Goal: Information Seeking & Learning: Learn about a topic

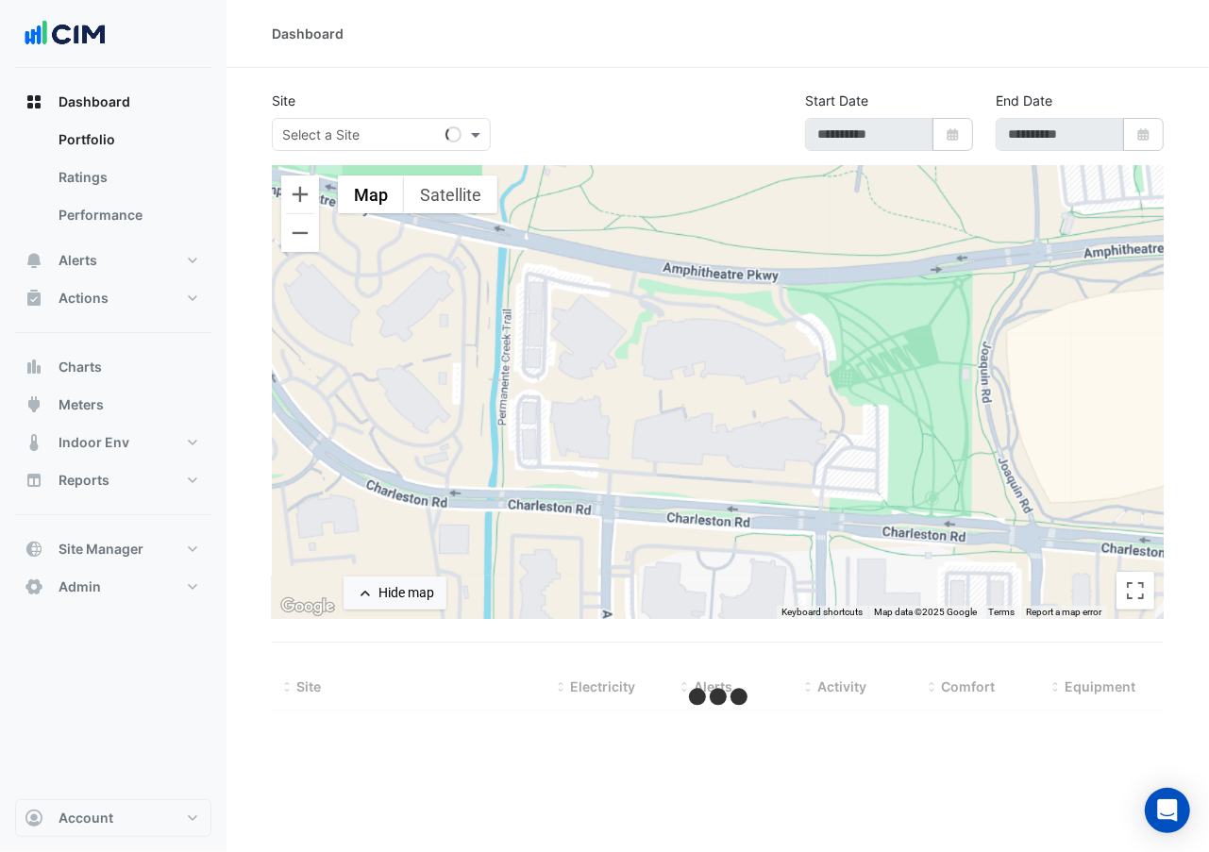
type input "**********"
select select "**"
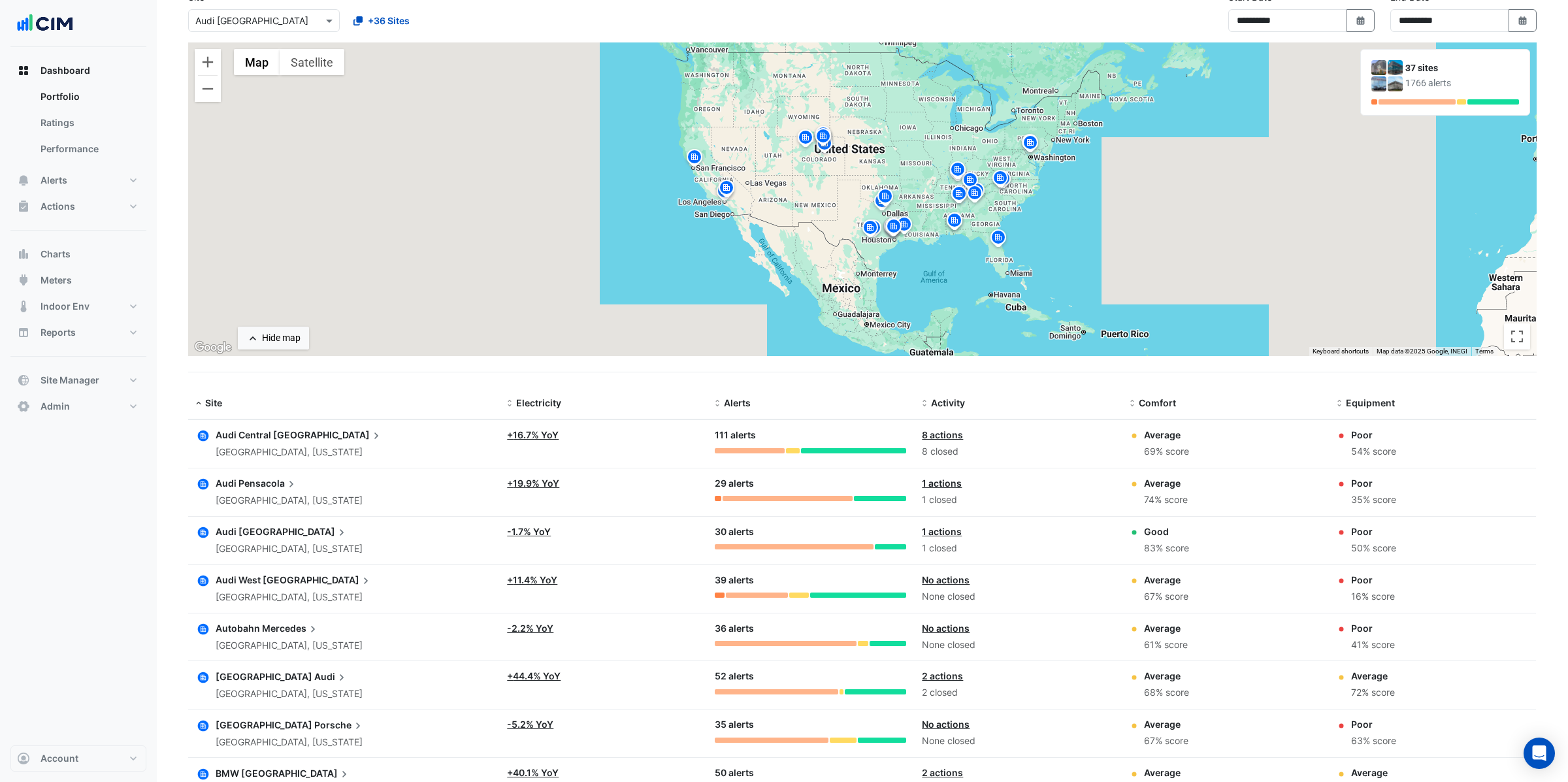
scroll to position [74, 0]
click at [825, 134] on img at bounding box center [823, 136] width 21 height 23
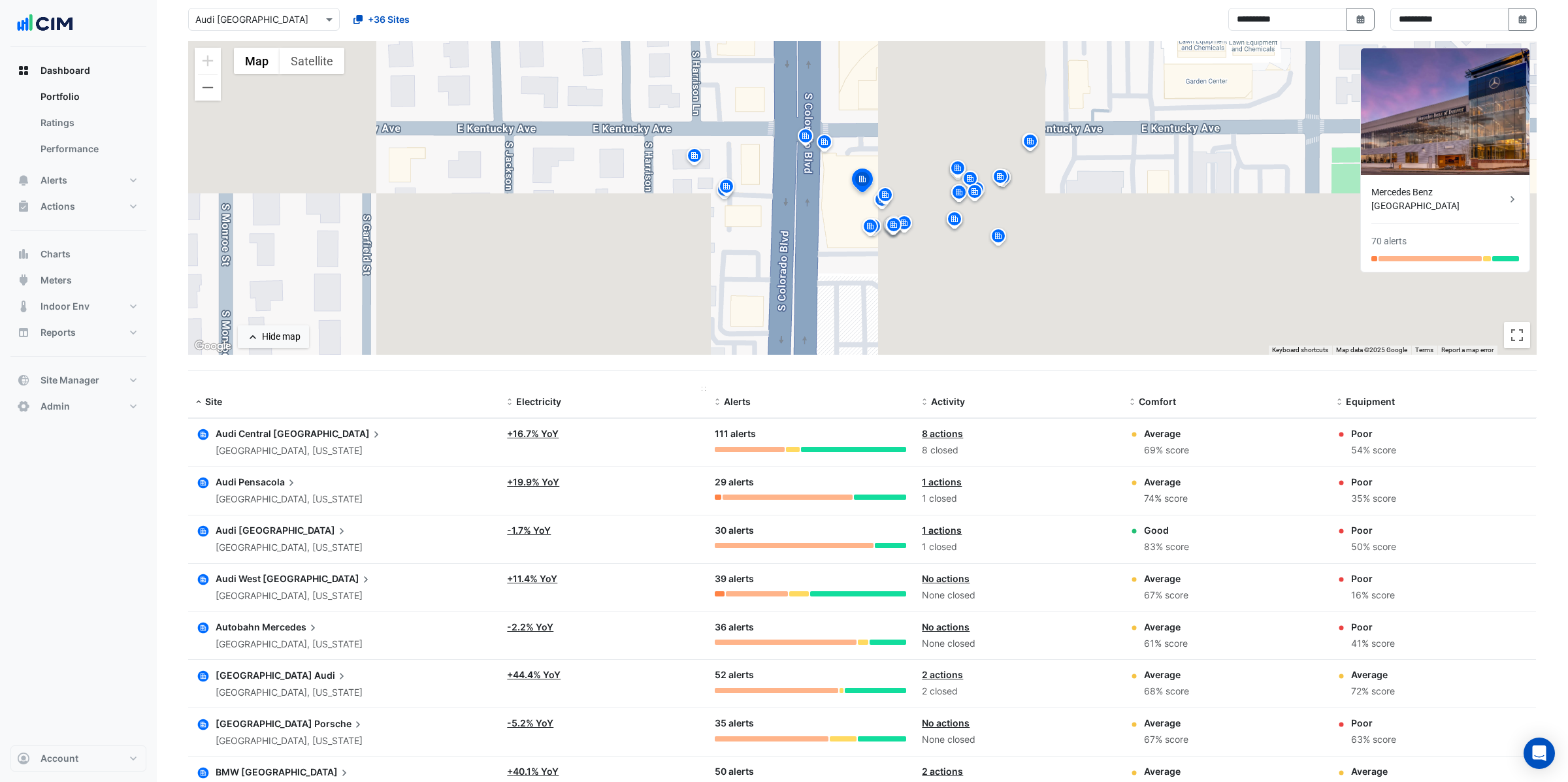
click at [538, 405] on span "Electricity" at bounding box center [538, 401] width 45 height 11
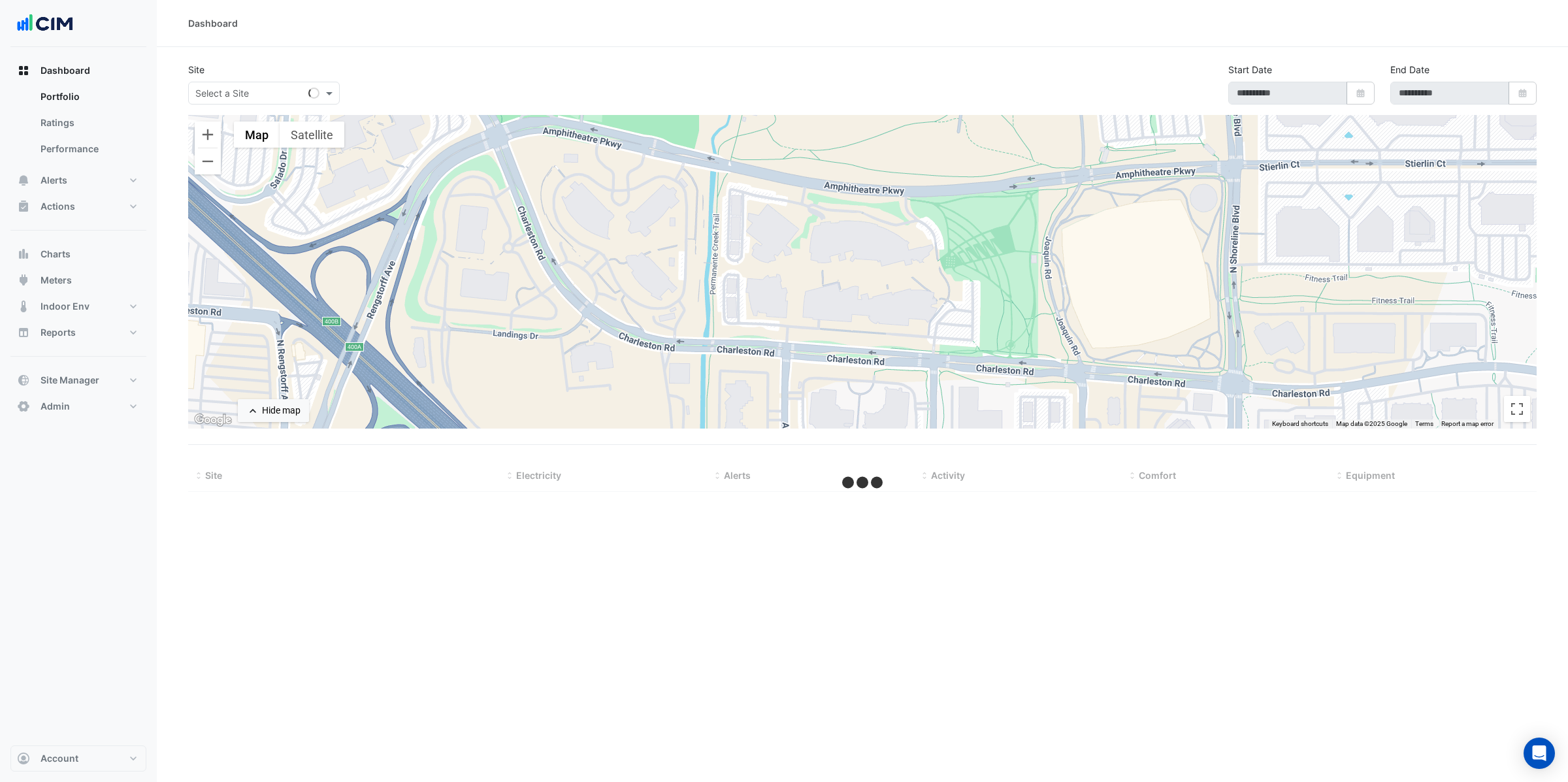
drag, startPoint x: 227, startPoint y: 109, endPoint x: 235, endPoint y: 92, distance: 18.8
click at [233, 98] on div "Site Select a Site Start Date Select Date End Date Select Date" at bounding box center [862, 89] width 1364 height 53
click at [235, 91] on input "text" at bounding box center [250, 94] width 111 height 14
type input "***"
type input "**********"
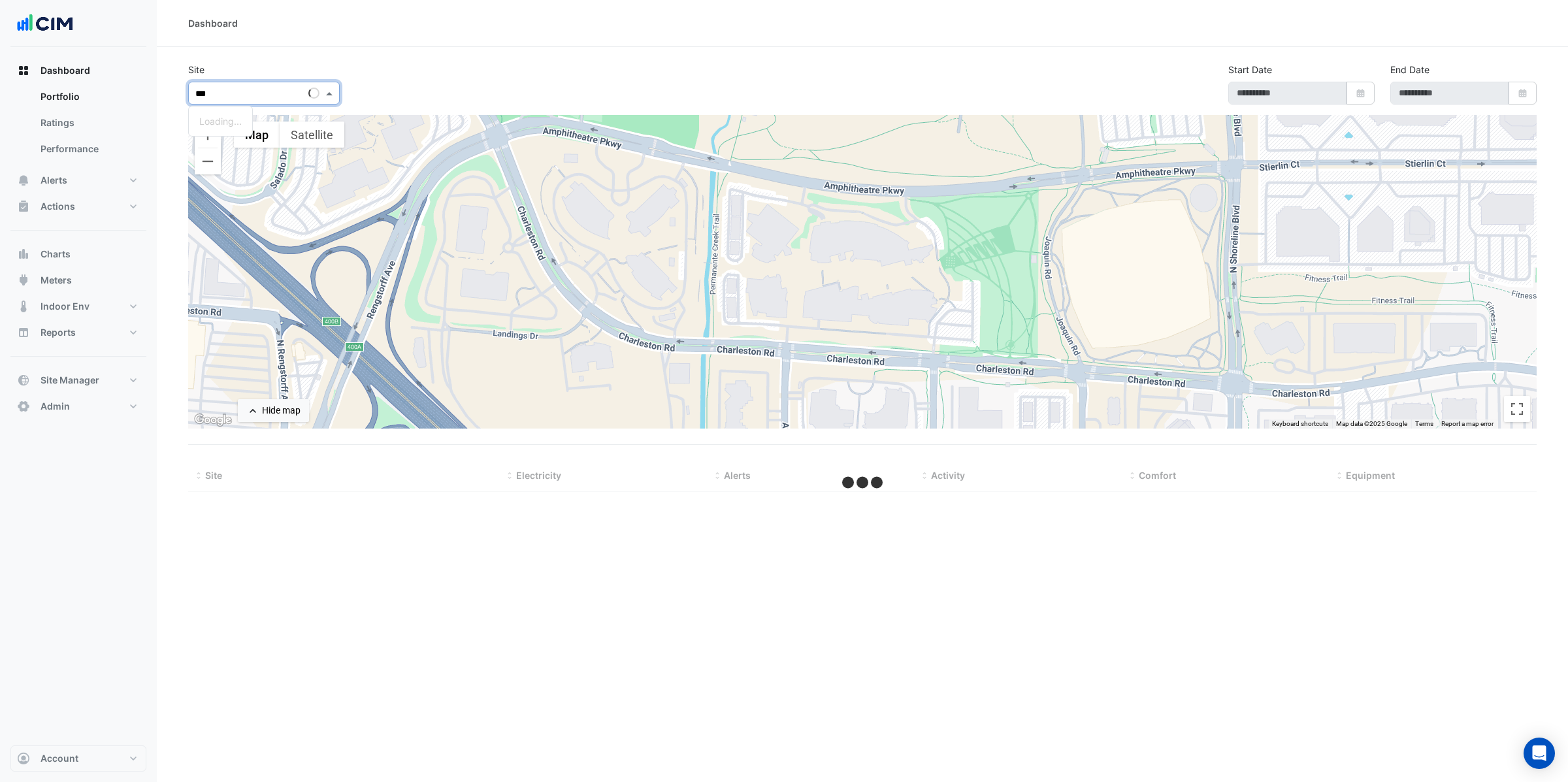
type input "**********"
select select "**"
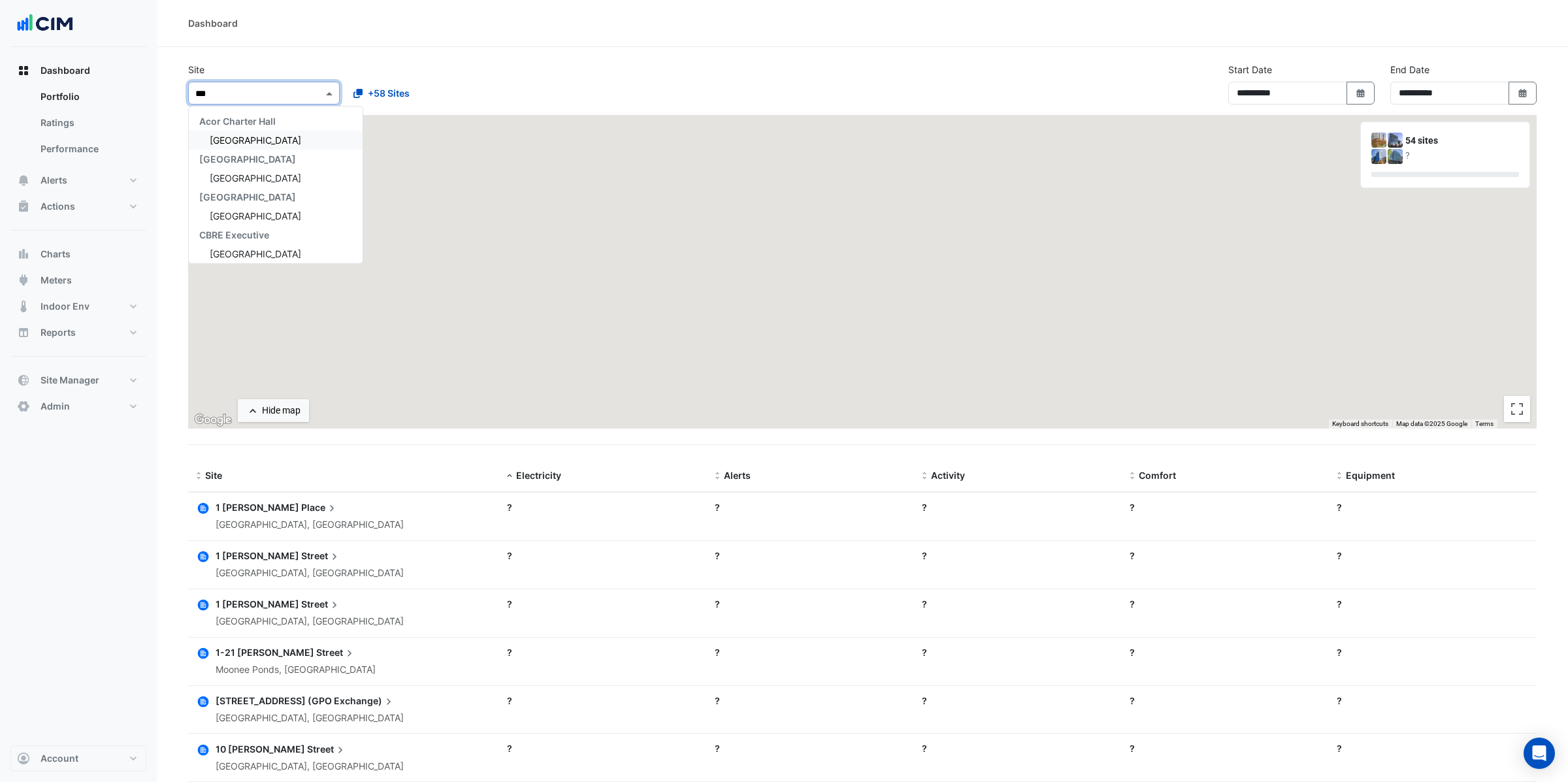
type input "****"
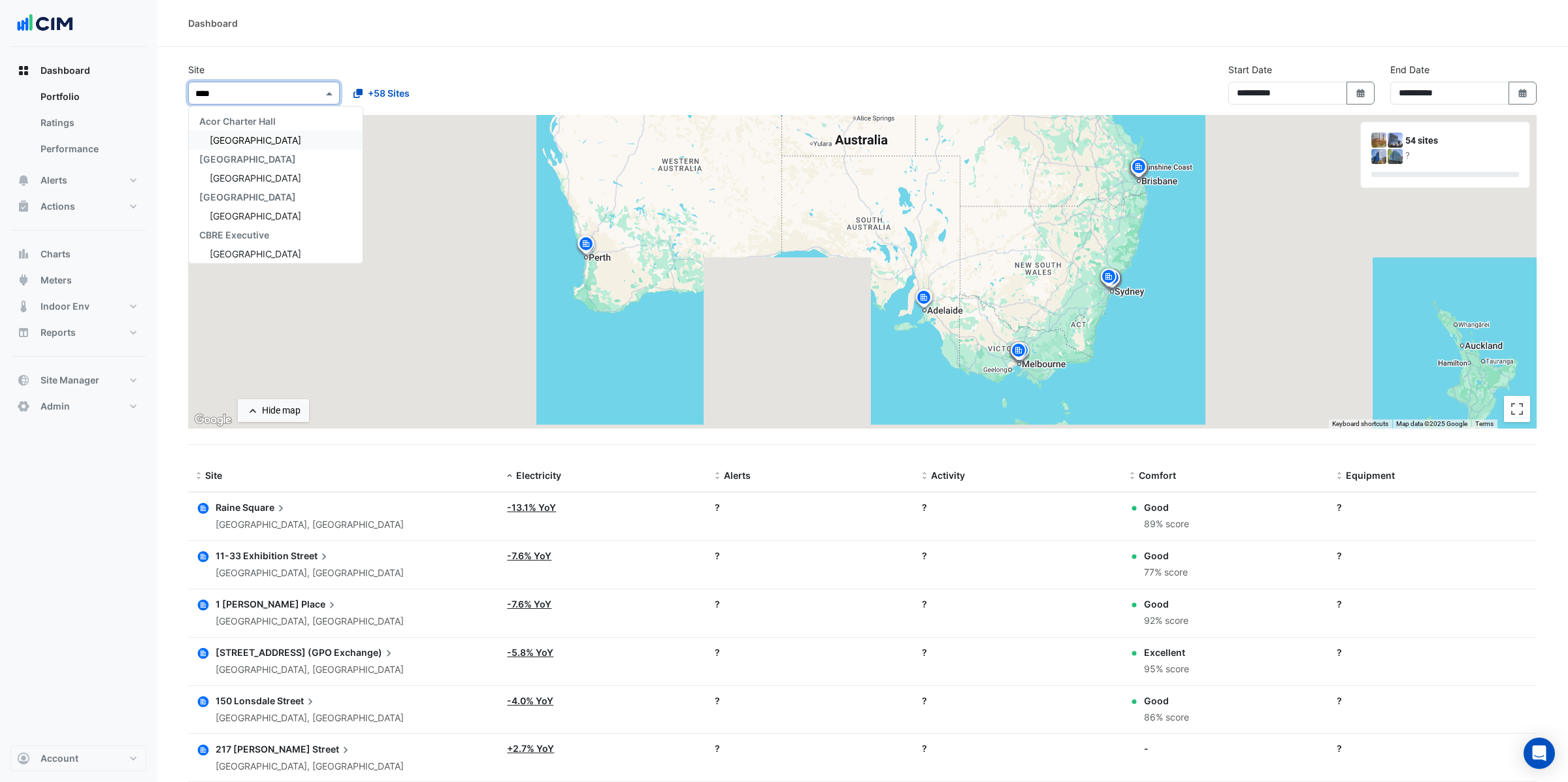
click at [264, 145] on span "Chifley Tower" at bounding box center [255, 140] width 91 height 11
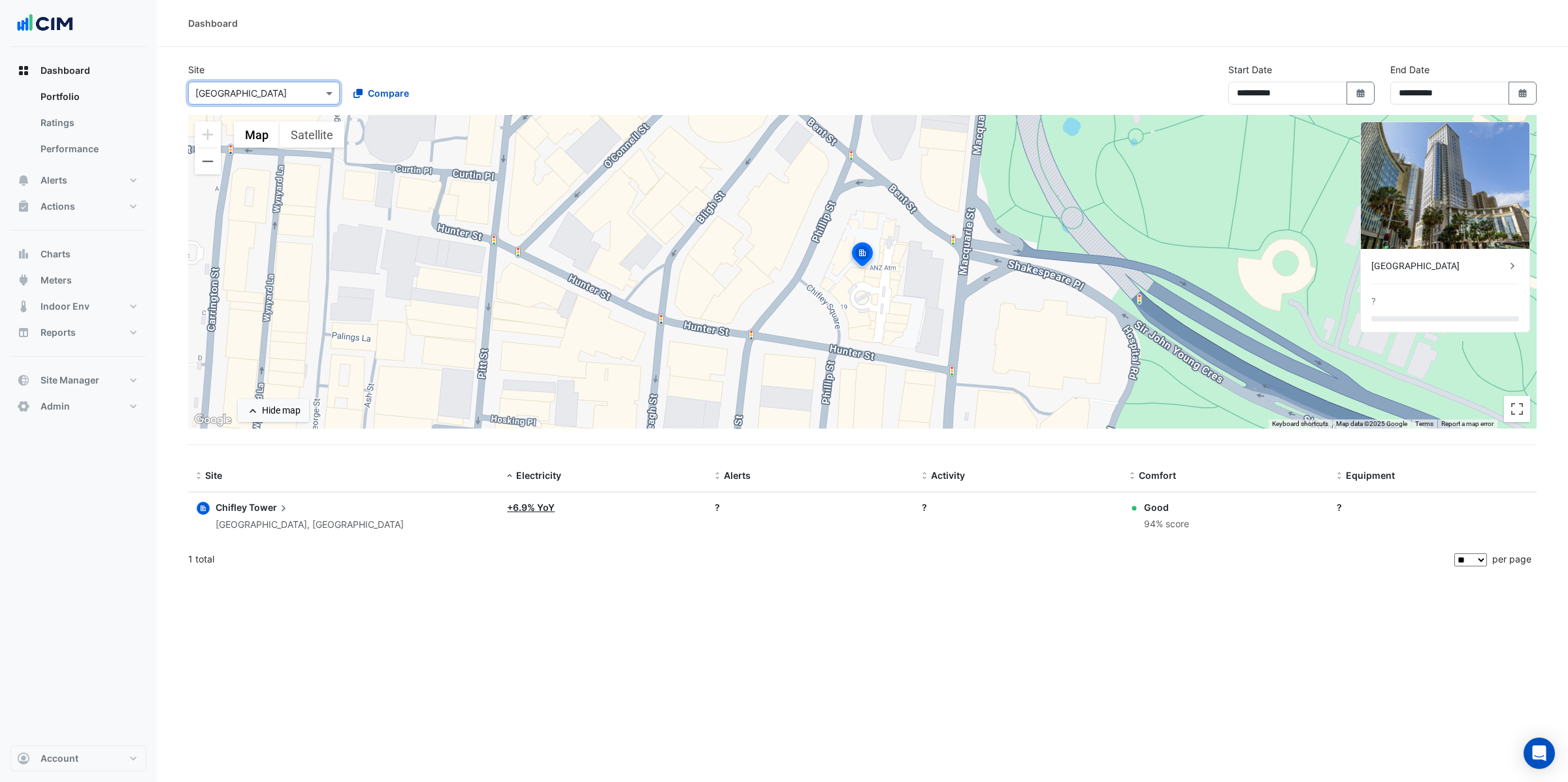
click at [249, 511] on span "Tower" at bounding box center [269, 507] width 41 height 15
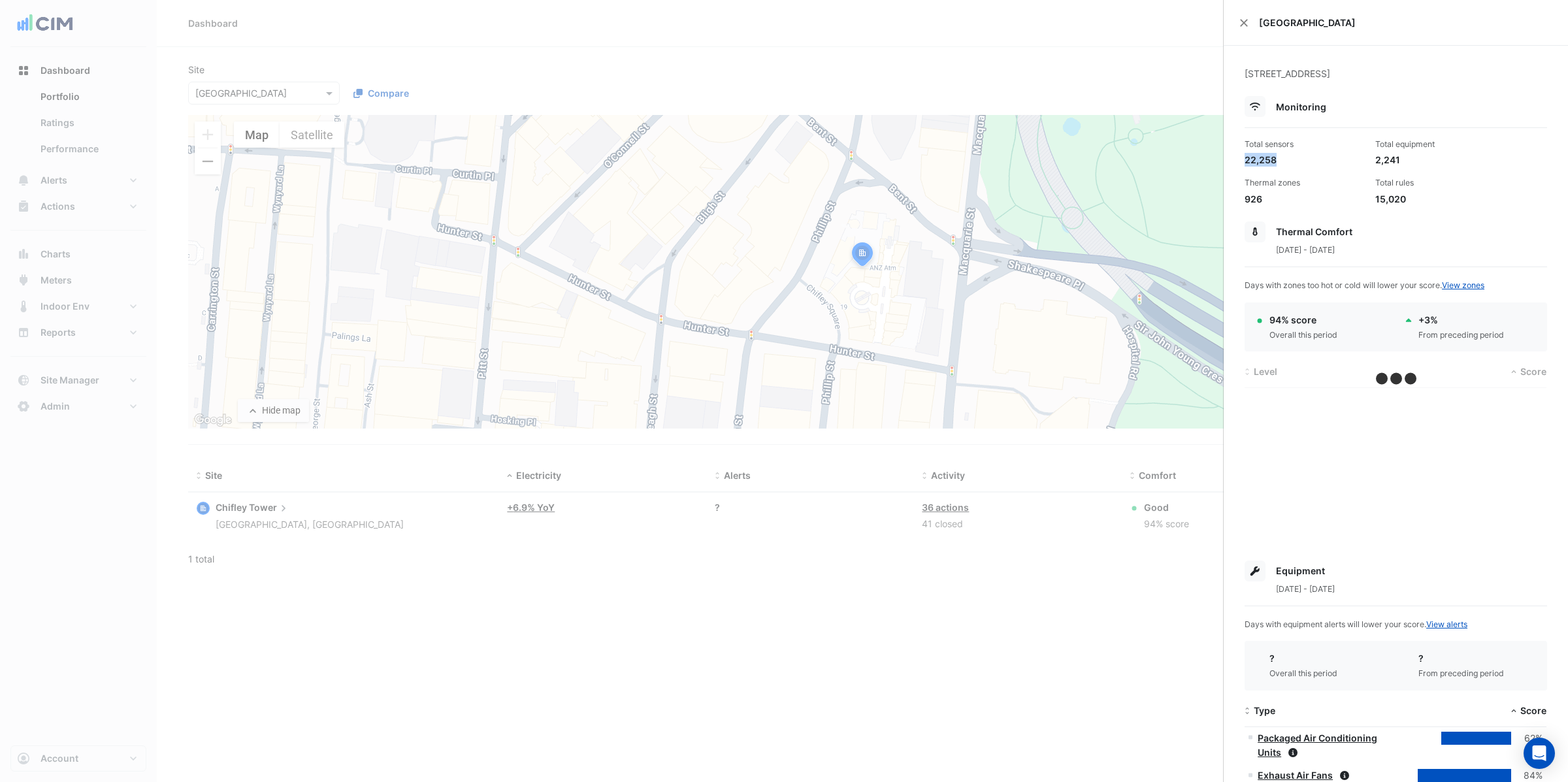
drag, startPoint x: 1243, startPoint y: 160, endPoint x: 1309, endPoint y: 158, distance: 66.0
click at [1309, 158] on div "22,258" at bounding box center [1304, 160] width 120 height 14
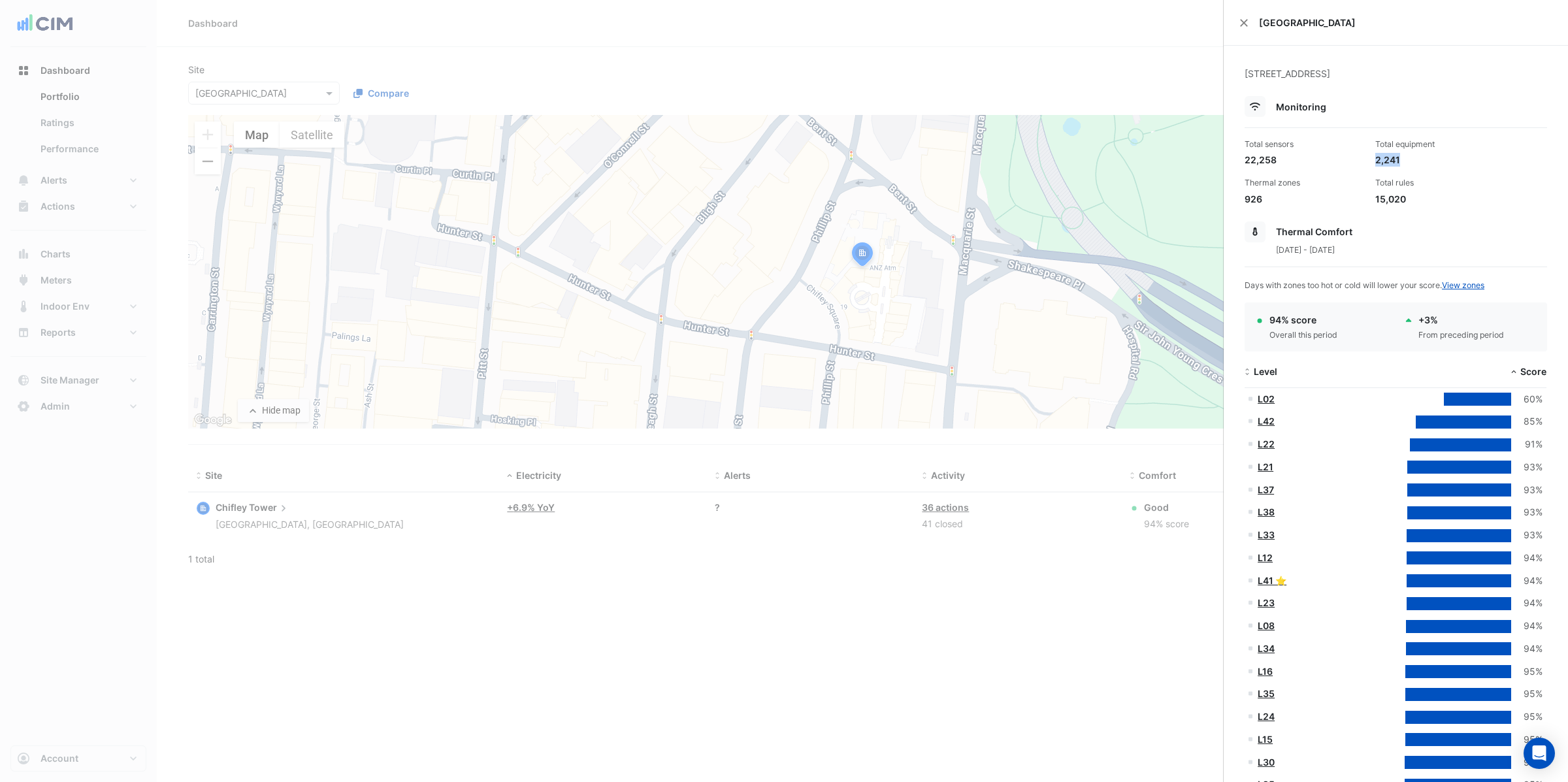
drag, startPoint x: 1376, startPoint y: 158, endPoint x: 1404, endPoint y: 158, distance: 28.0
click at [1404, 158] on div "2,241" at bounding box center [1435, 160] width 120 height 14
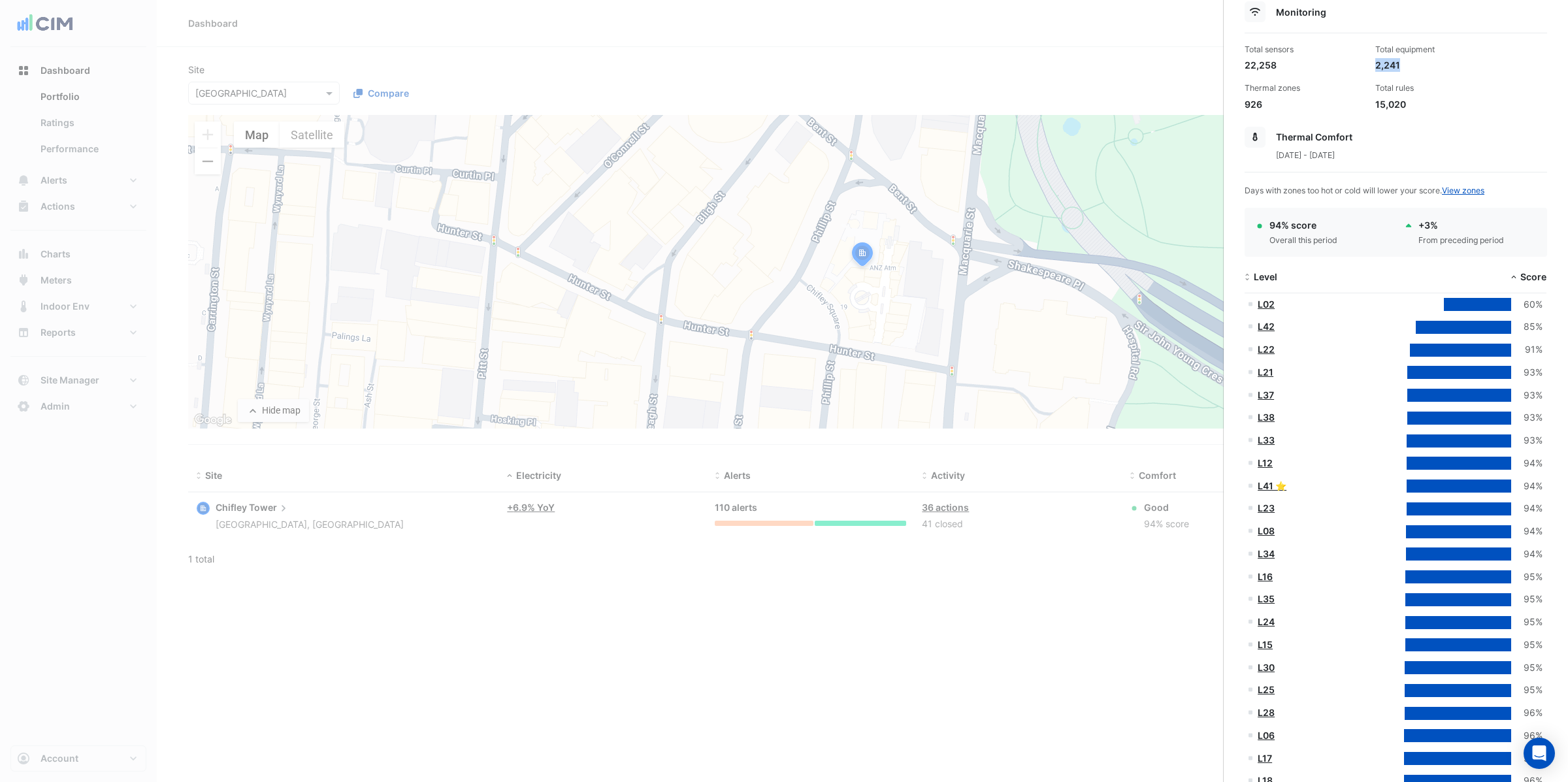
scroll to position [98, 0]
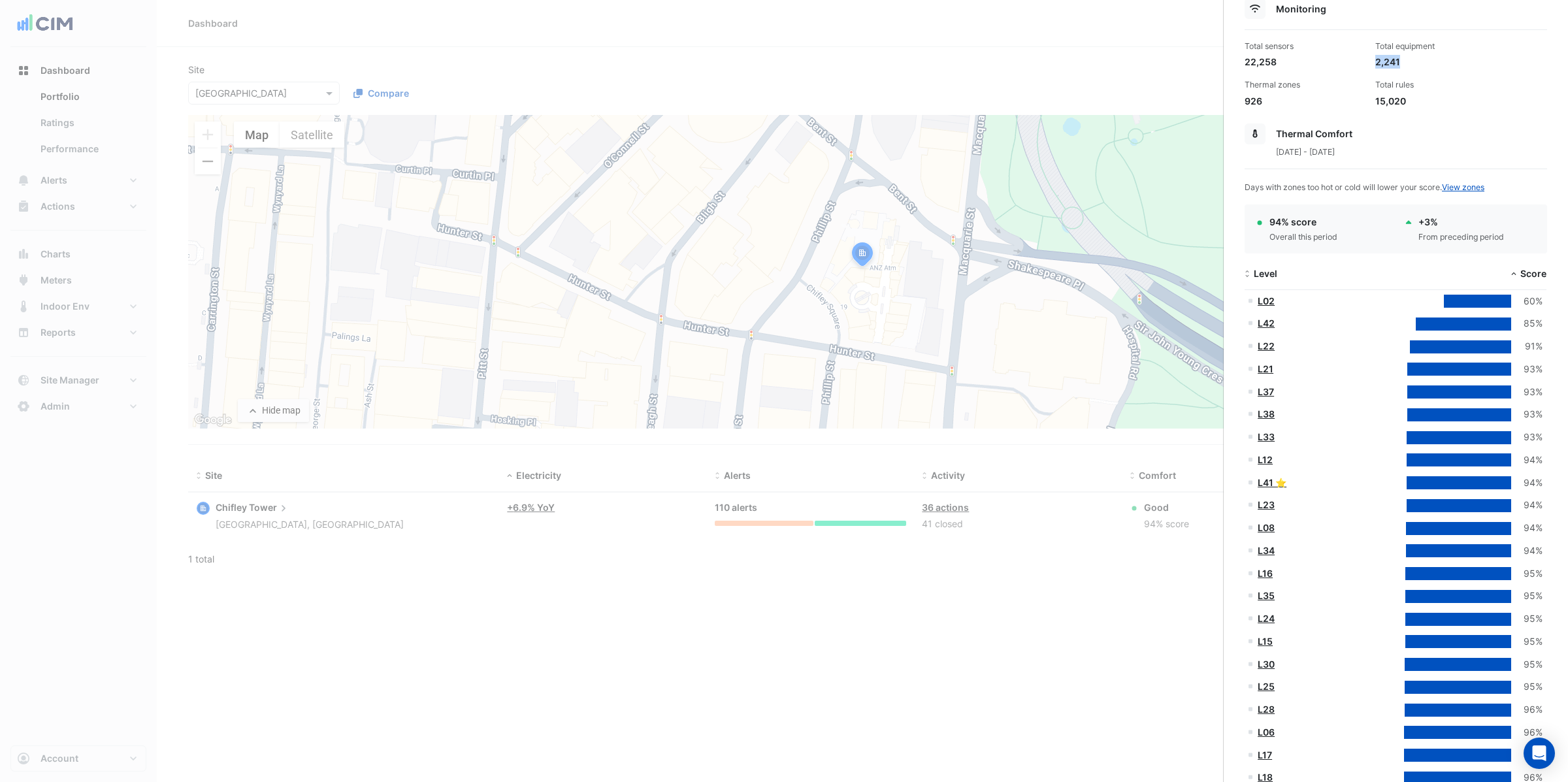
click at [1264, 299] on link "L02" at bounding box center [1266, 301] width 17 height 11
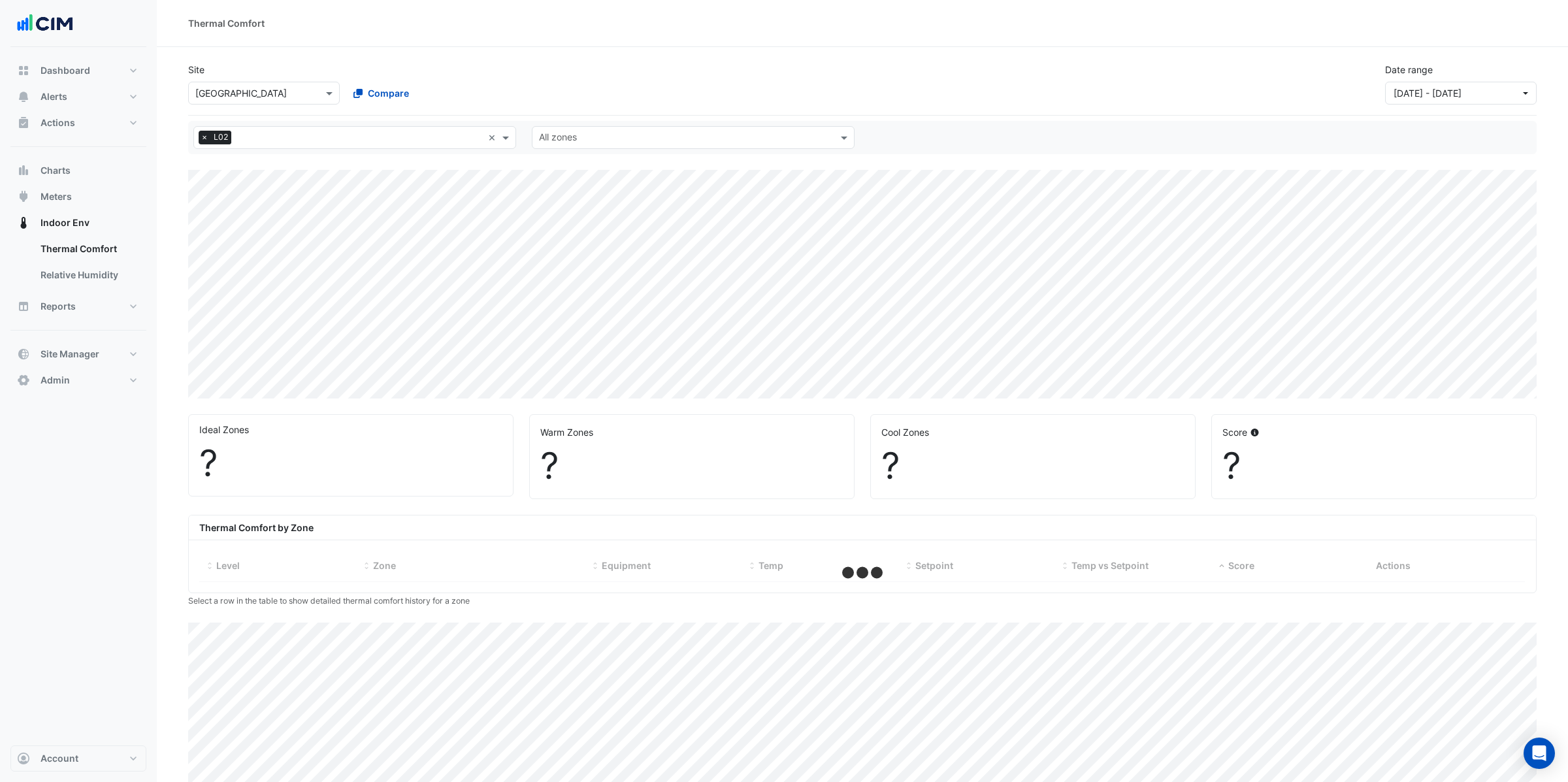
select select "**"
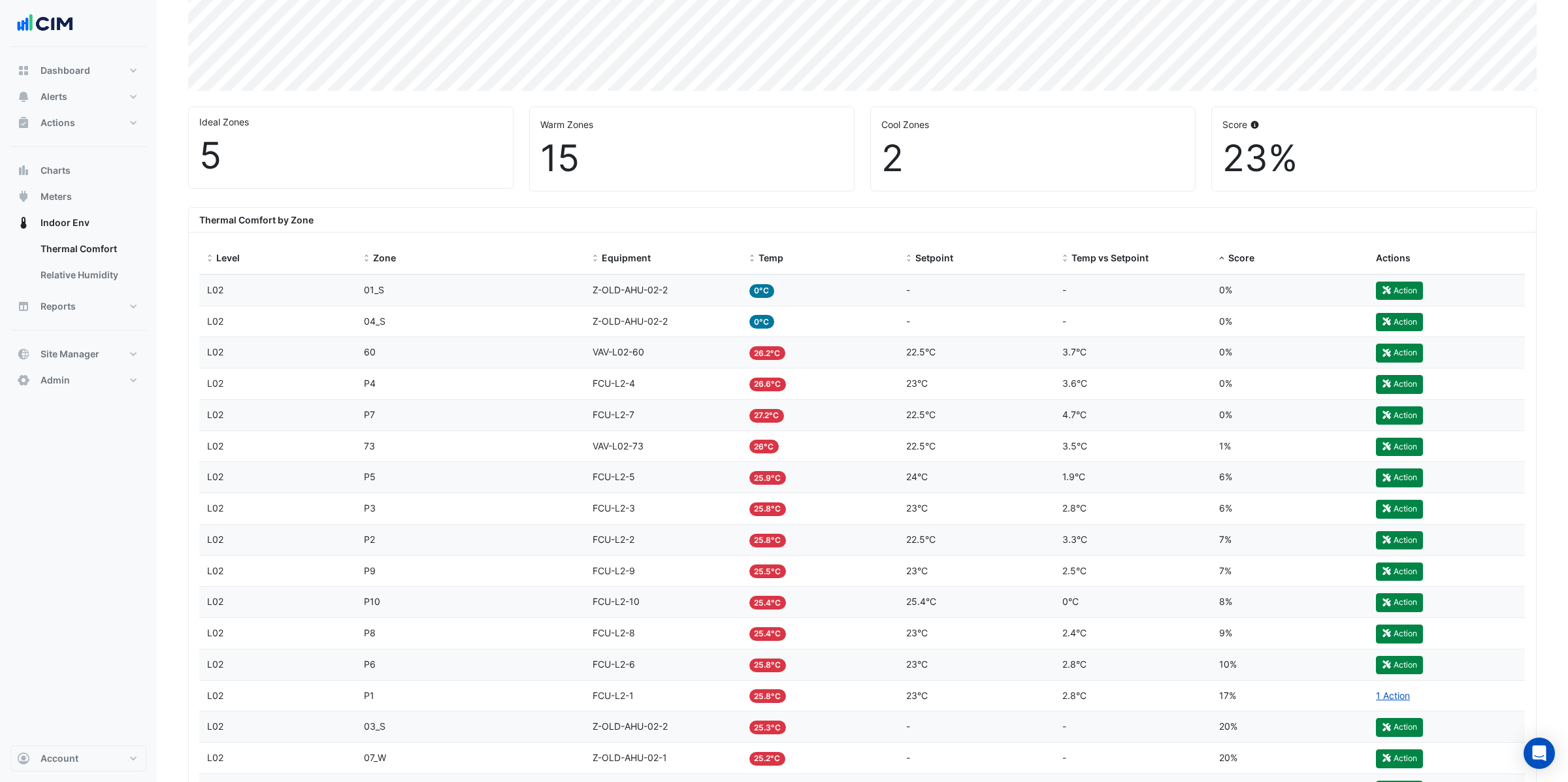
scroll to position [313, 0]
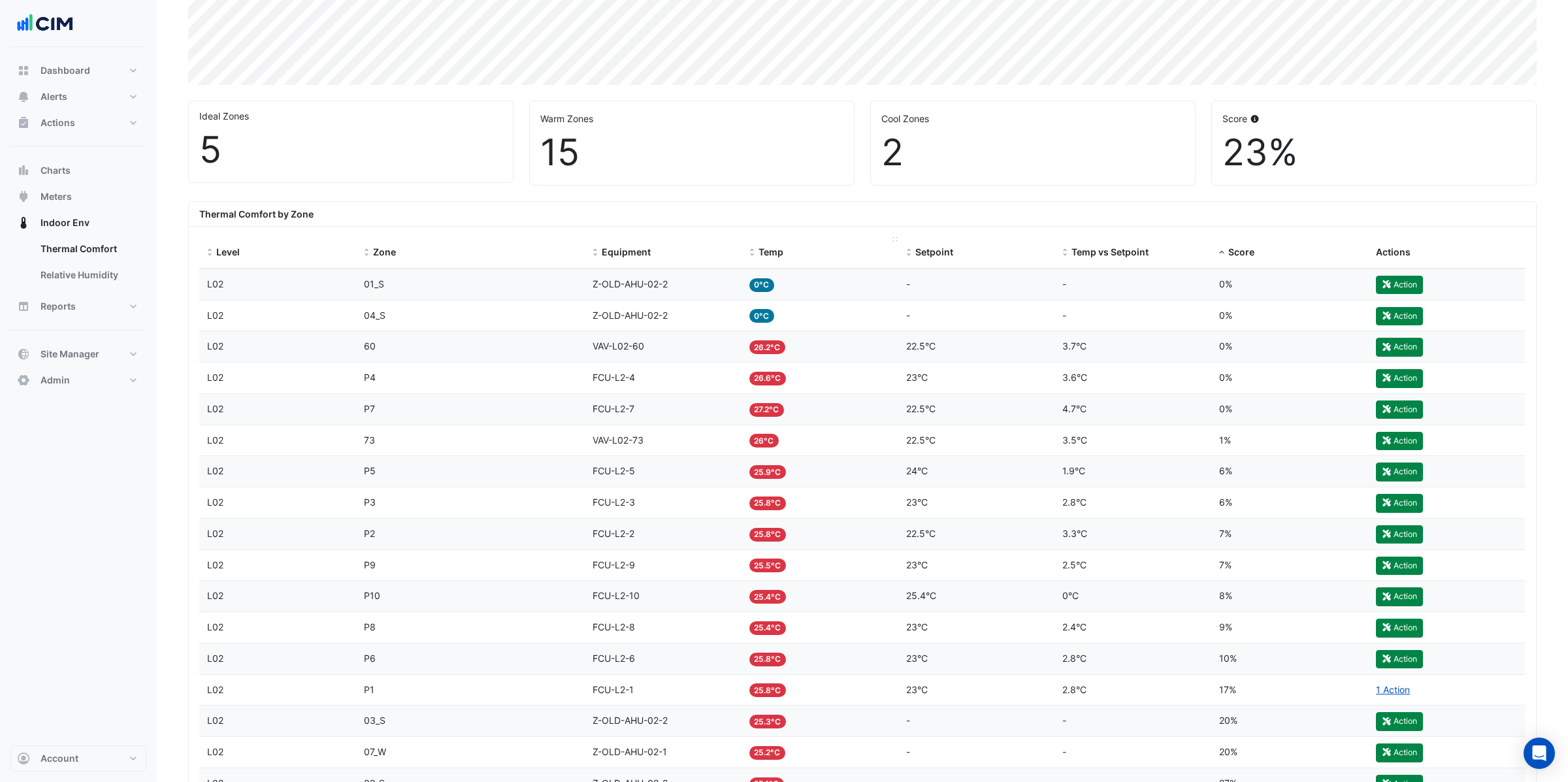
click at [778, 255] on span "Temp" at bounding box center [771, 252] width 25 height 11
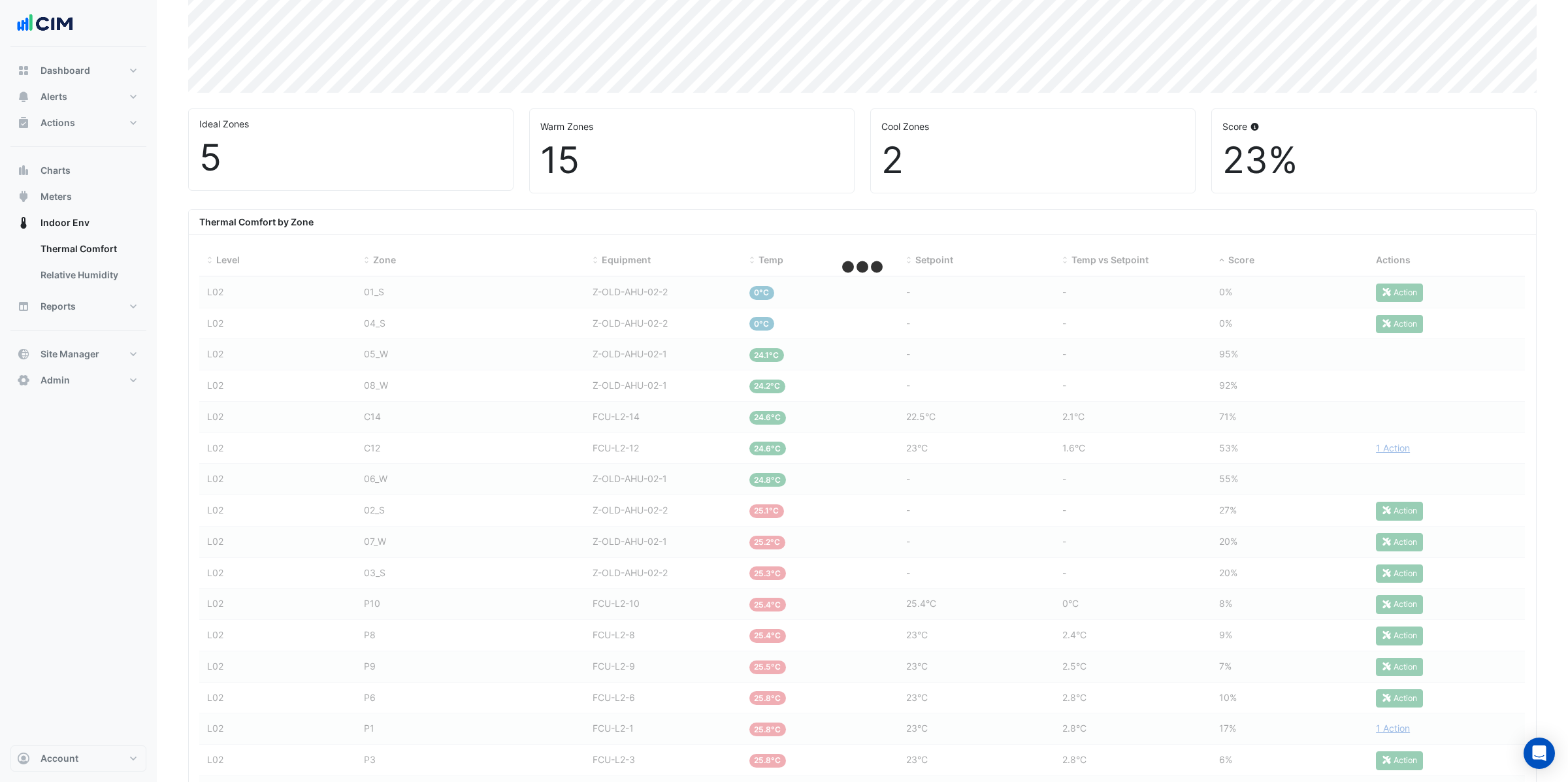
scroll to position [313, 0]
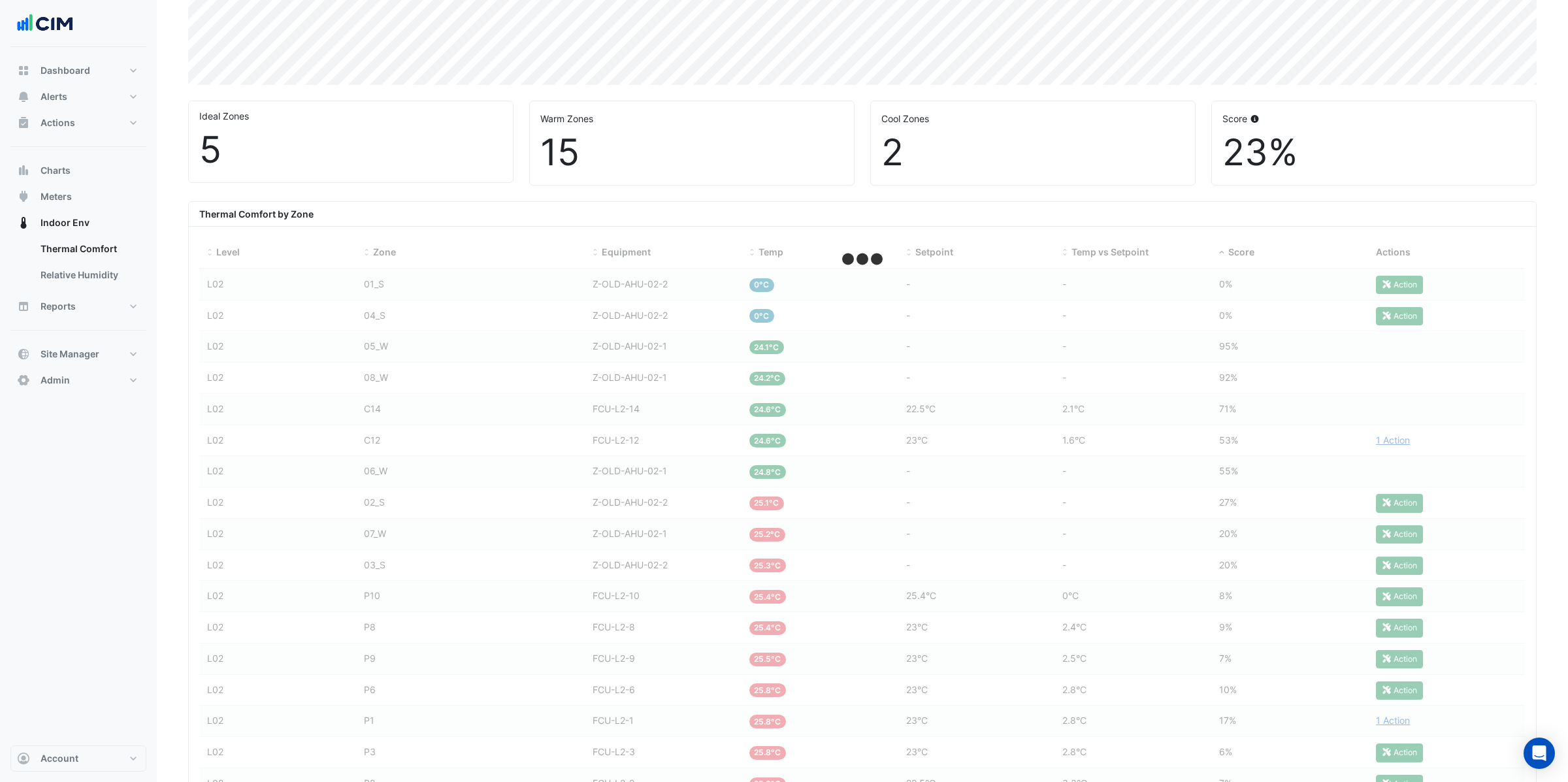
select select "**"
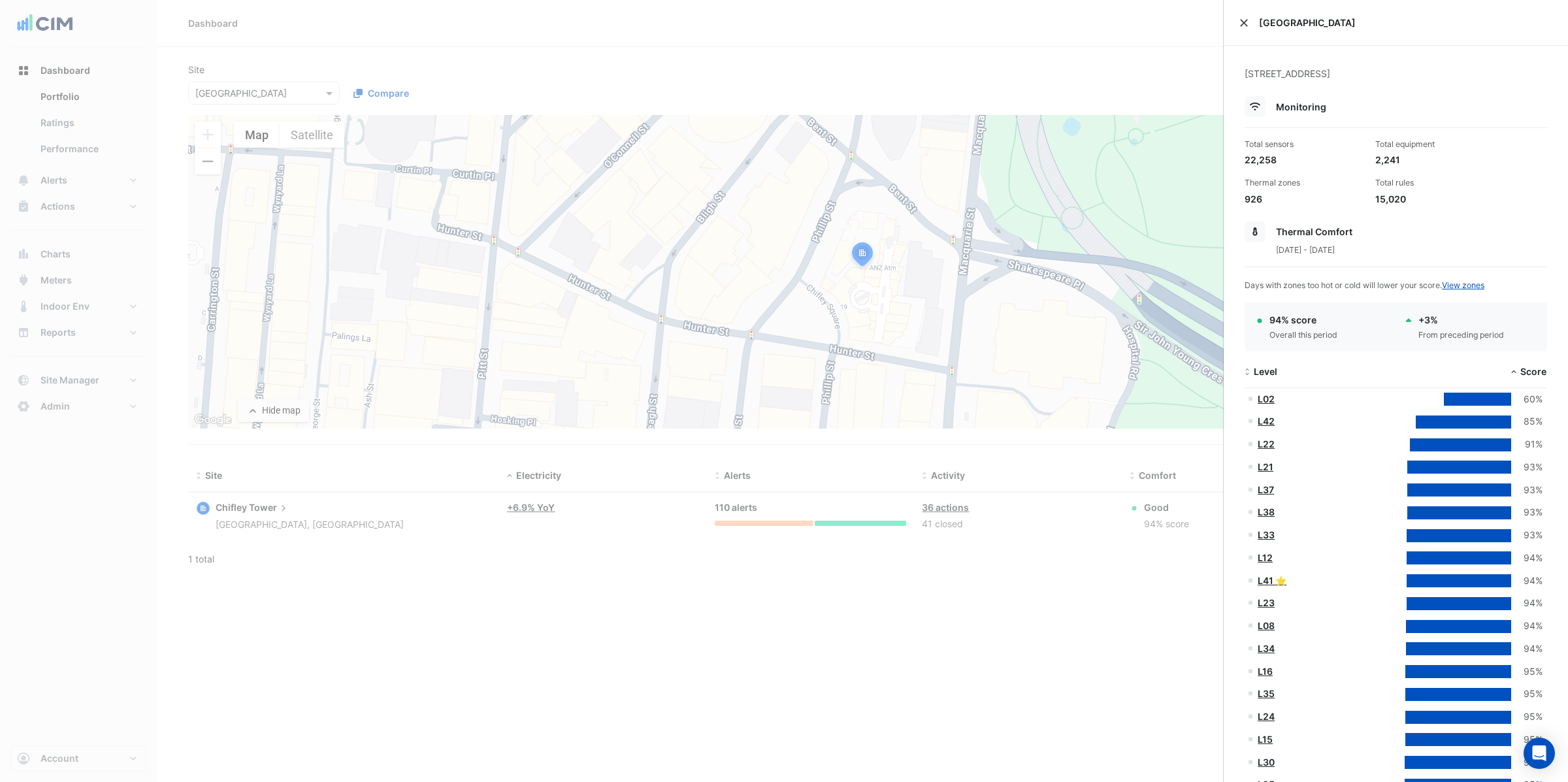
click at [1244, 21] on button "Close" at bounding box center [1243, 22] width 9 height 9
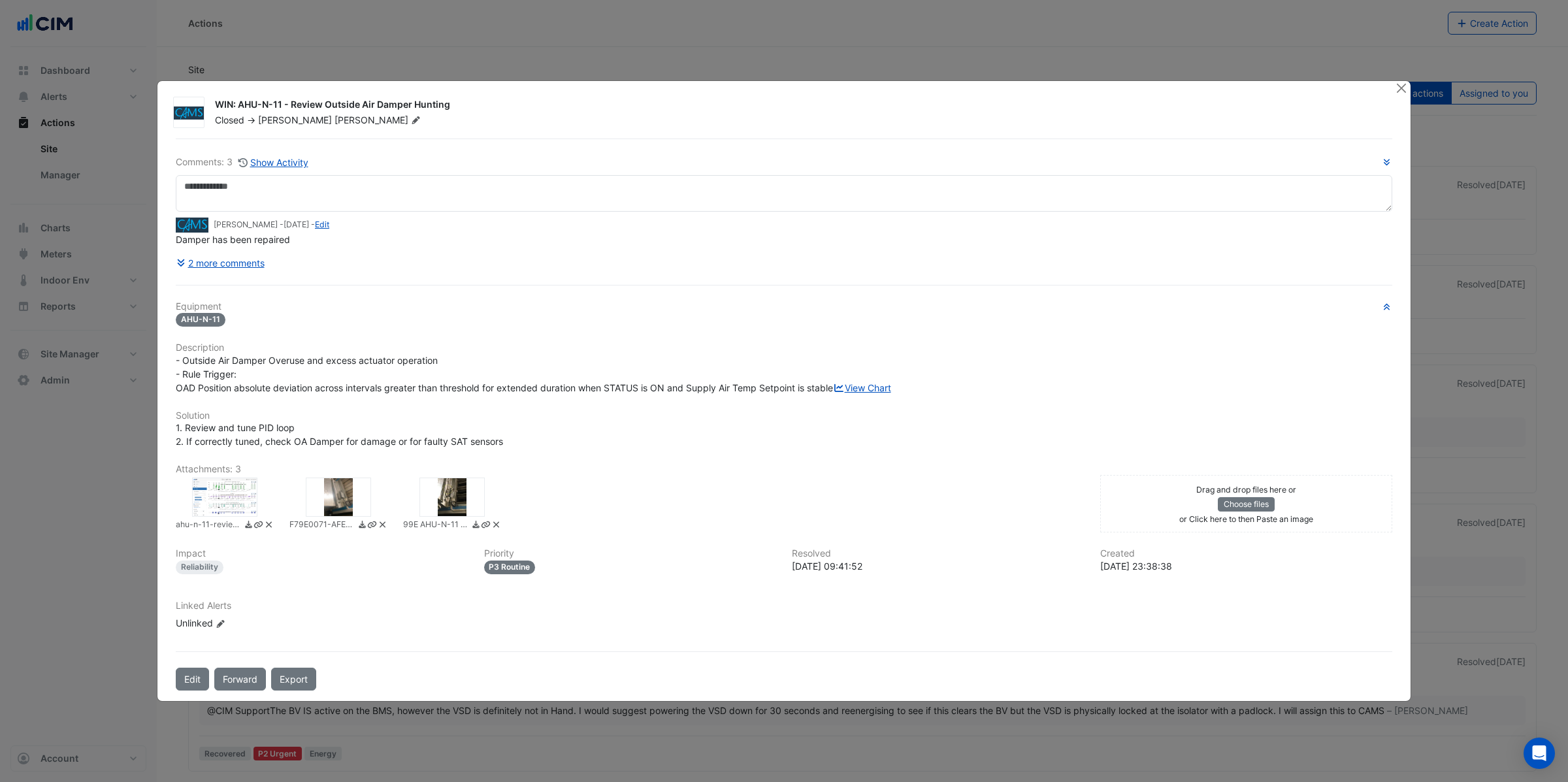
drag, startPoint x: 292, startPoint y: 98, endPoint x: 457, endPoint y: 98, distance: 165.0
click at [457, 98] on div "WIN: AHU-N-11 - Review Outside Air Damper Hunting" at bounding box center [797, 106] width 1164 height 16
click at [208, 257] on button "2 more comments" at bounding box center [220, 262] width 89 height 23
drag, startPoint x: 175, startPoint y: 354, endPoint x: 477, endPoint y: 357, distance: 302.0
click at [477, 357] on div "- Outside Air Damper Overuse and excess actuator operation - Rule Trigger: OAD …" at bounding box center [784, 374] width 1216 height 41
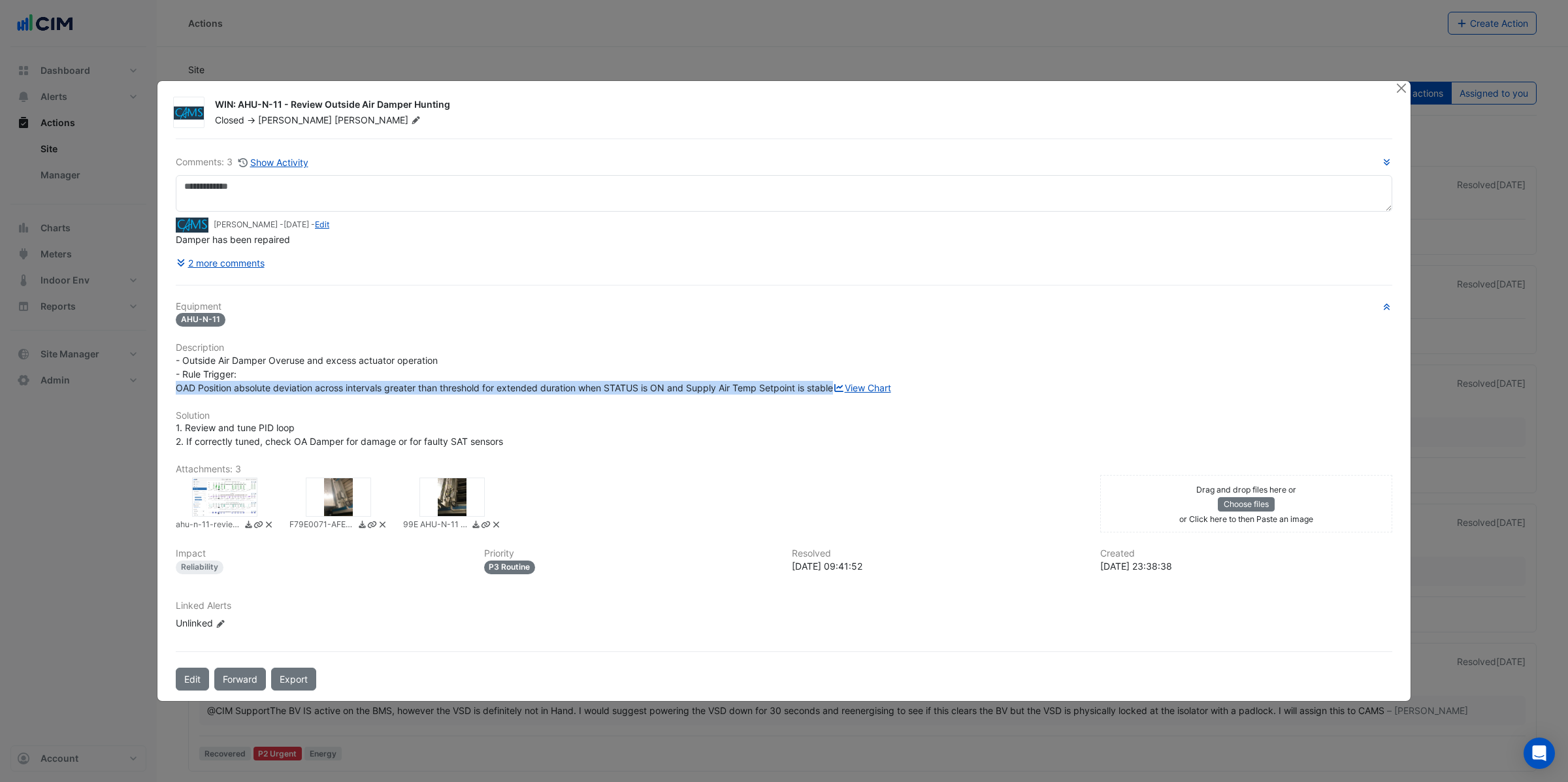
drag, startPoint x: 176, startPoint y: 381, endPoint x: 844, endPoint y: 376, distance: 668.0
click at [844, 376] on div "- Outside Air Damper Overuse and excess actuator operation - Rule Trigger: OAD …" at bounding box center [784, 374] width 1216 height 41
click at [833, 393] on link "View Chart" at bounding box center [862, 388] width 58 height 11
click at [326, 381] on span "- Outside Air Damper Overuse and excess actuator operation - Rule Trigger: OAD …" at bounding box center [534, 374] width 715 height 39
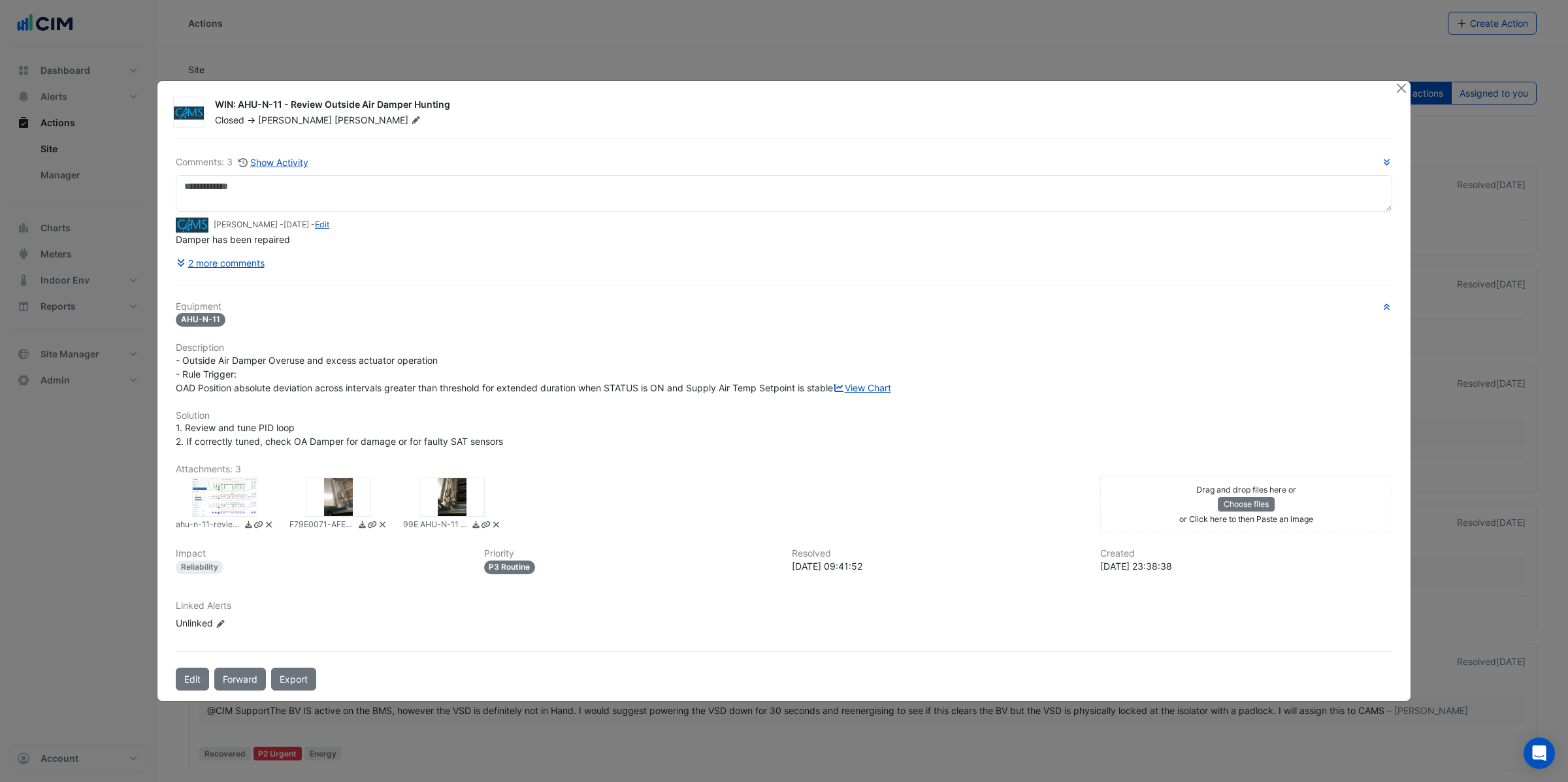
click at [453, 506] on div at bounding box center [452, 497] width 65 height 39
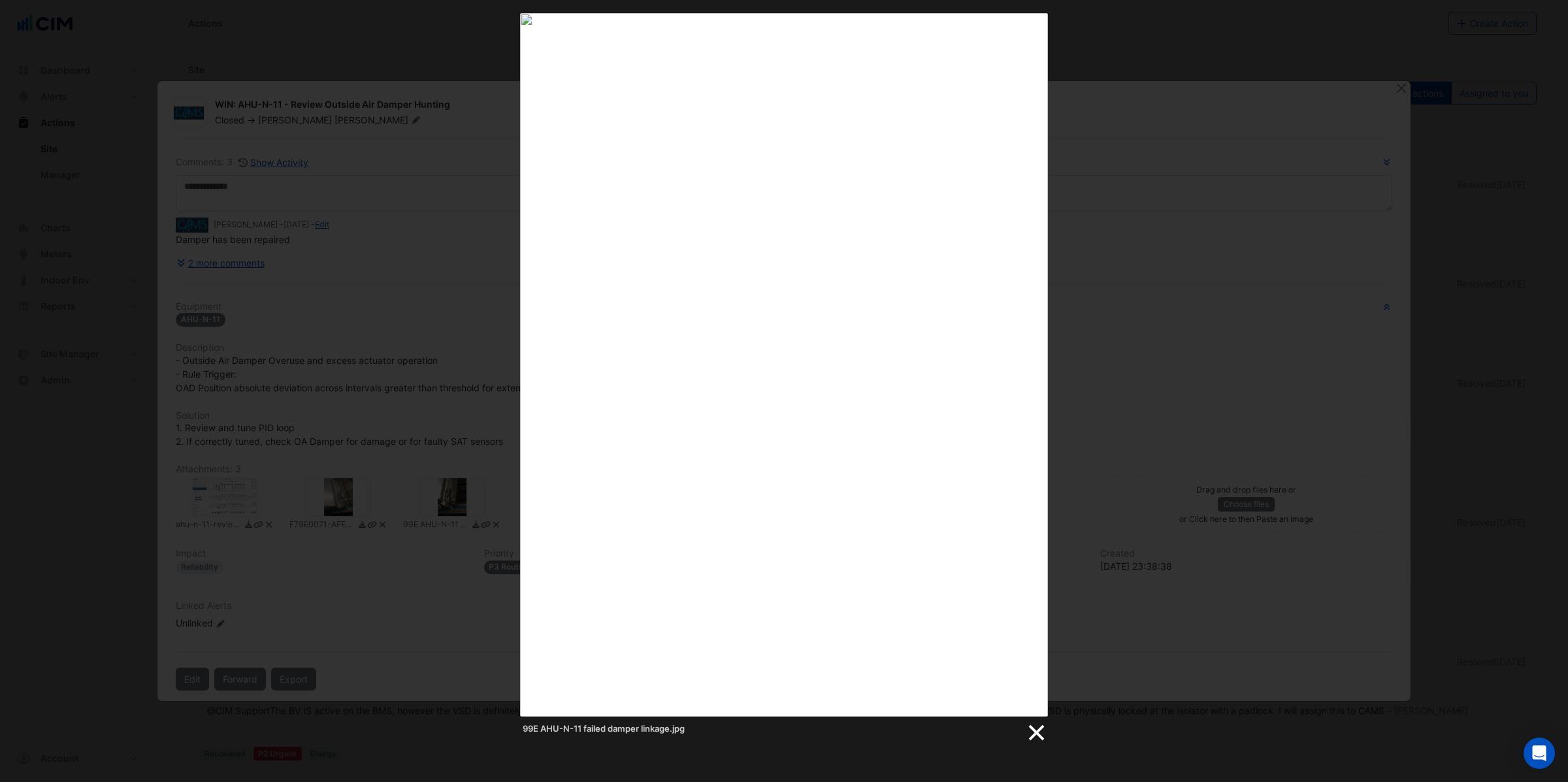
click at [1035, 732] on link at bounding box center [1035, 733] width 19 height 19
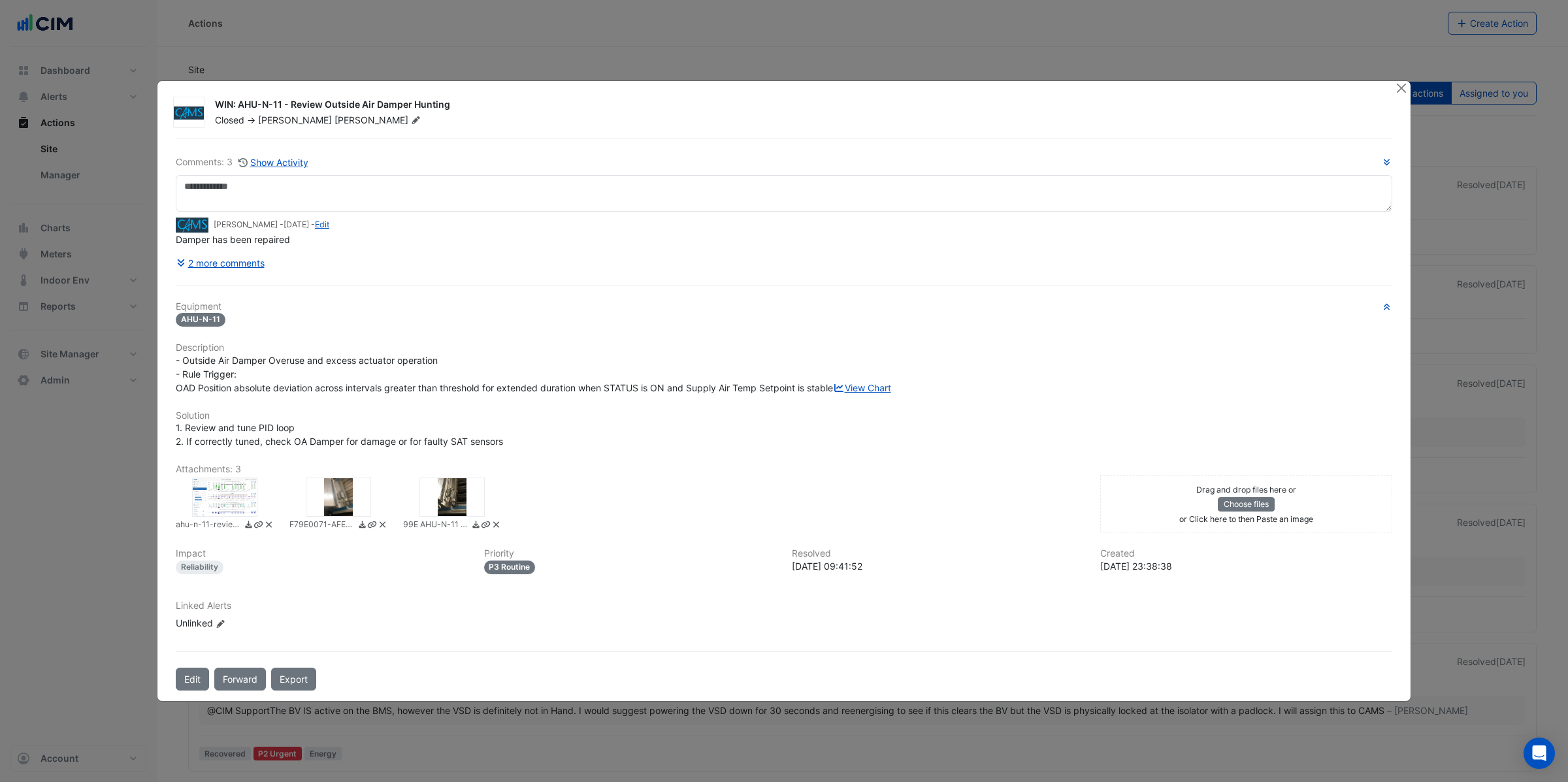
click at [339, 508] on div at bounding box center [338, 497] width 65 height 39
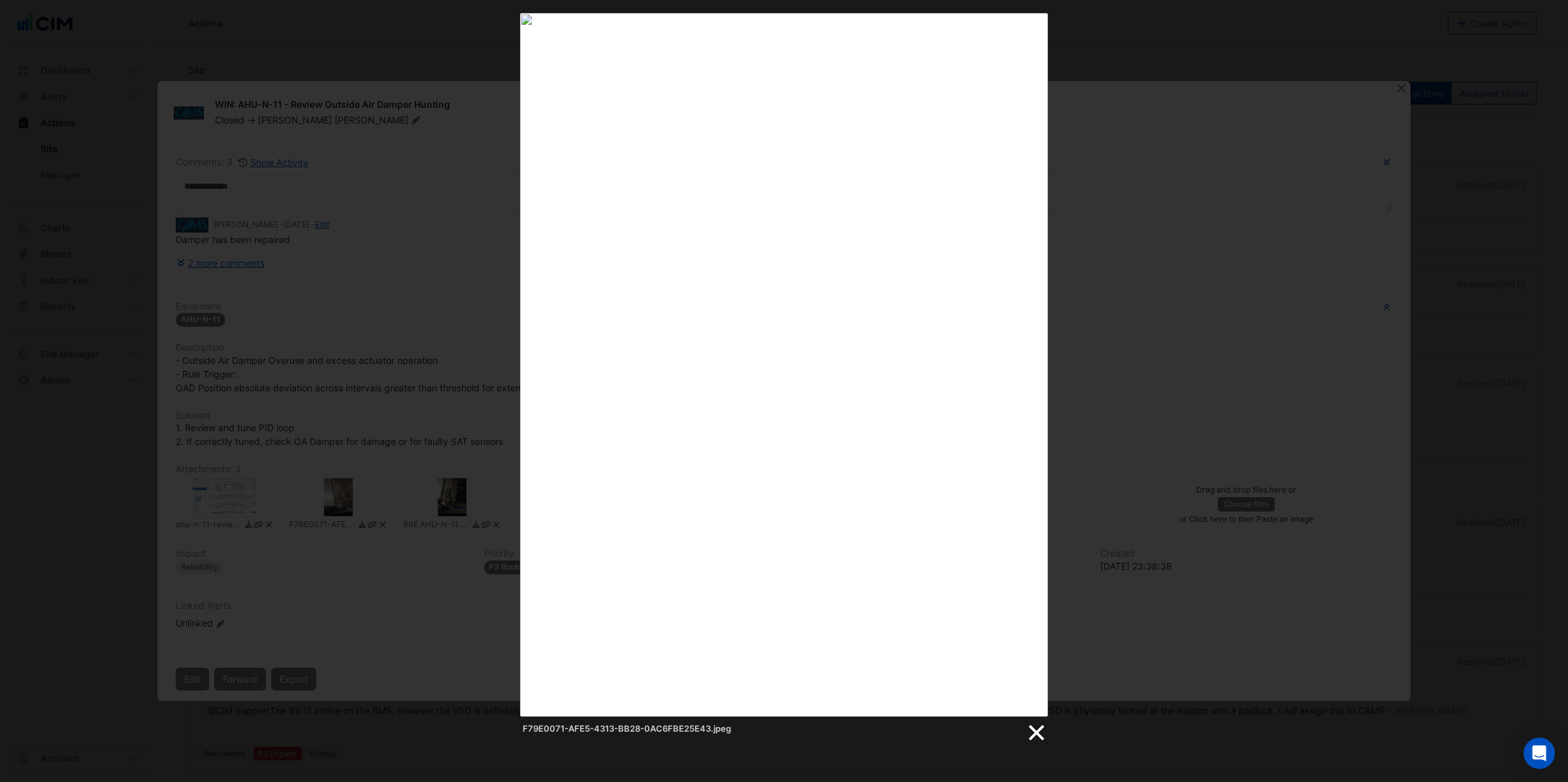
click at [1034, 736] on link at bounding box center [1035, 733] width 19 height 19
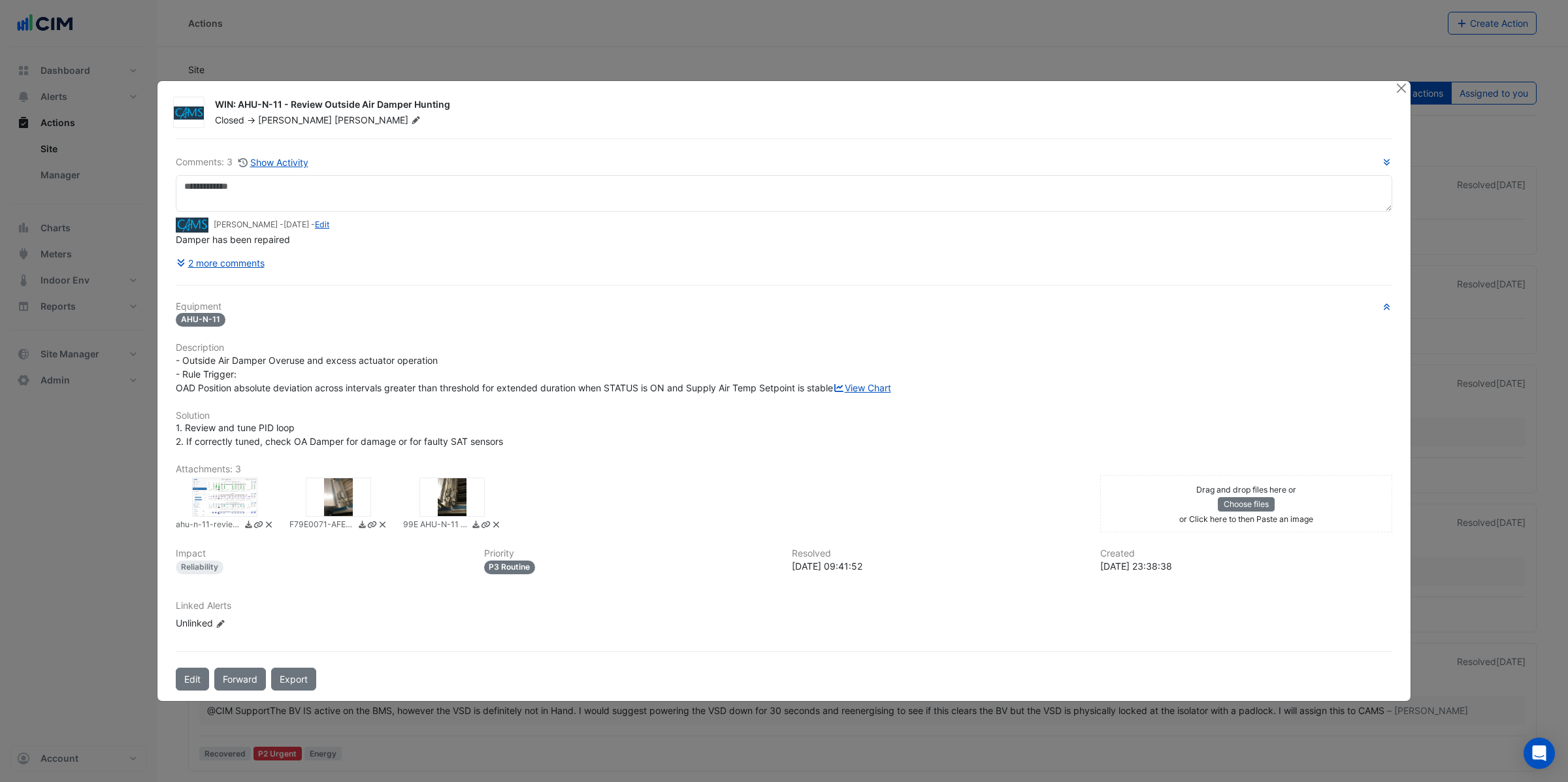
click at [457, 512] on div at bounding box center [452, 497] width 65 height 39
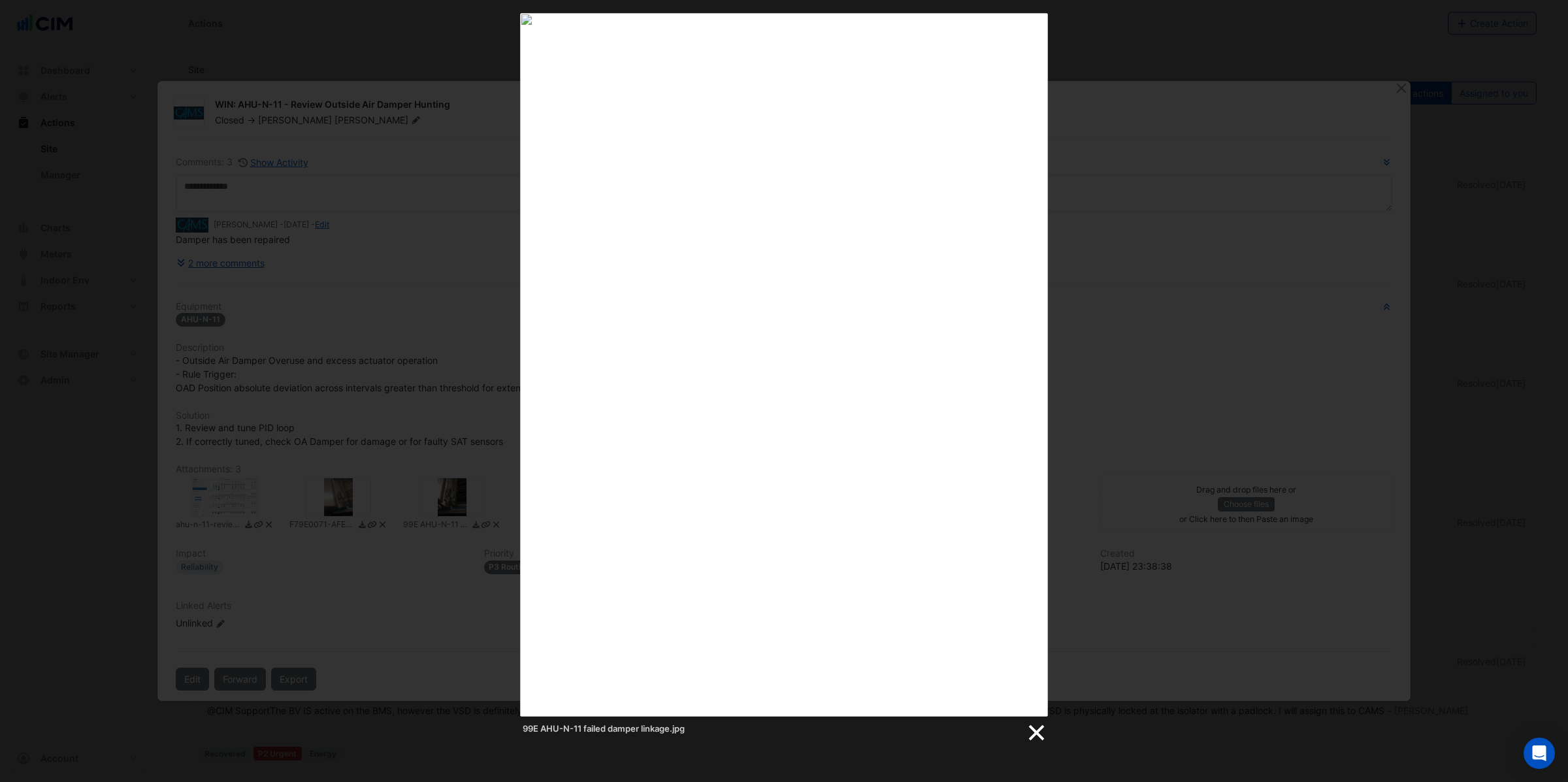
click at [1037, 734] on link at bounding box center [1035, 733] width 19 height 19
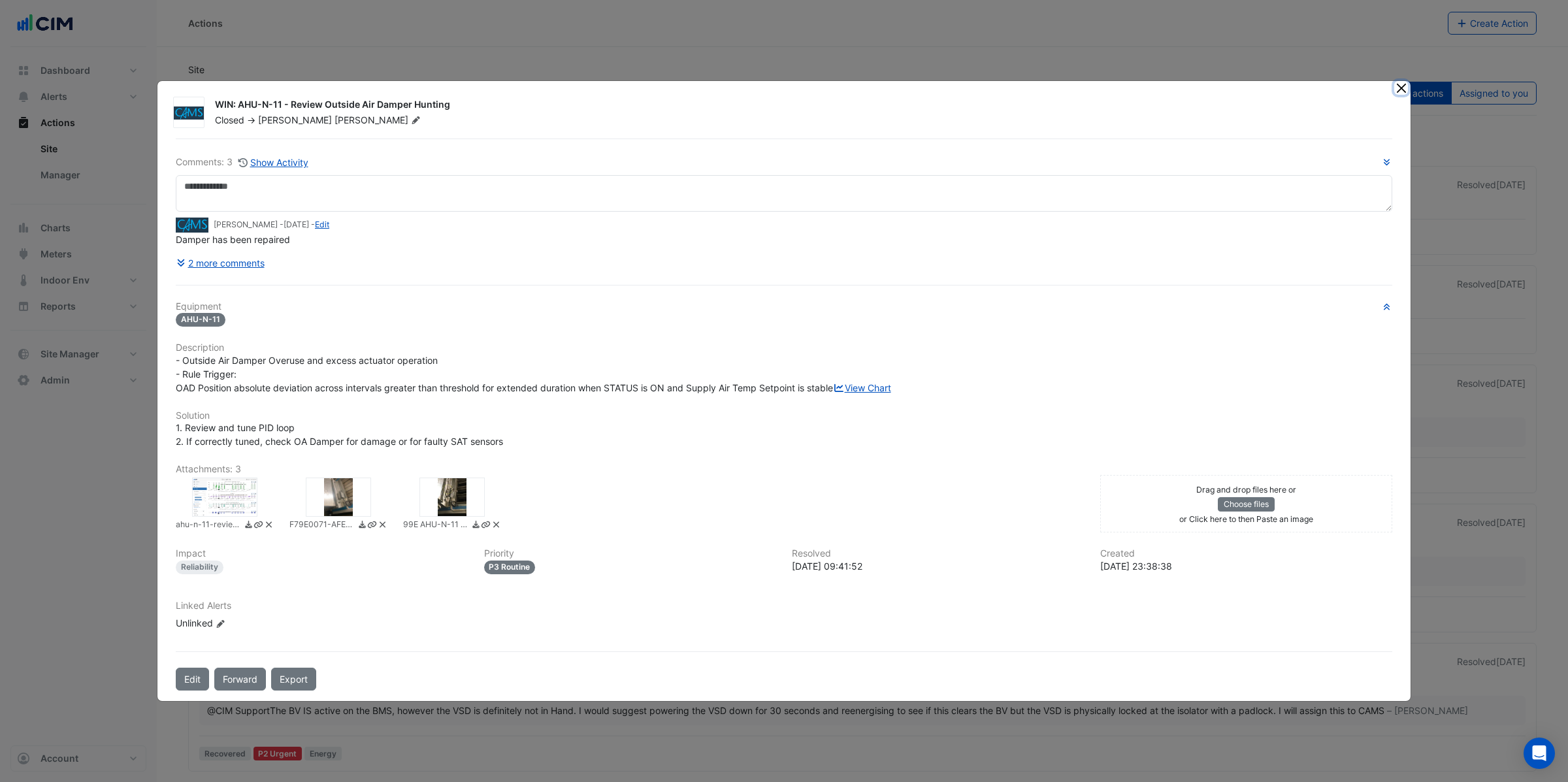
click at [1401, 82] on button "Close" at bounding box center [1401, 88] width 14 height 14
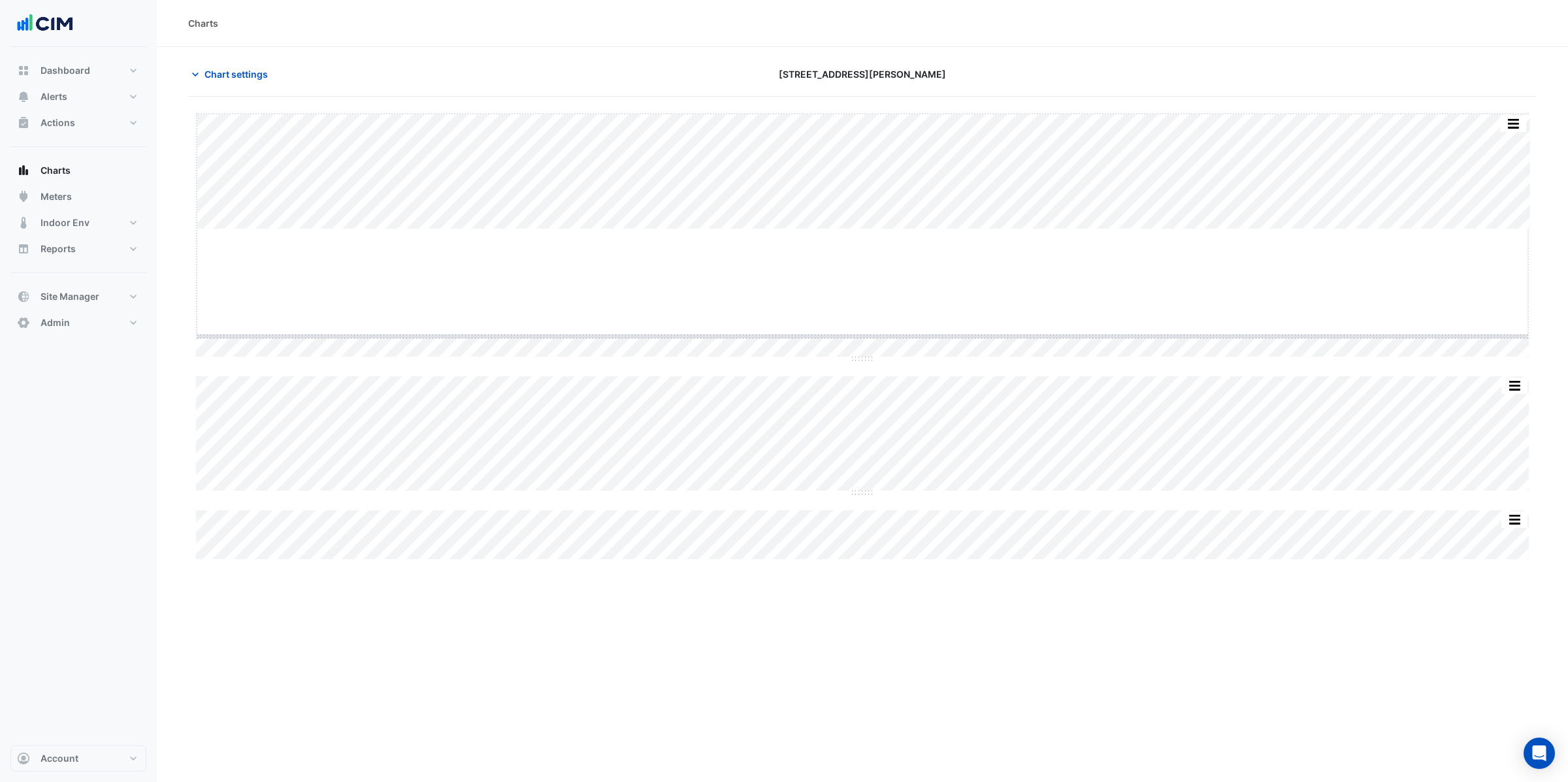
drag, startPoint x: 859, startPoint y: 228, endPoint x: 850, endPoint y: 334, distance: 106.4
drag, startPoint x: 862, startPoint y: 340, endPoint x: 846, endPoint y: 454, distance: 115.1
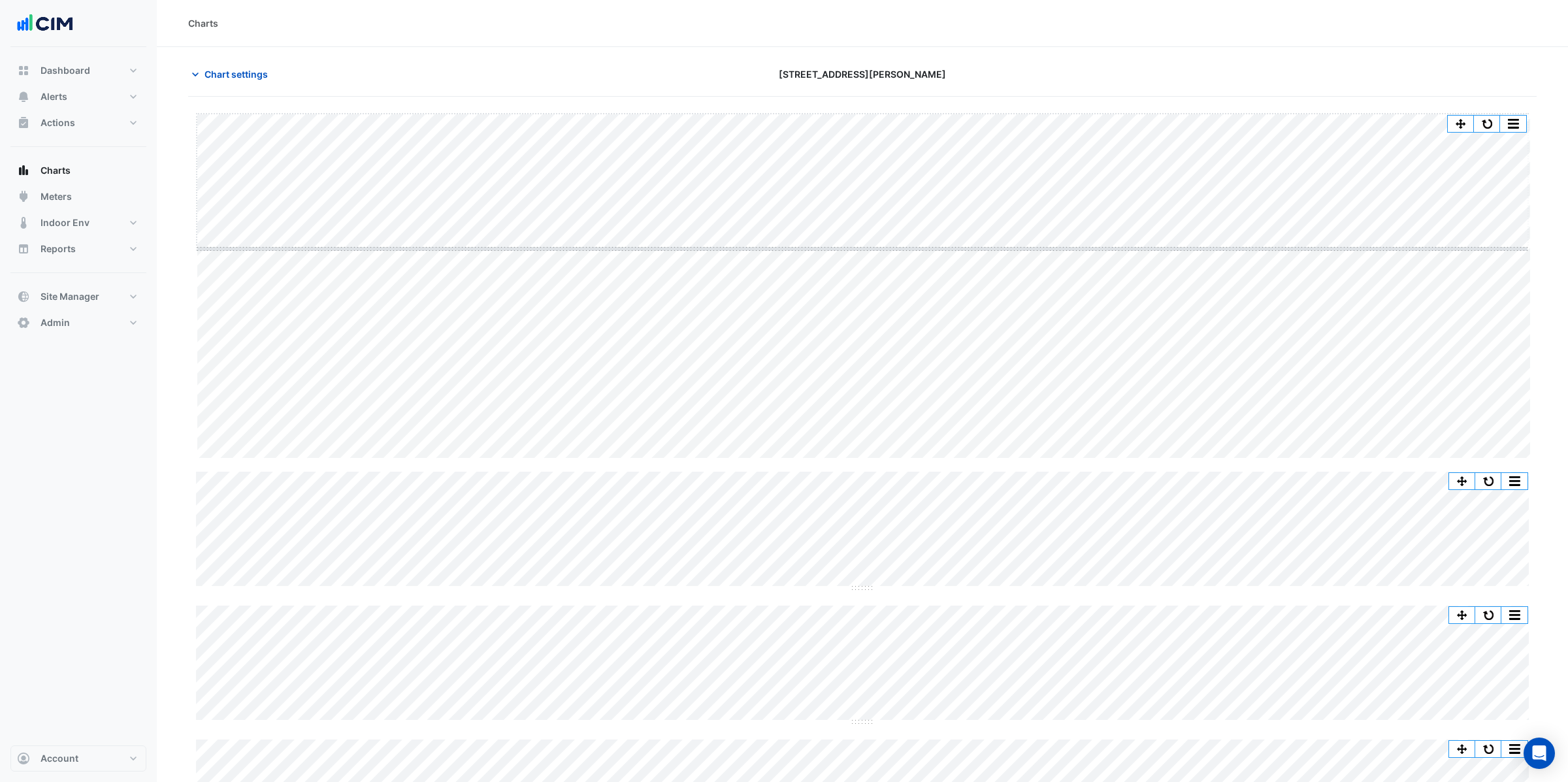
drag, startPoint x: 862, startPoint y: 458, endPoint x: 823, endPoint y: 248, distance: 213.6
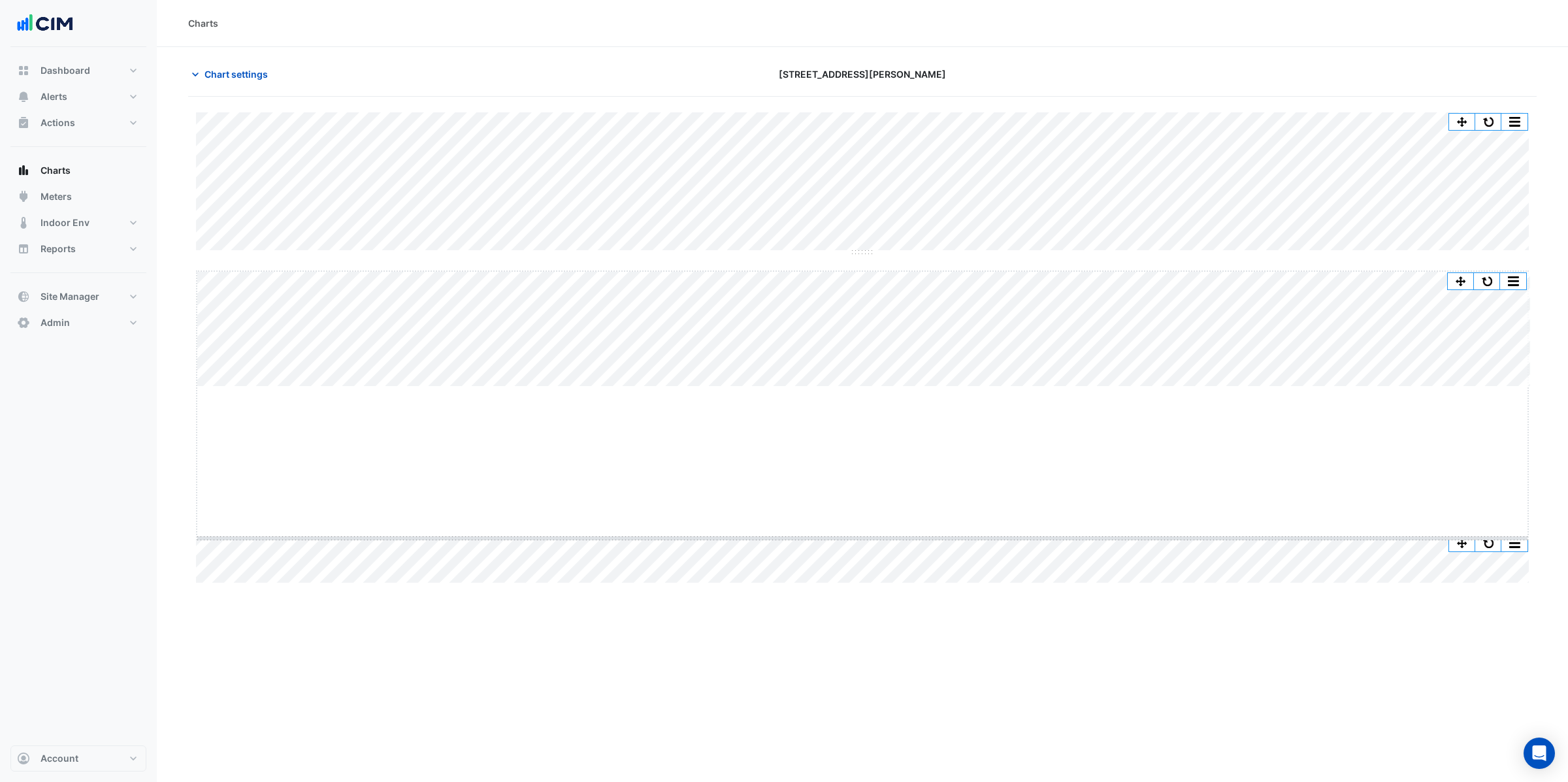
drag, startPoint x: 858, startPoint y: 385, endPoint x: 879, endPoint y: 536, distance: 152.5
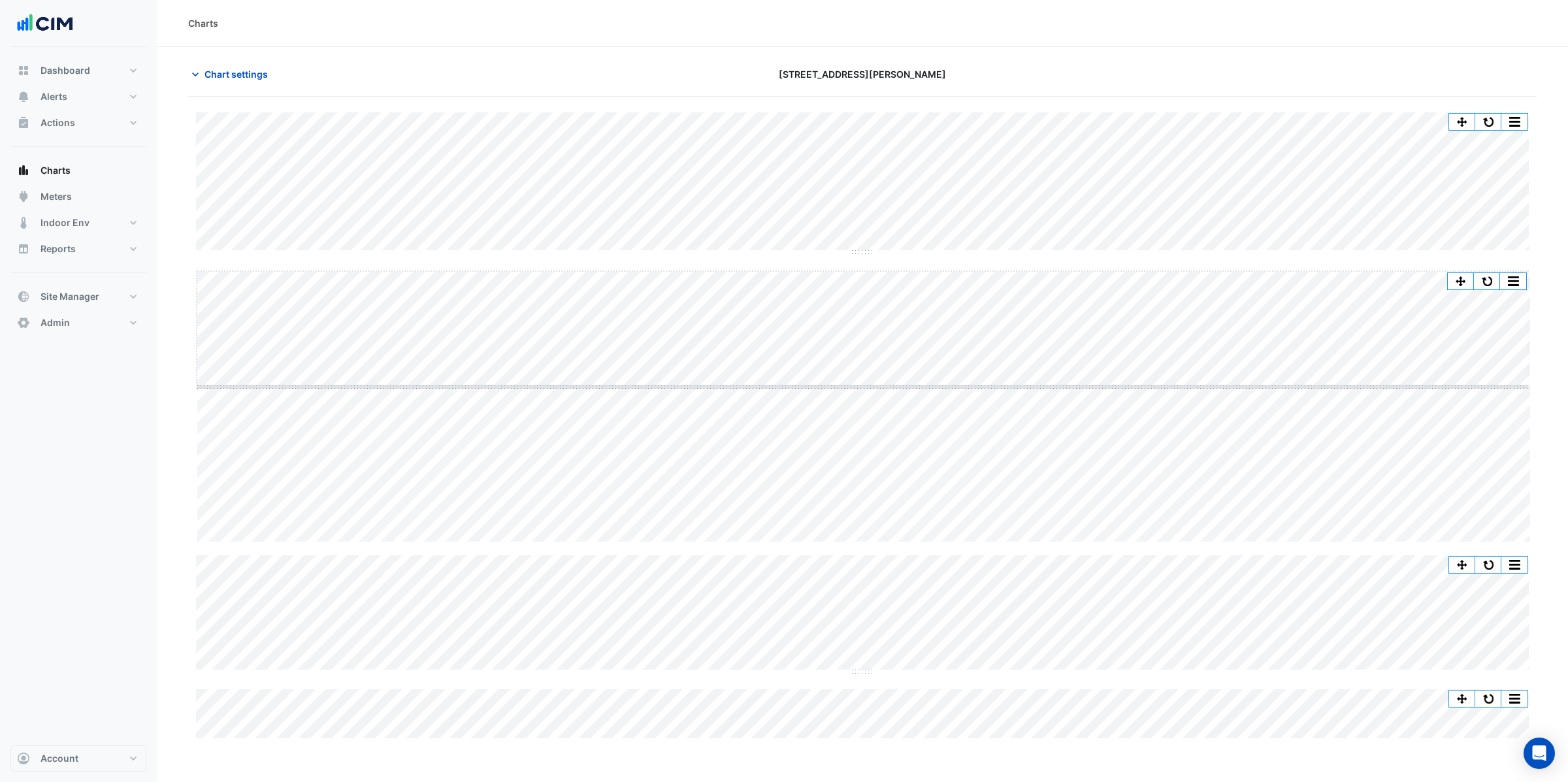
drag, startPoint x: 859, startPoint y: 540, endPoint x: 844, endPoint y: 385, distance: 155.7
drag, startPoint x: 857, startPoint y: 525, endPoint x: 850, endPoint y: 605, distance: 80.3
click at [246, 73] on span "Chart settings" at bounding box center [236, 74] width 64 height 14
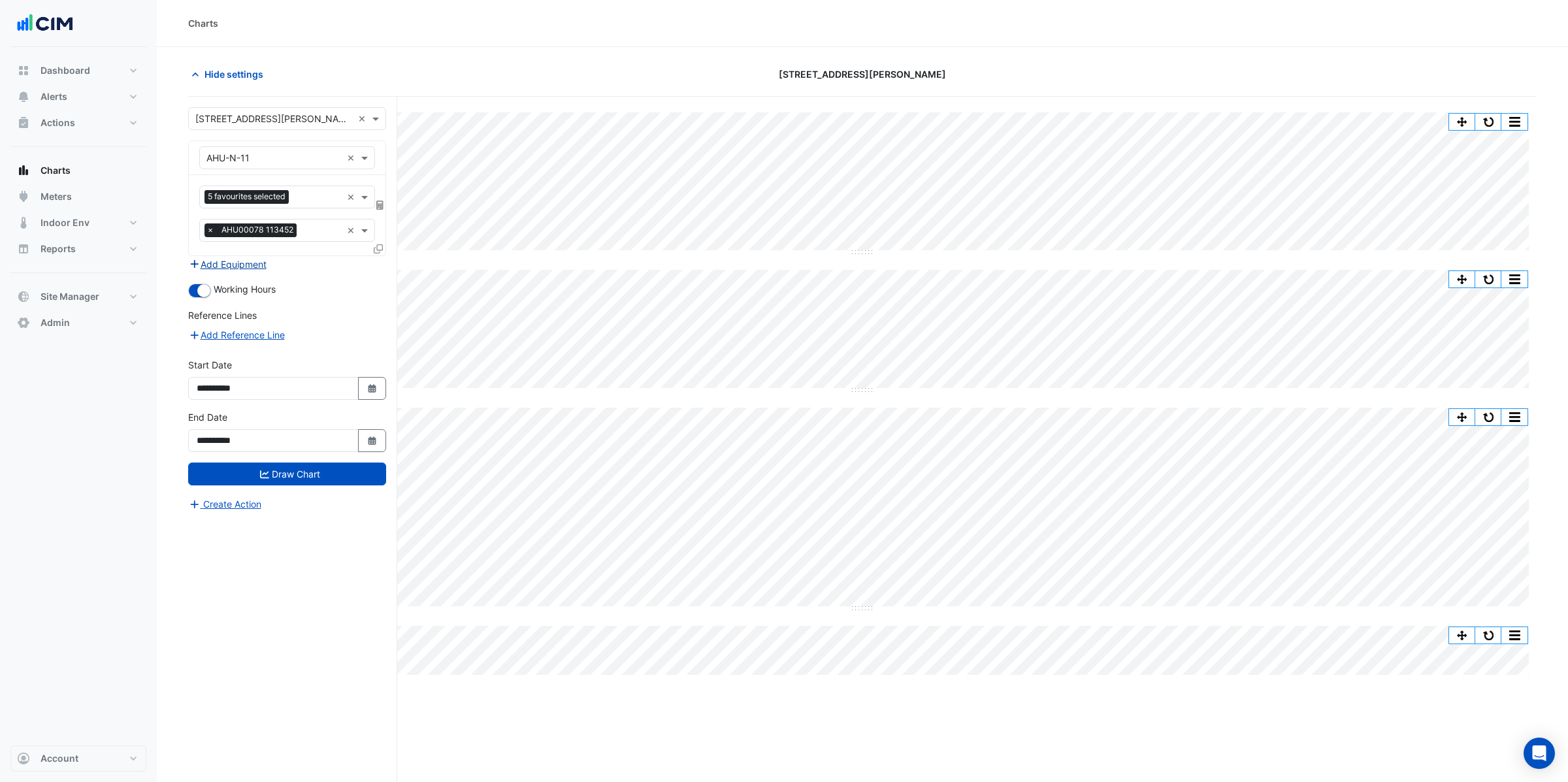
click at [244, 264] on button "Add Equipment" at bounding box center [228, 264] width 79 height 15
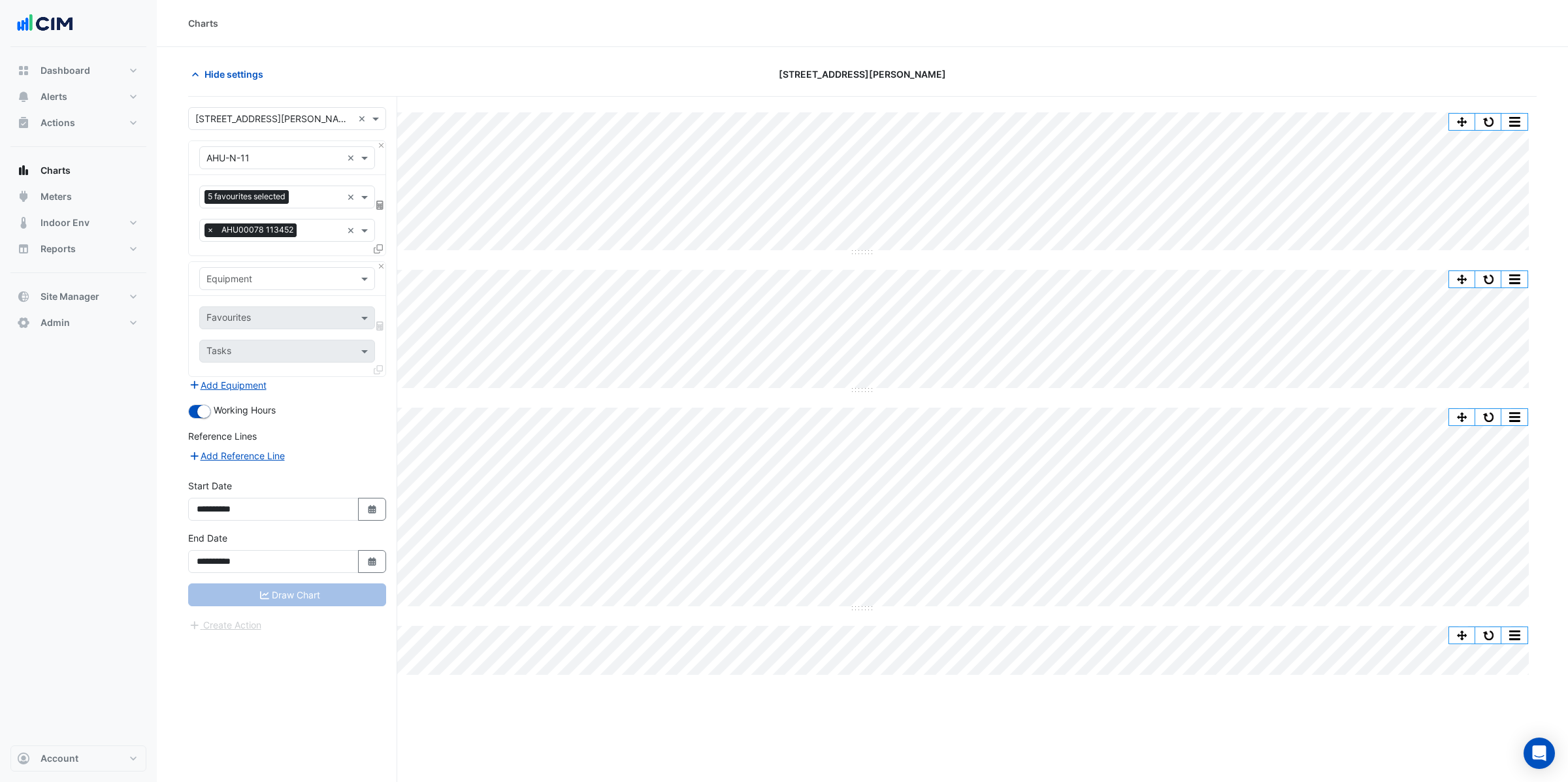
click at [246, 281] on input "text" at bounding box center [273, 280] width 135 height 14
type input "**"
click at [243, 310] on div "CH-01" at bounding box center [286, 307] width 174 height 19
click at [245, 319] on input "text" at bounding box center [272, 319] width 132 height 14
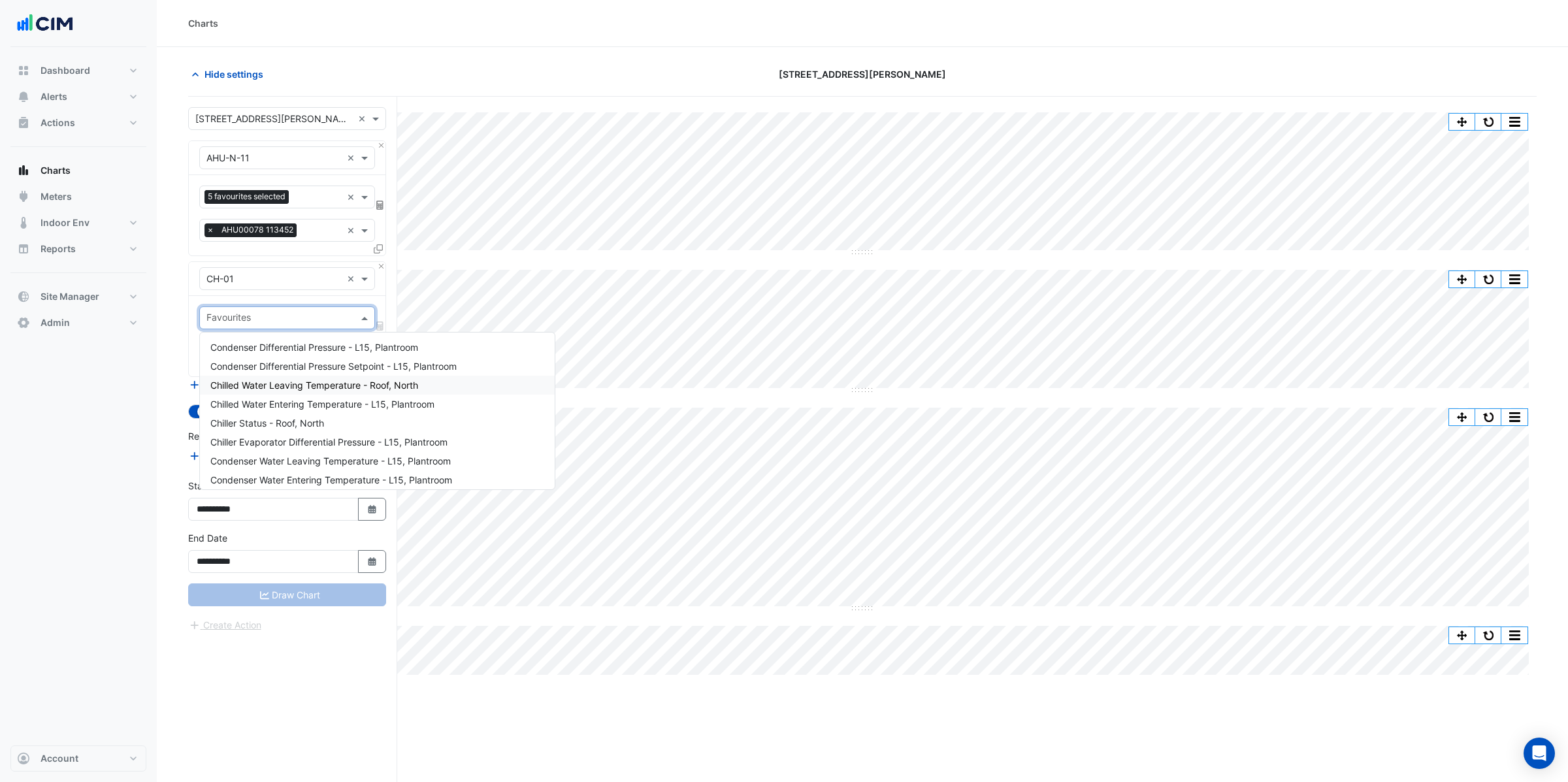
click at [304, 388] on span "Chilled Water Leaving Temperature - Roof, North" at bounding box center [314, 385] width 208 height 11
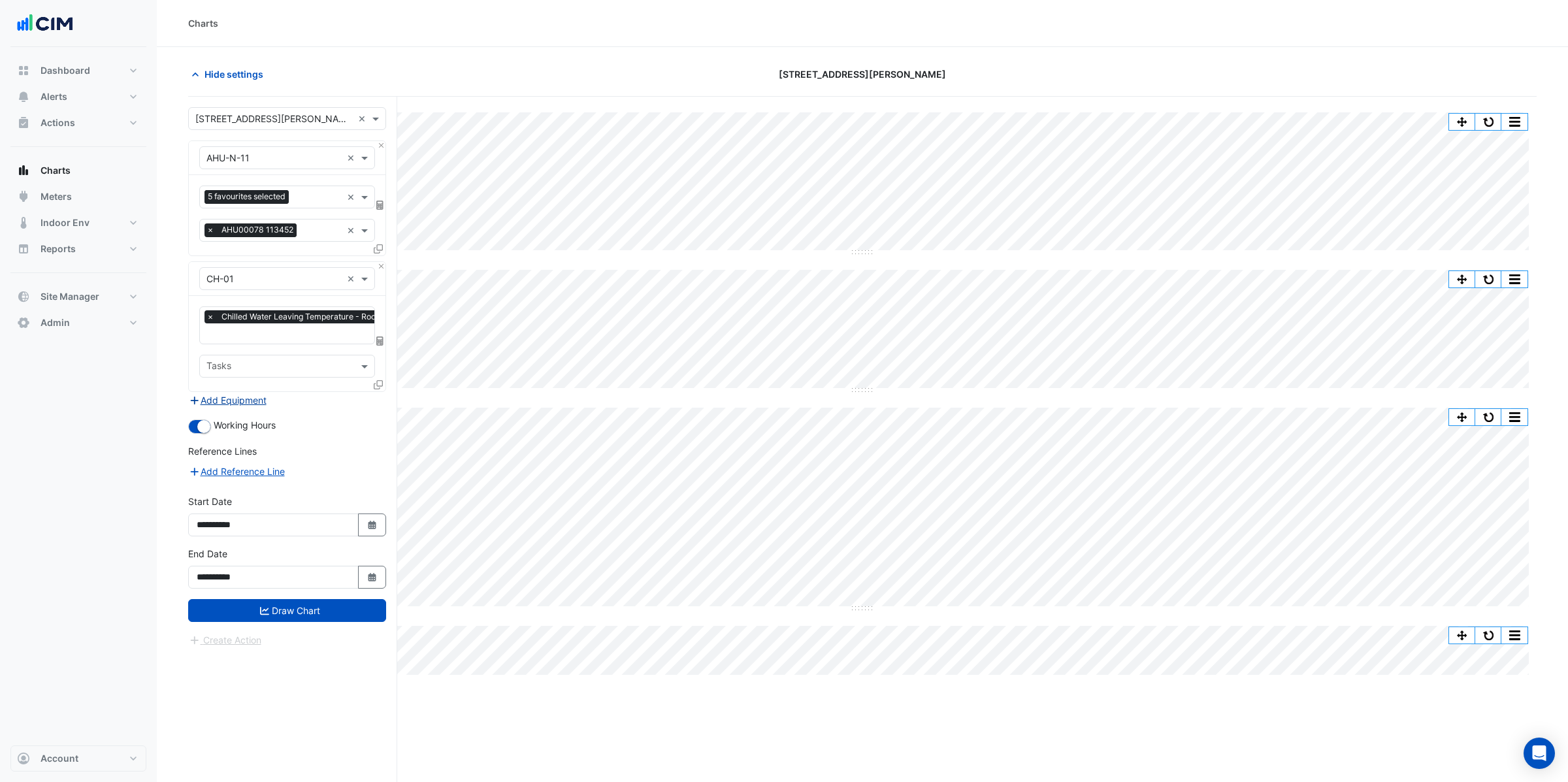
click at [248, 400] on button "Add Equipment" at bounding box center [228, 400] width 79 height 15
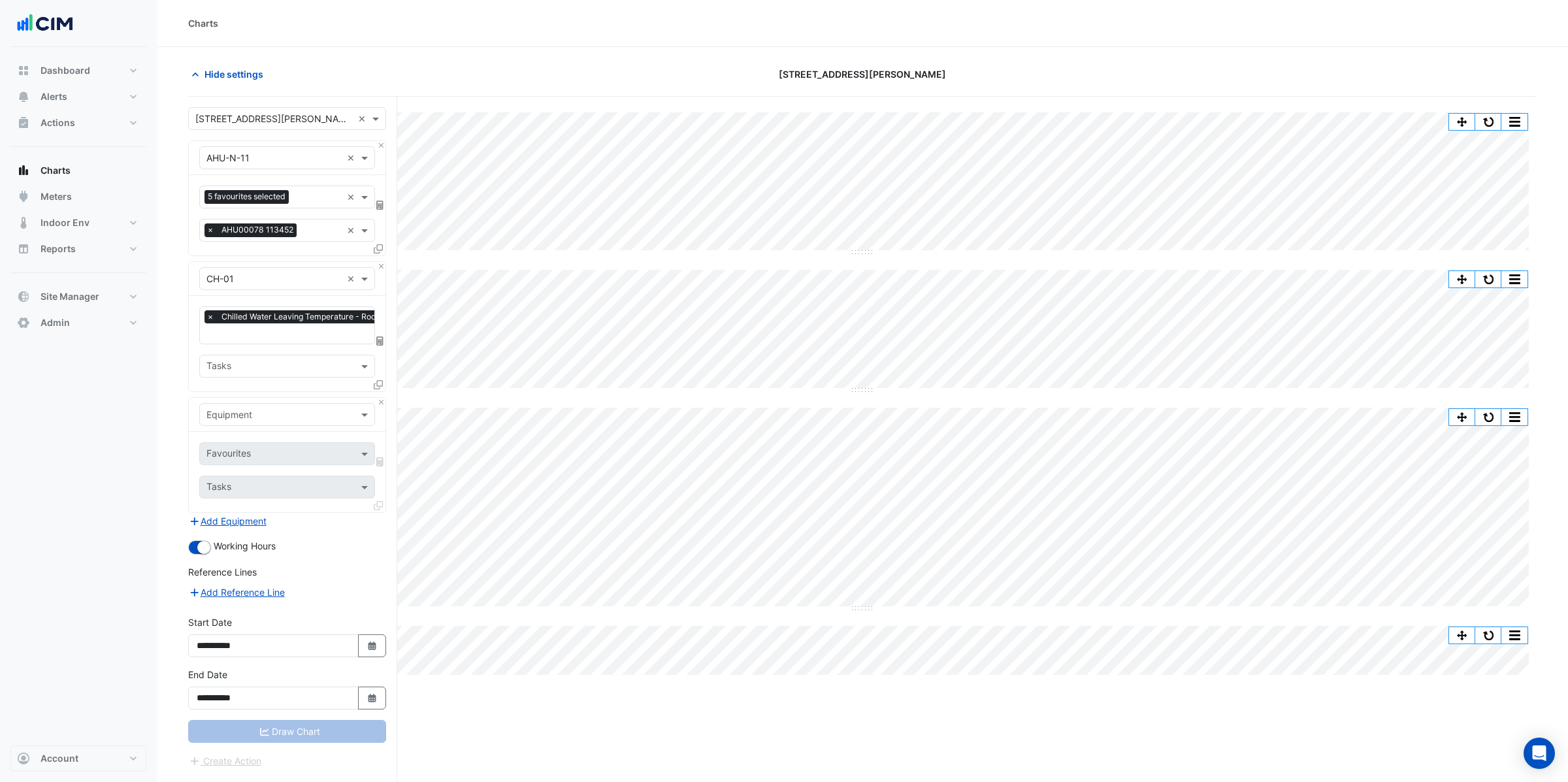
click at [243, 412] on input "text" at bounding box center [273, 415] width 135 height 14
type input "******"
click at [237, 442] on span "Weather" at bounding box center [228, 443] width 35 height 11
click at [256, 452] on input "text" at bounding box center [272, 455] width 132 height 14
click at [241, 501] on span "Pressure" at bounding box center [229, 502] width 37 height 11
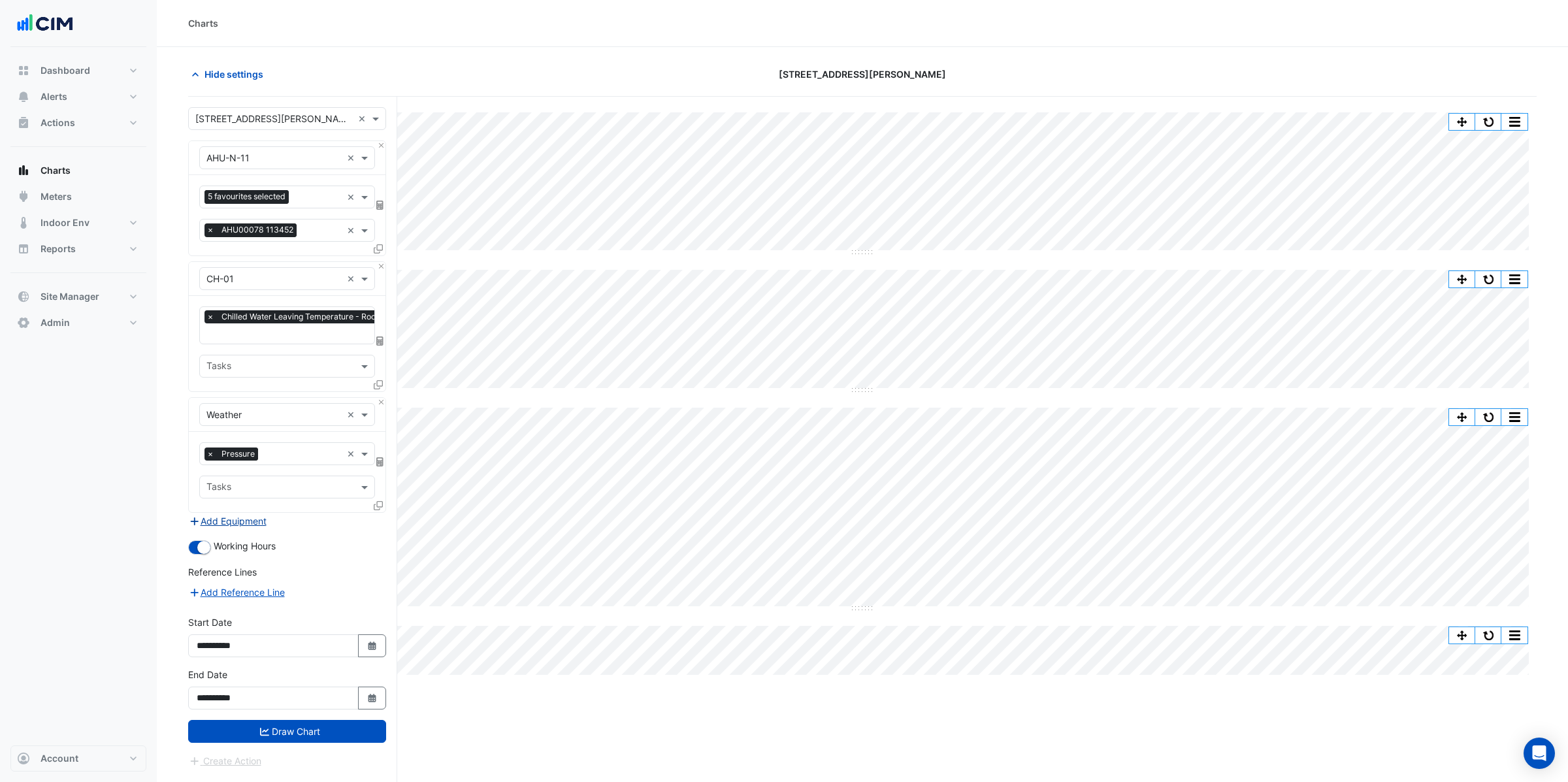
click at [219, 520] on button "Add Equipment" at bounding box center [228, 521] width 79 height 15
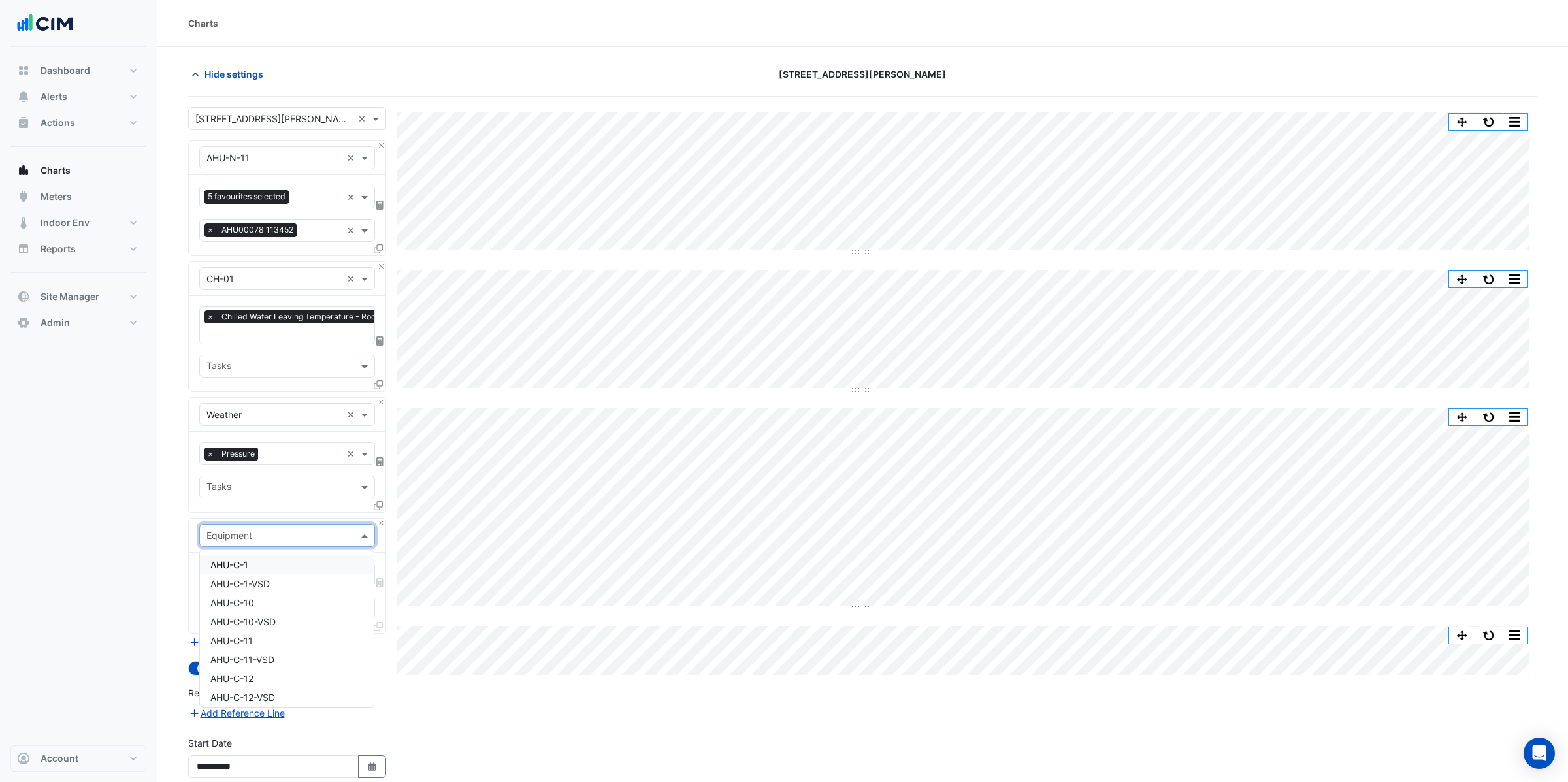
click at [226, 536] on input "text" at bounding box center [273, 536] width 135 height 14
type input "*"
click at [234, 636] on span "SAF-B-1" at bounding box center [228, 635] width 35 height 11
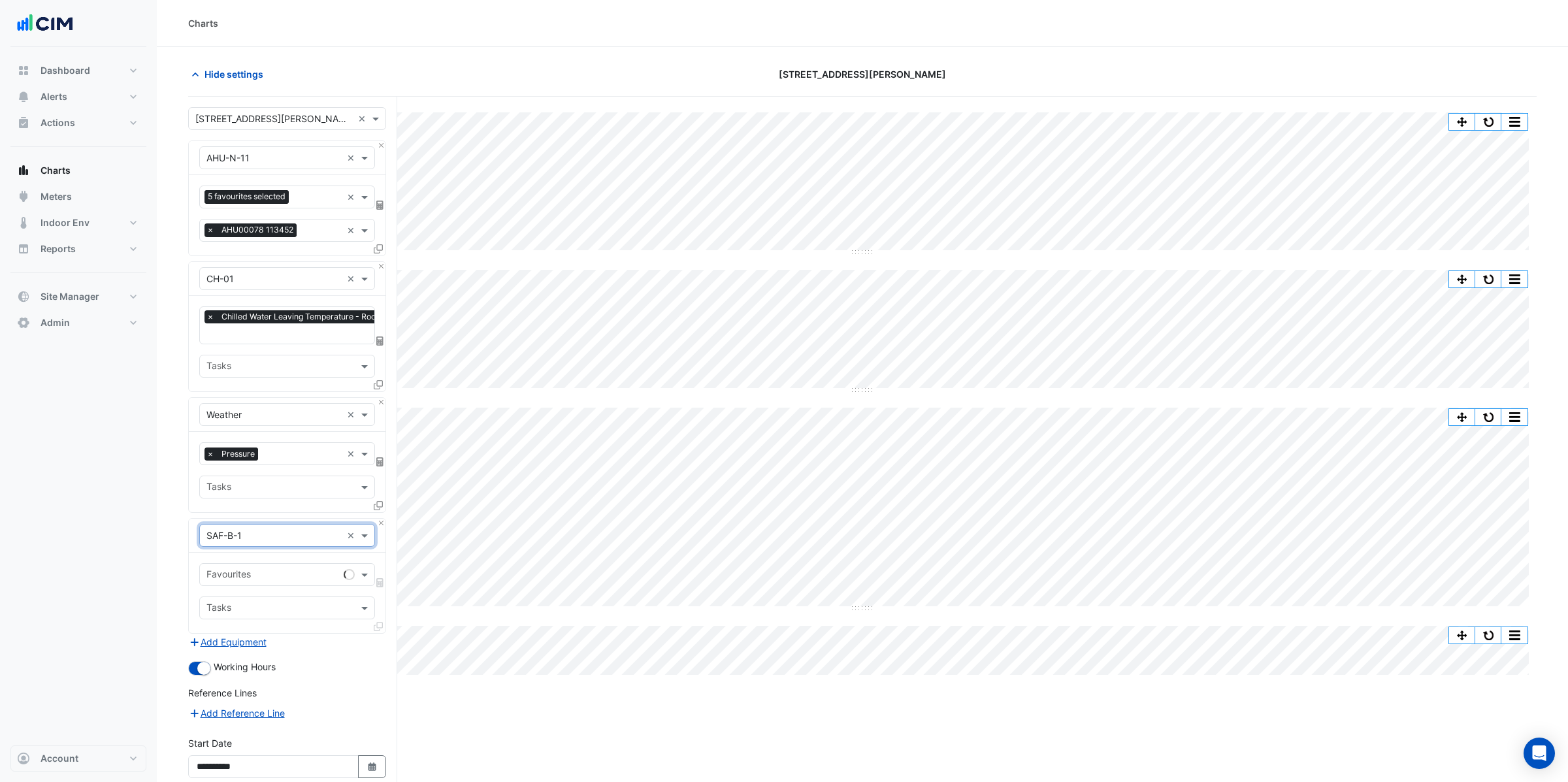
click at [229, 575] on input "text" at bounding box center [272, 576] width 132 height 14
drag, startPoint x: 252, startPoint y: 531, endPoint x: 374, endPoint y: 539, distance: 122.3
click at [259, 531] on input "text" at bounding box center [273, 536] width 135 height 14
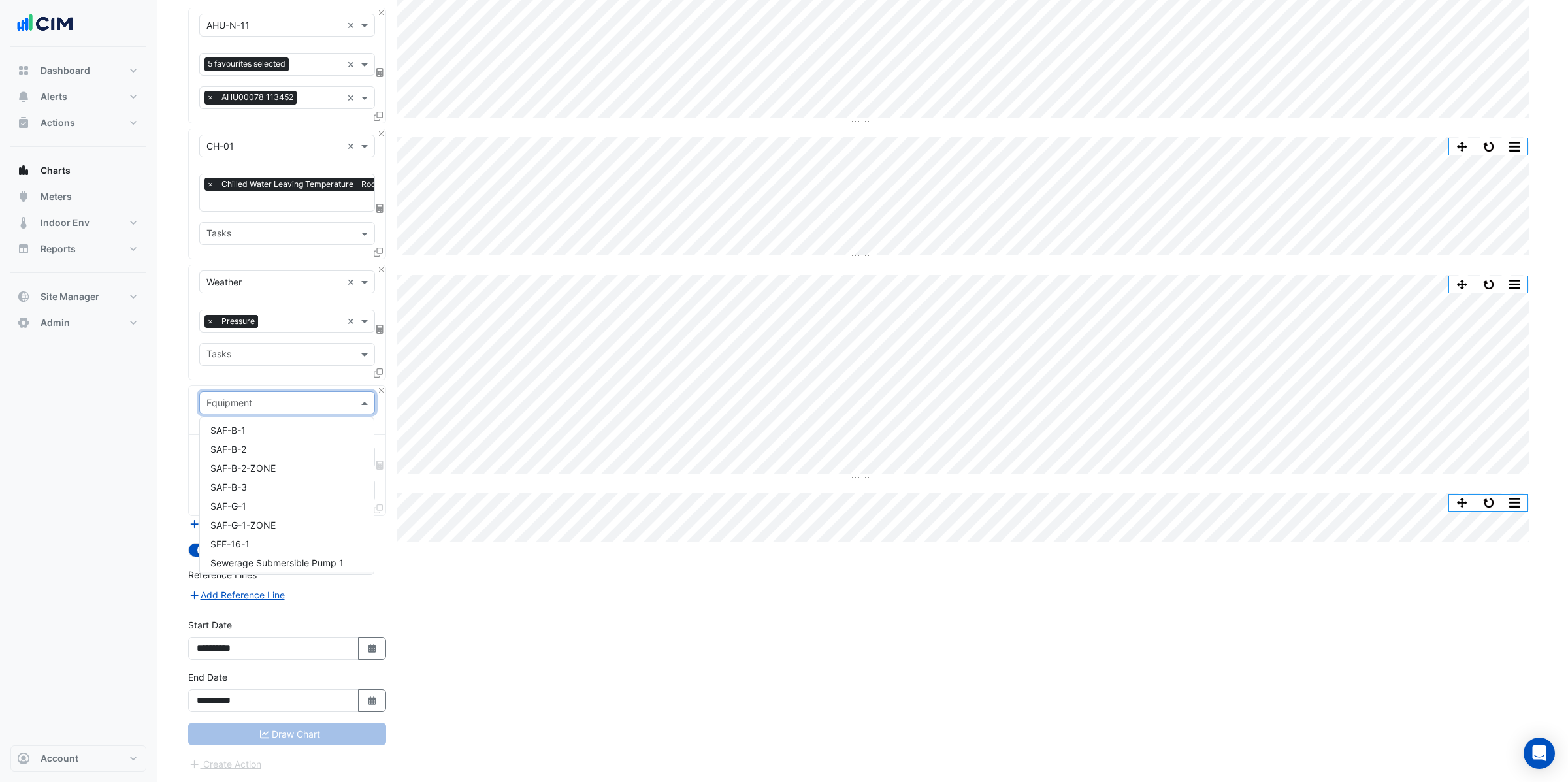
click at [386, 543] on div "× 99 Elizabeth St × × AHU-N-11 × 5 favourites selected × × AHU00078 113452 × × …" at bounding box center [293, 373] width 209 height 818
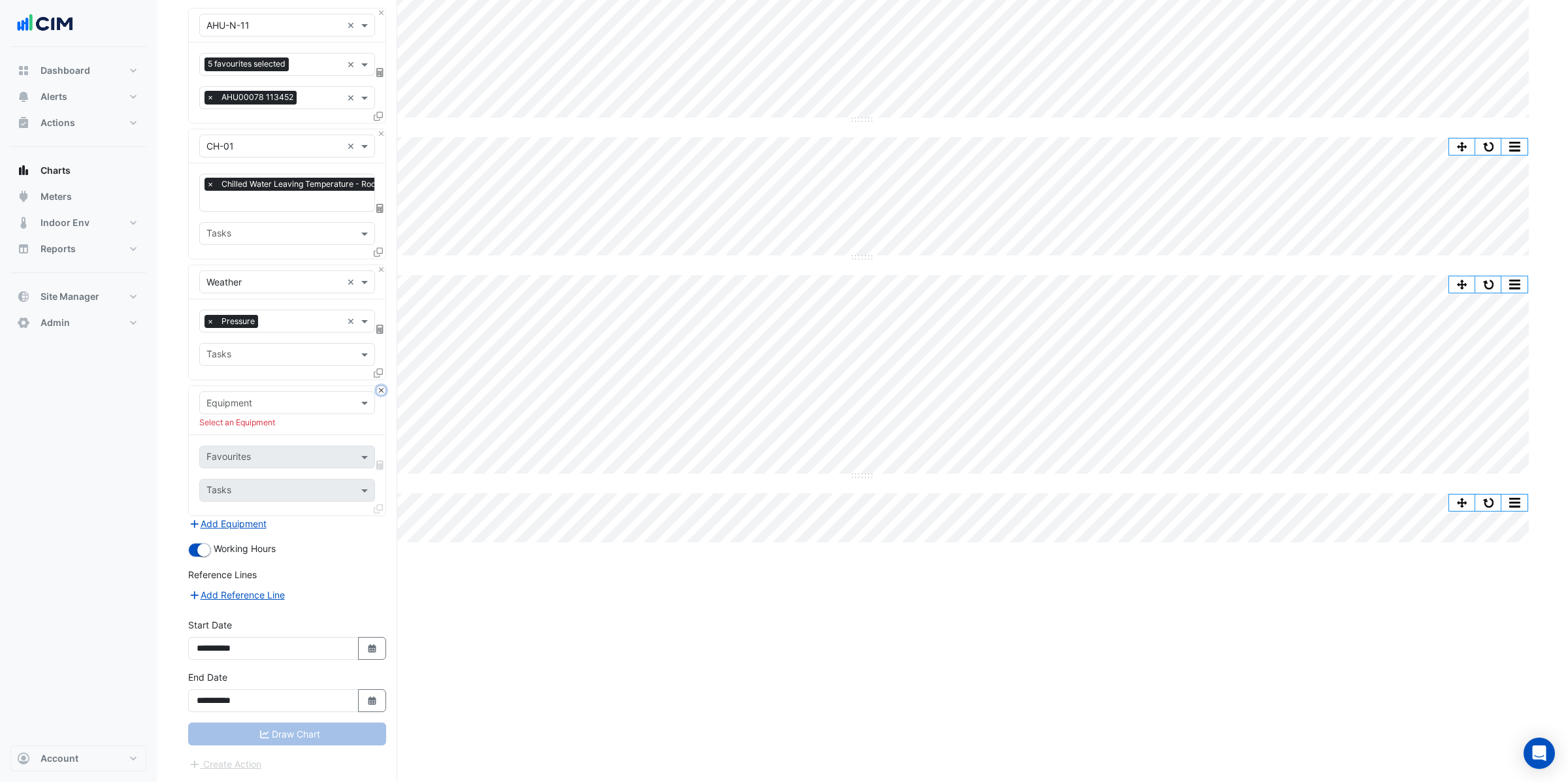
click at [381, 388] on button "Close" at bounding box center [381, 390] width 8 height 8
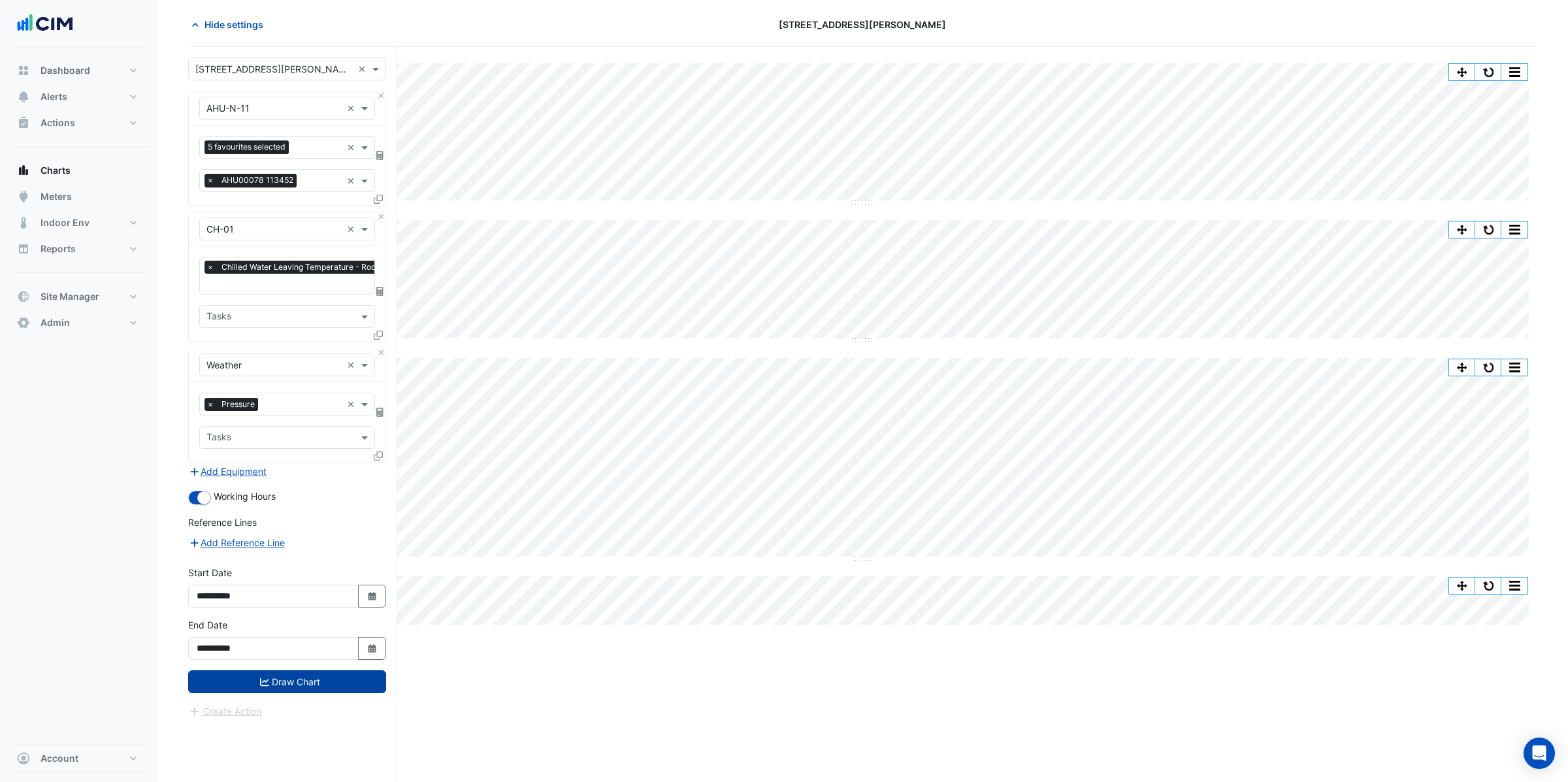
click at [287, 685] on button "Draw Chart" at bounding box center [287, 682] width 198 height 23
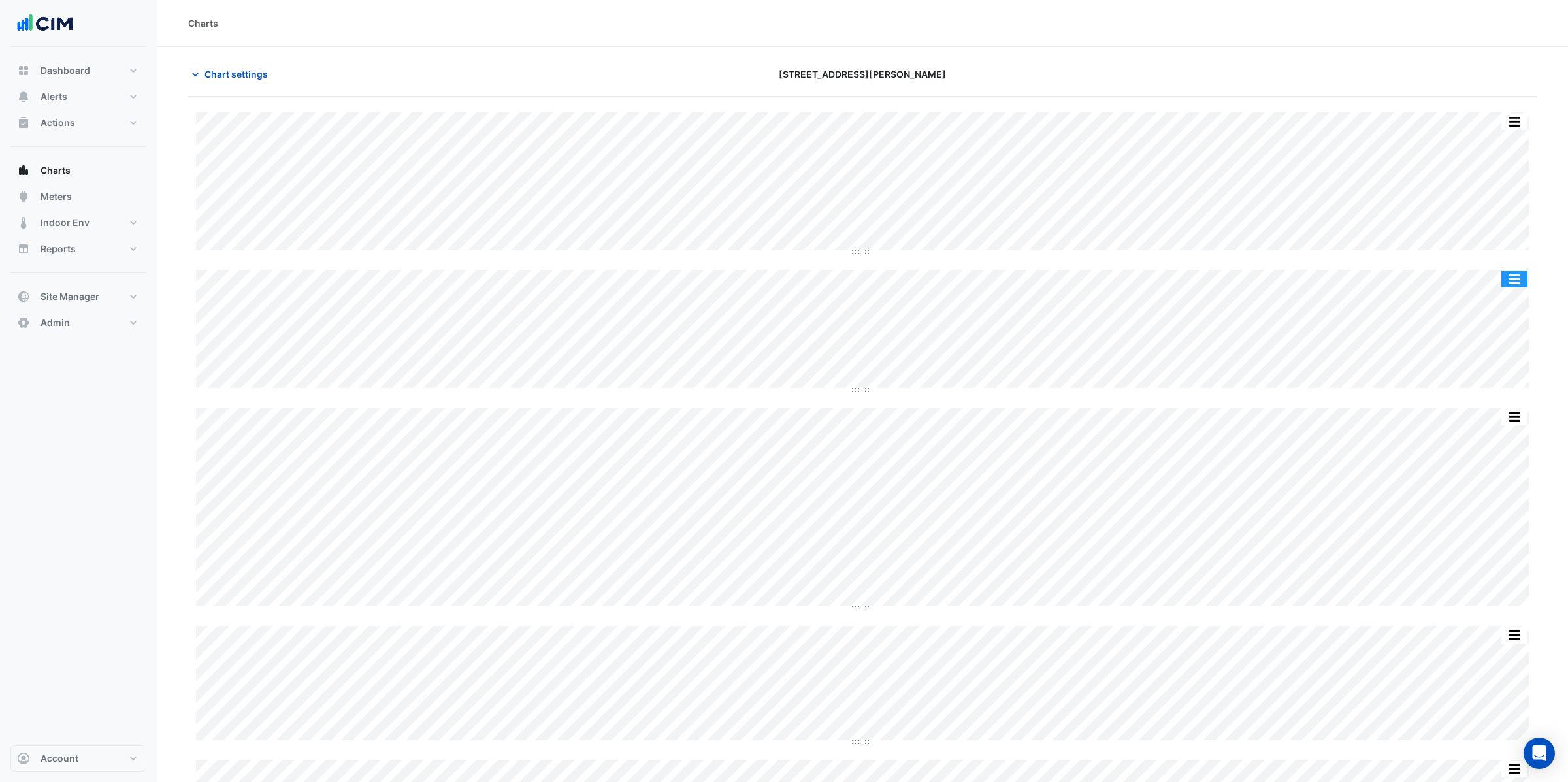
click at [1514, 282] on button "button" at bounding box center [1514, 280] width 26 height 17
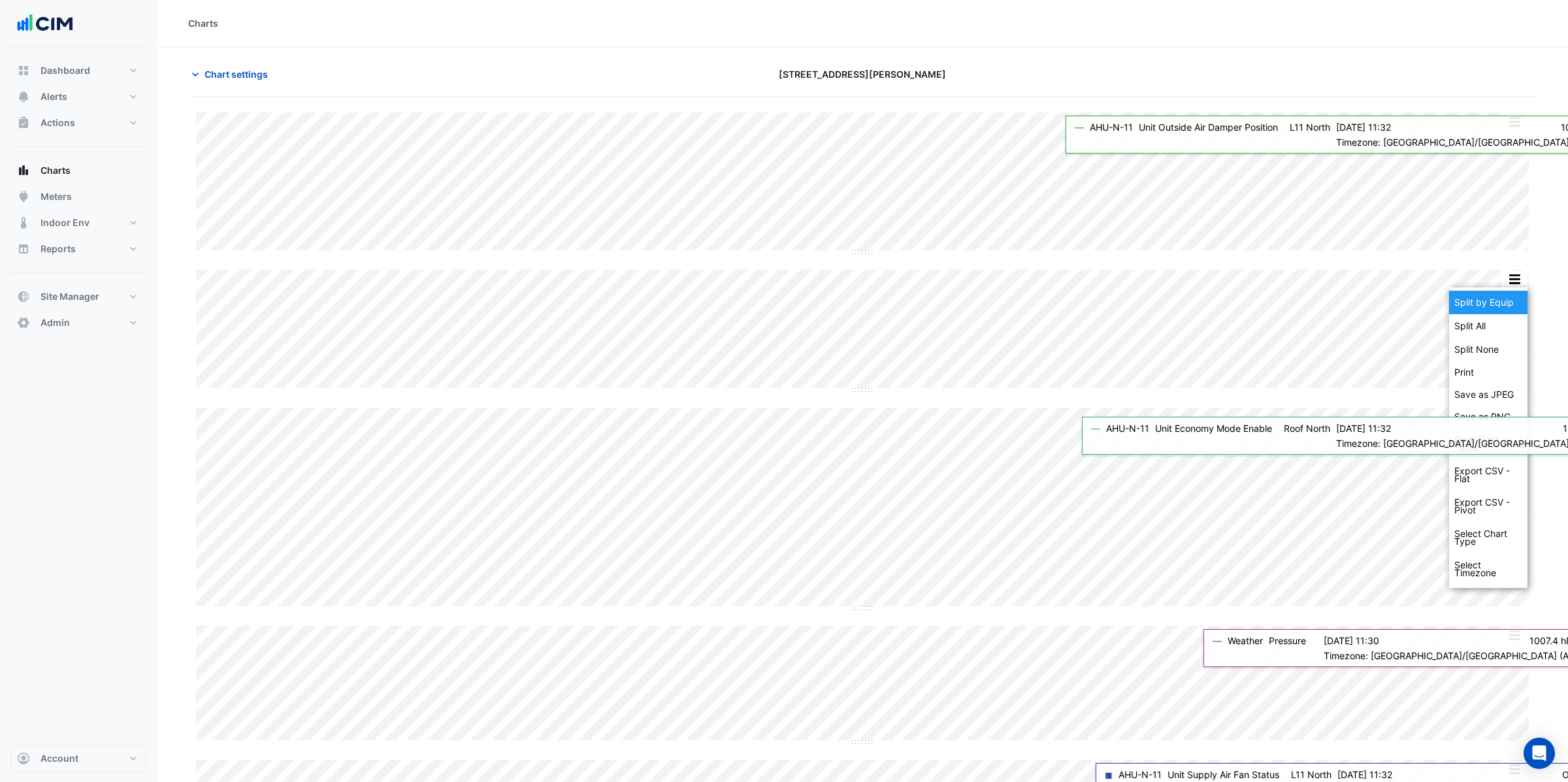
click at [1504, 301] on div "Split by Equip" at bounding box center [1488, 302] width 78 height 24
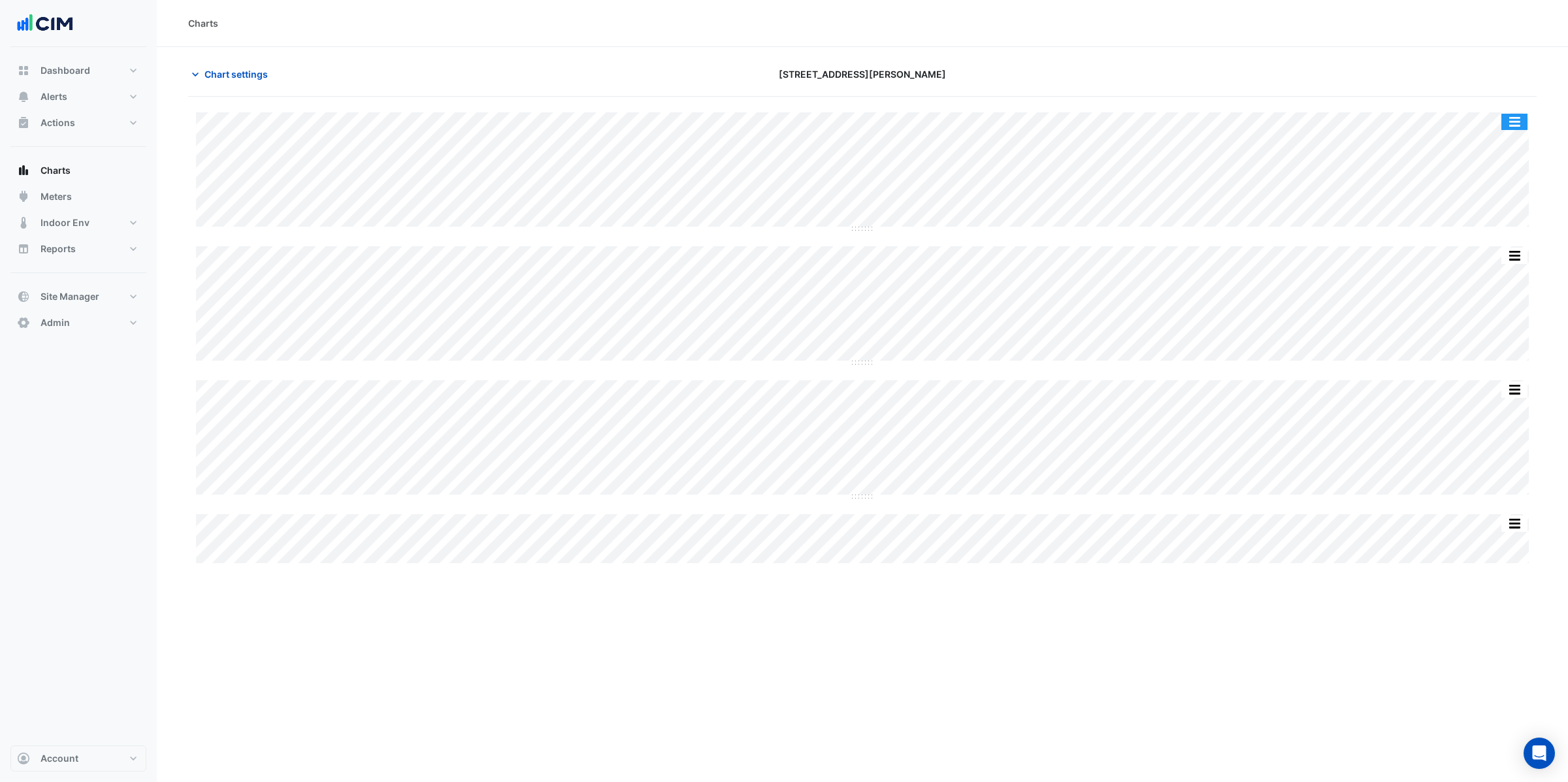
click at [1517, 124] on button "button" at bounding box center [1514, 122] width 26 height 17
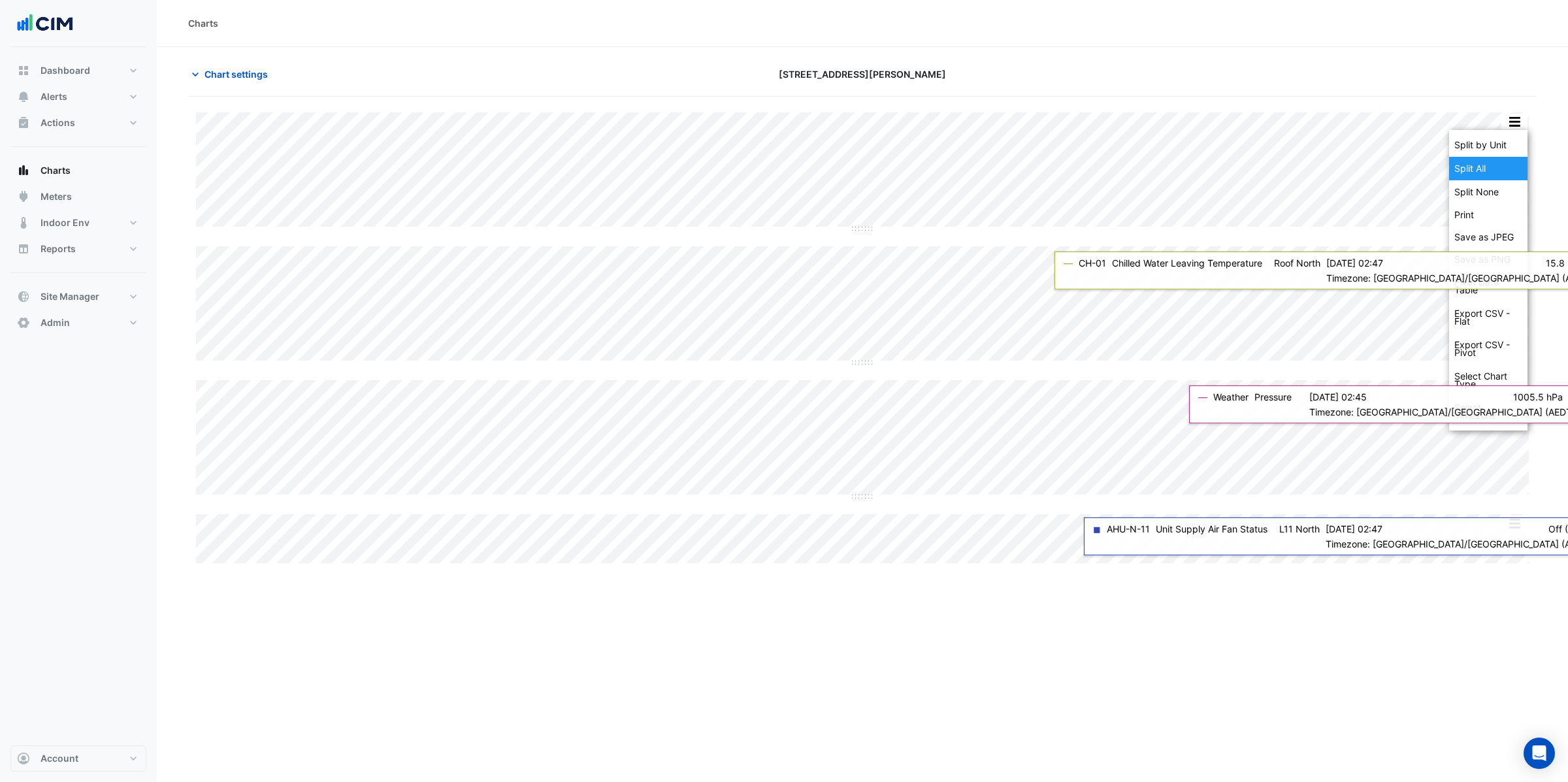
click at [1492, 162] on div "Split All" at bounding box center [1488, 169] width 78 height 24
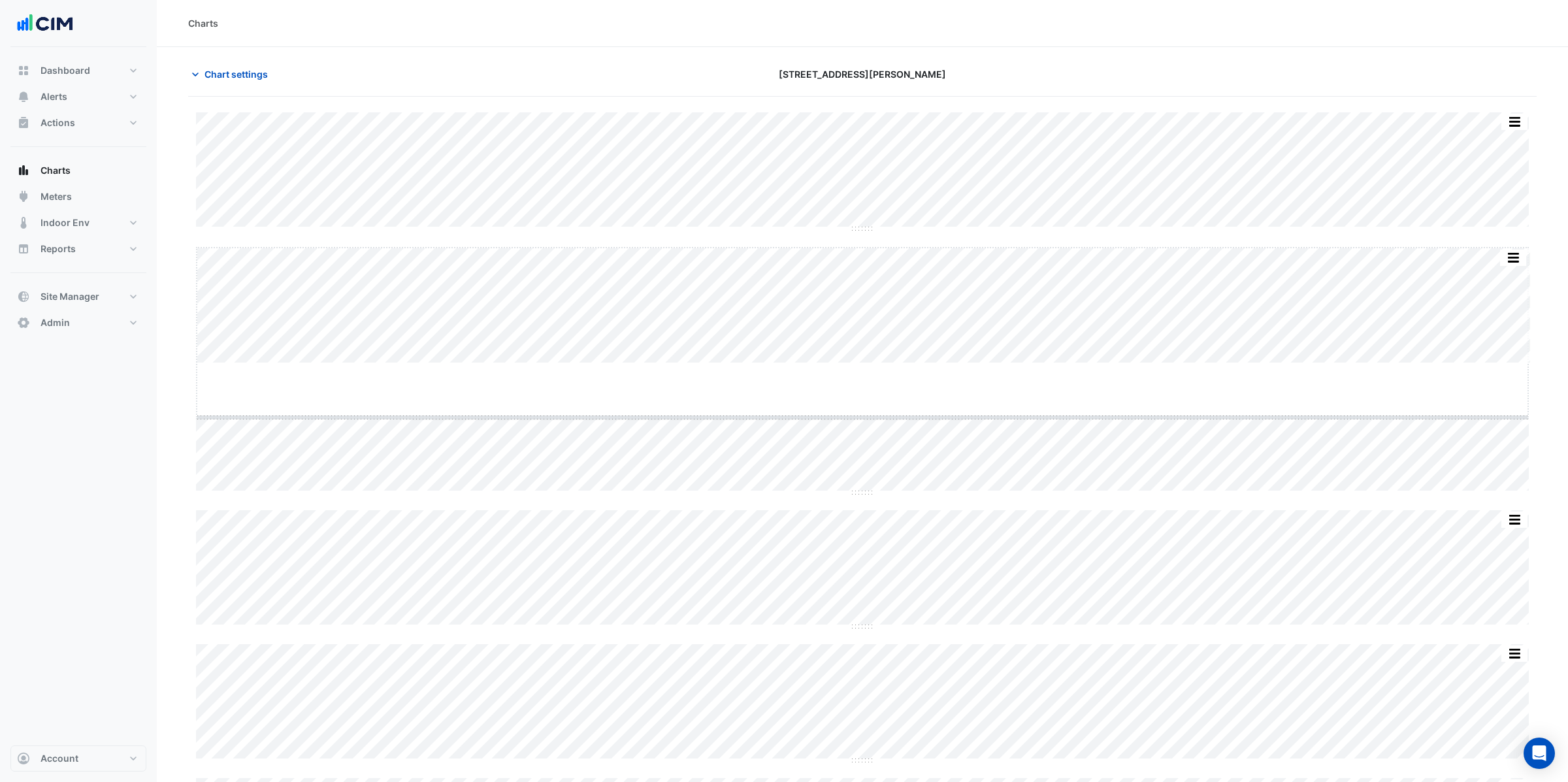
drag, startPoint x: 864, startPoint y: 362, endPoint x: 861, endPoint y: 418, distance: 56.1
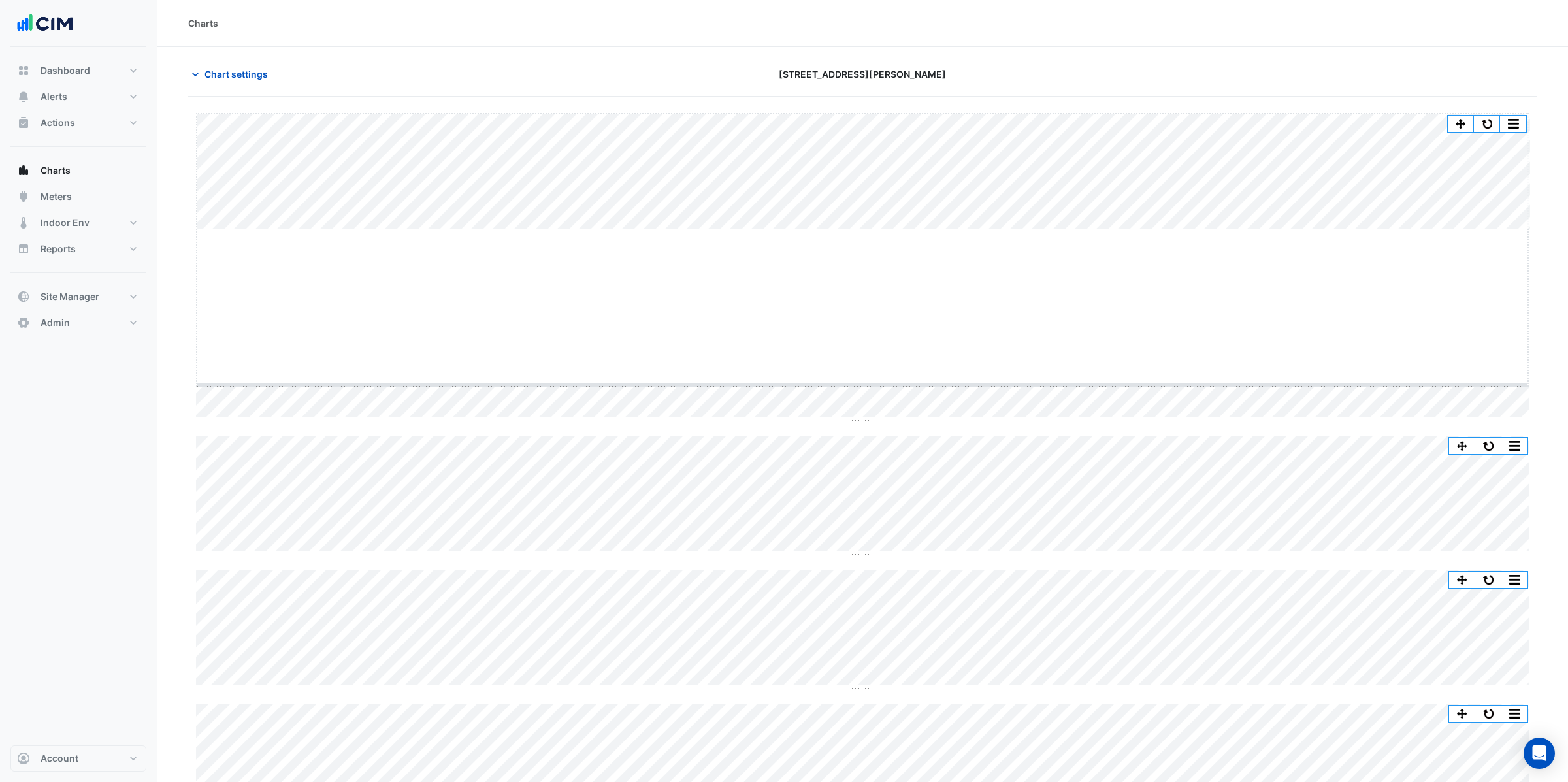
drag, startPoint x: 860, startPoint y: 228, endPoint x: 820, endPoint y: 383, distance: 160.1
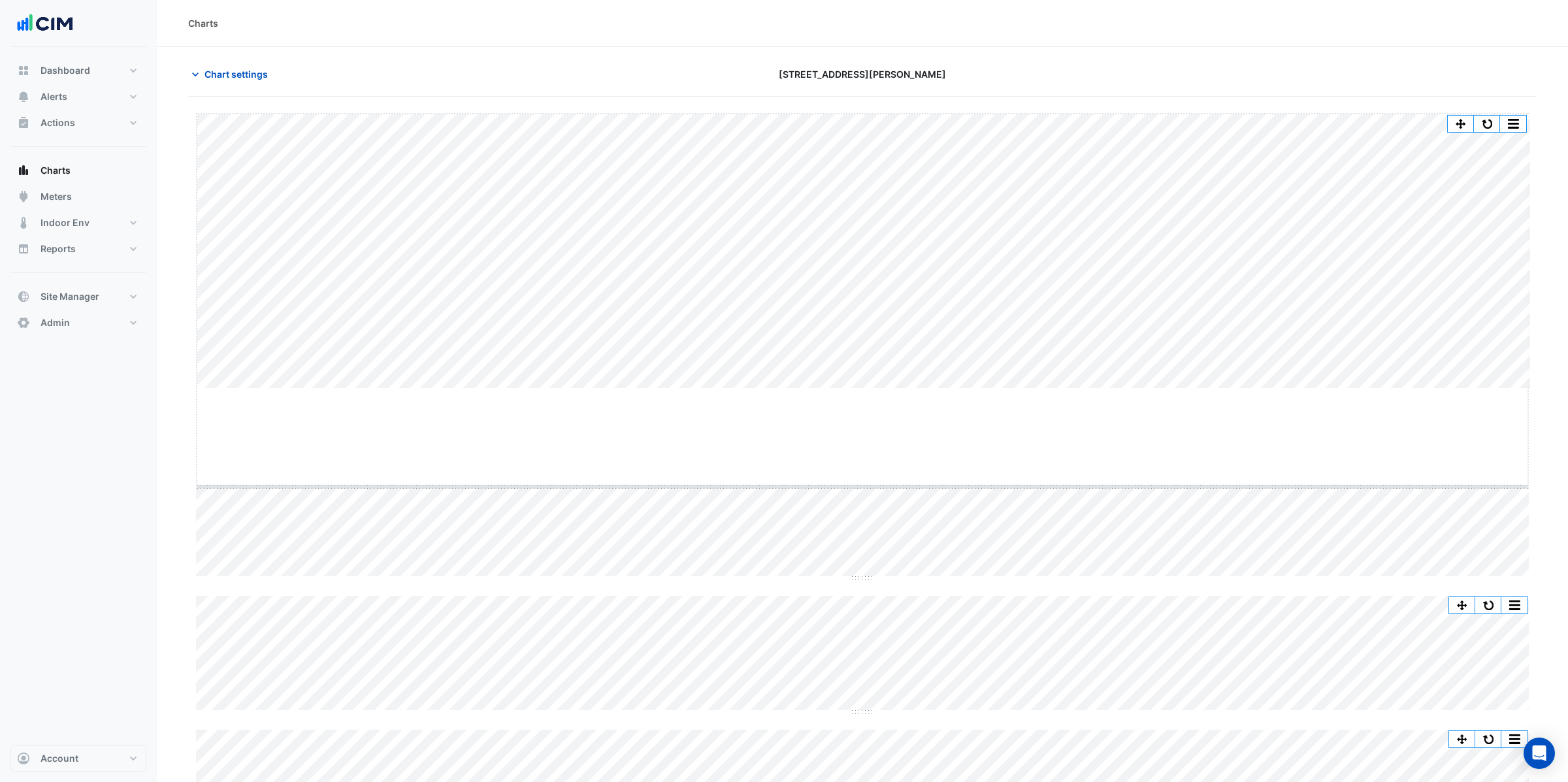
drag, startPoint x: 859, startPoint y: 388, endPoint x: 844, endPoint y: 488, distance: 101.1
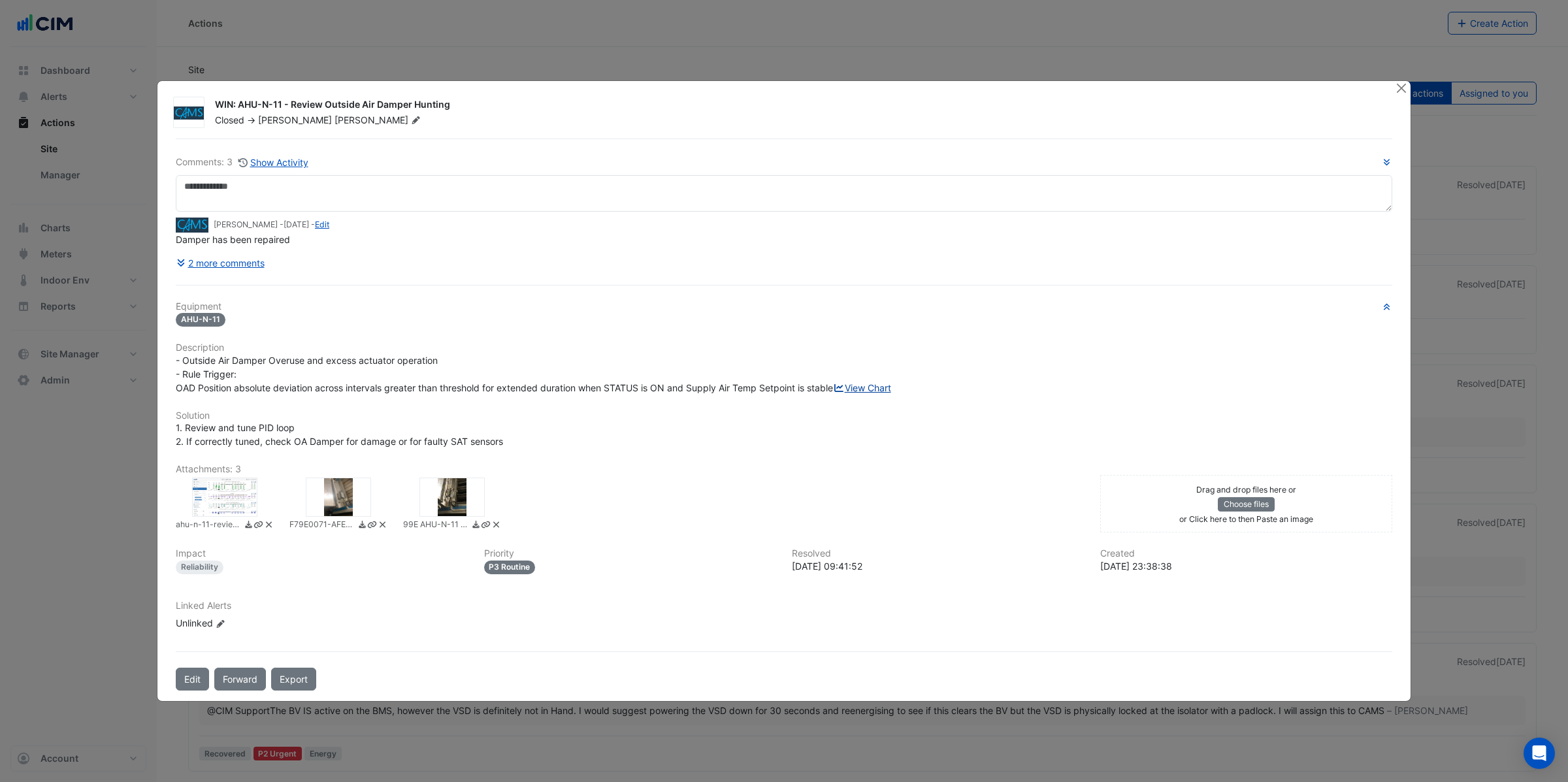
click at [833, 393] on link "View Chart" at bounding box center [862, 388] width 58 height 11
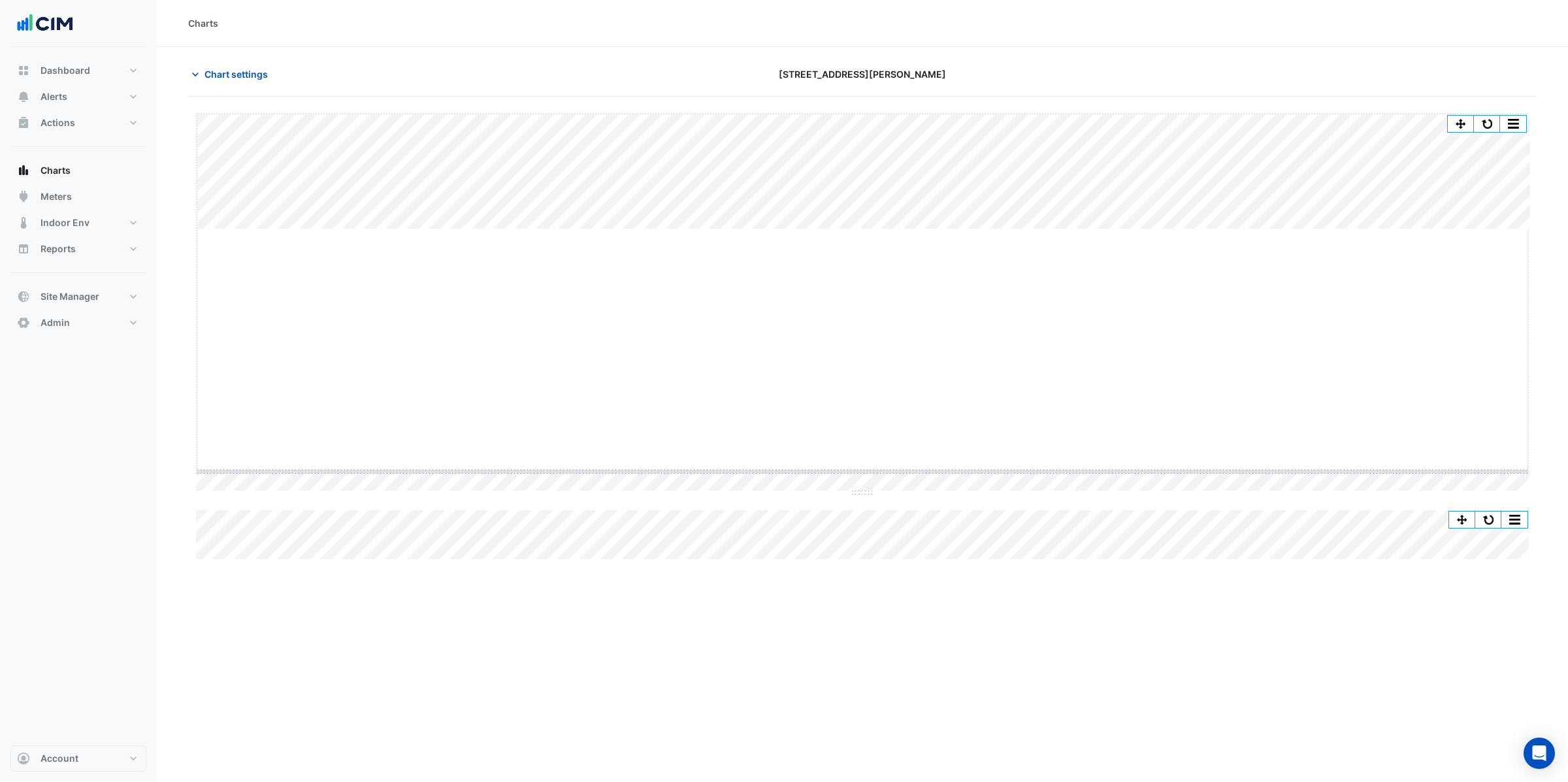
drag, startPoint x: 864, startPoint y: 228, endPoint x: 828, endPoint y: 474, distance: 248.6
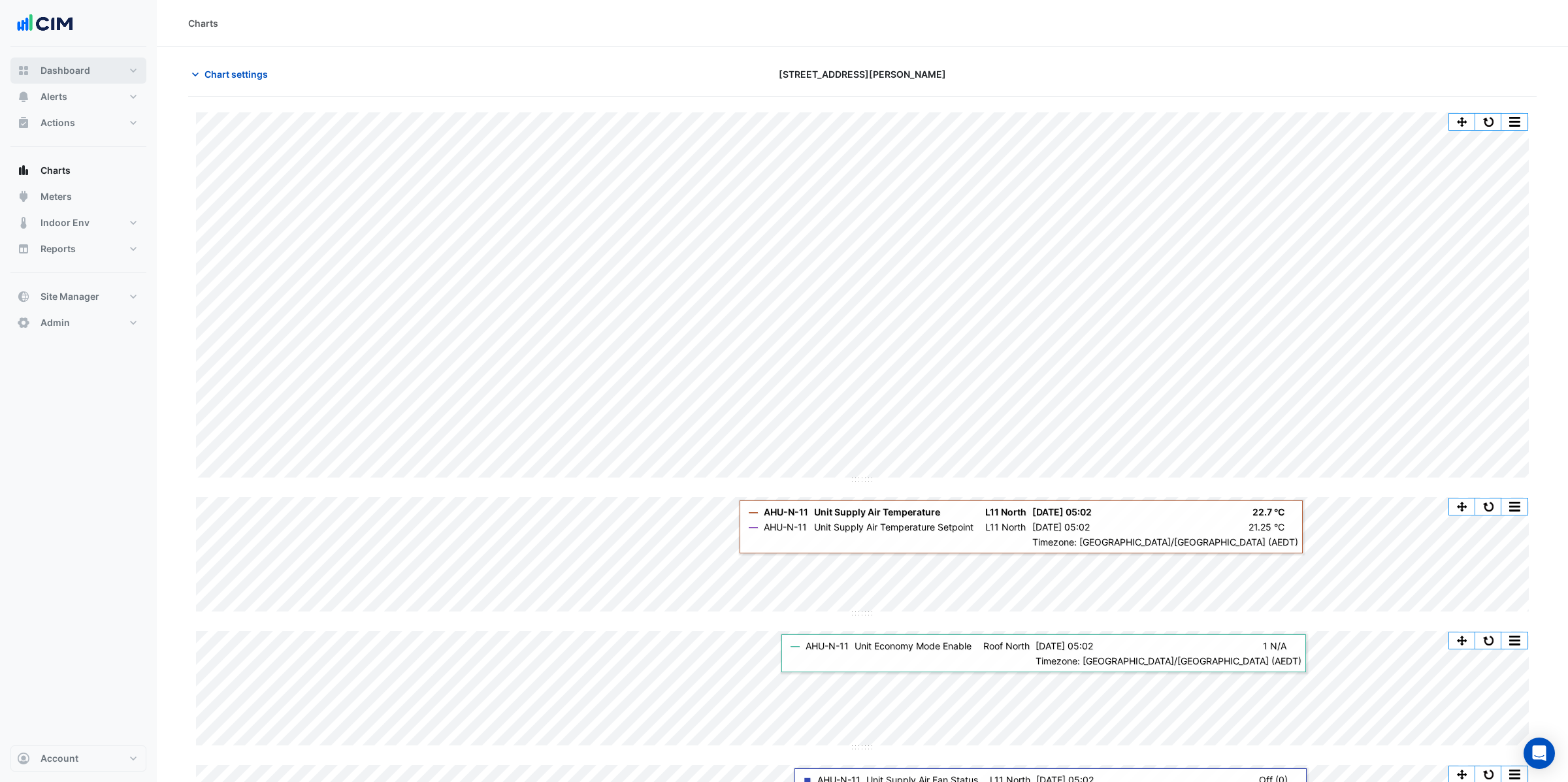
click at [60, 76] on span "Dashboard" at bounding box center [66, 71] width 50 height 13
select select "**"
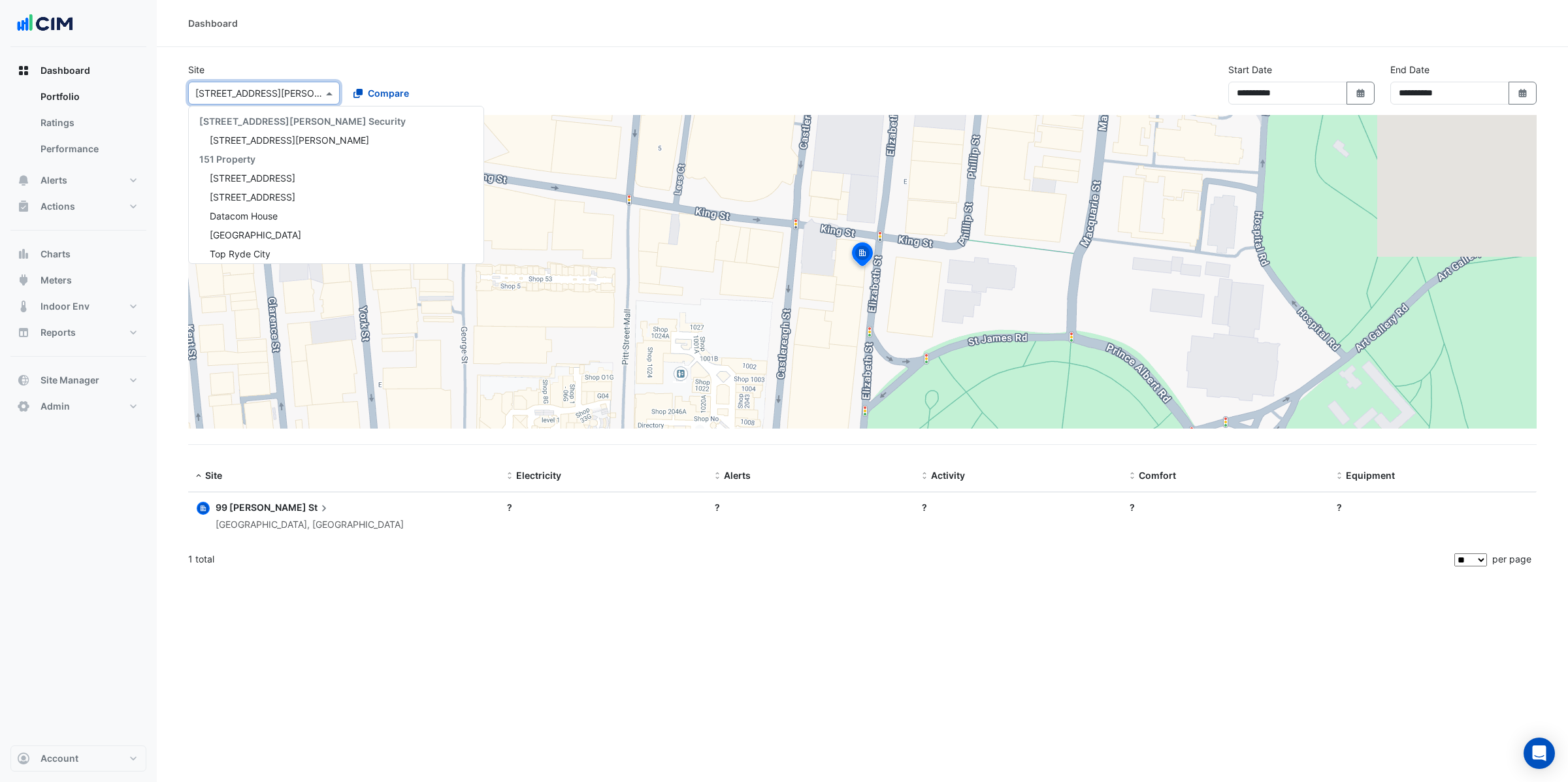
click at [229, 89] on input "text" at bounding box center [250, 94] width 111 height 14
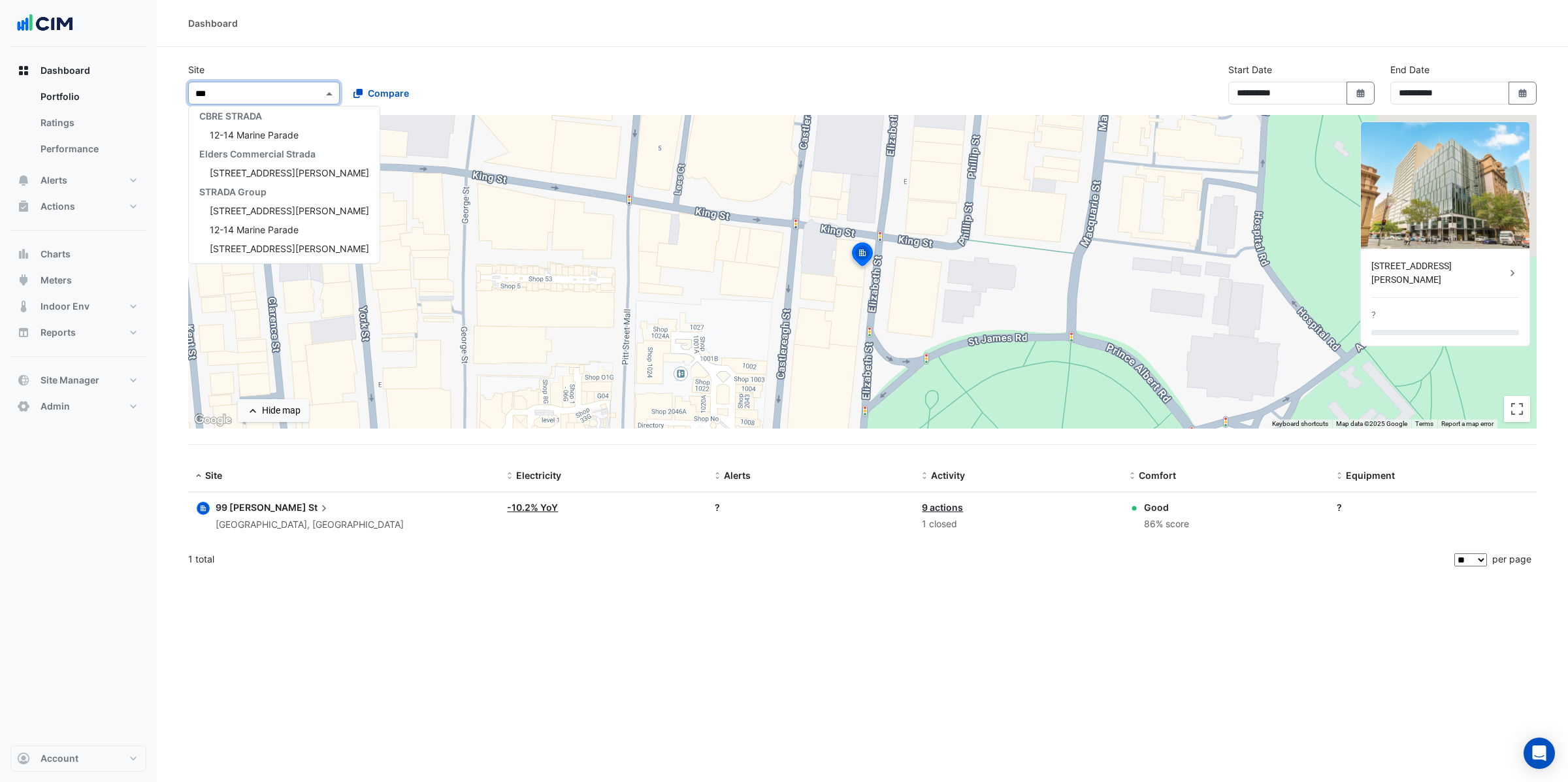
scroll to position [80, 0]
type input "****"
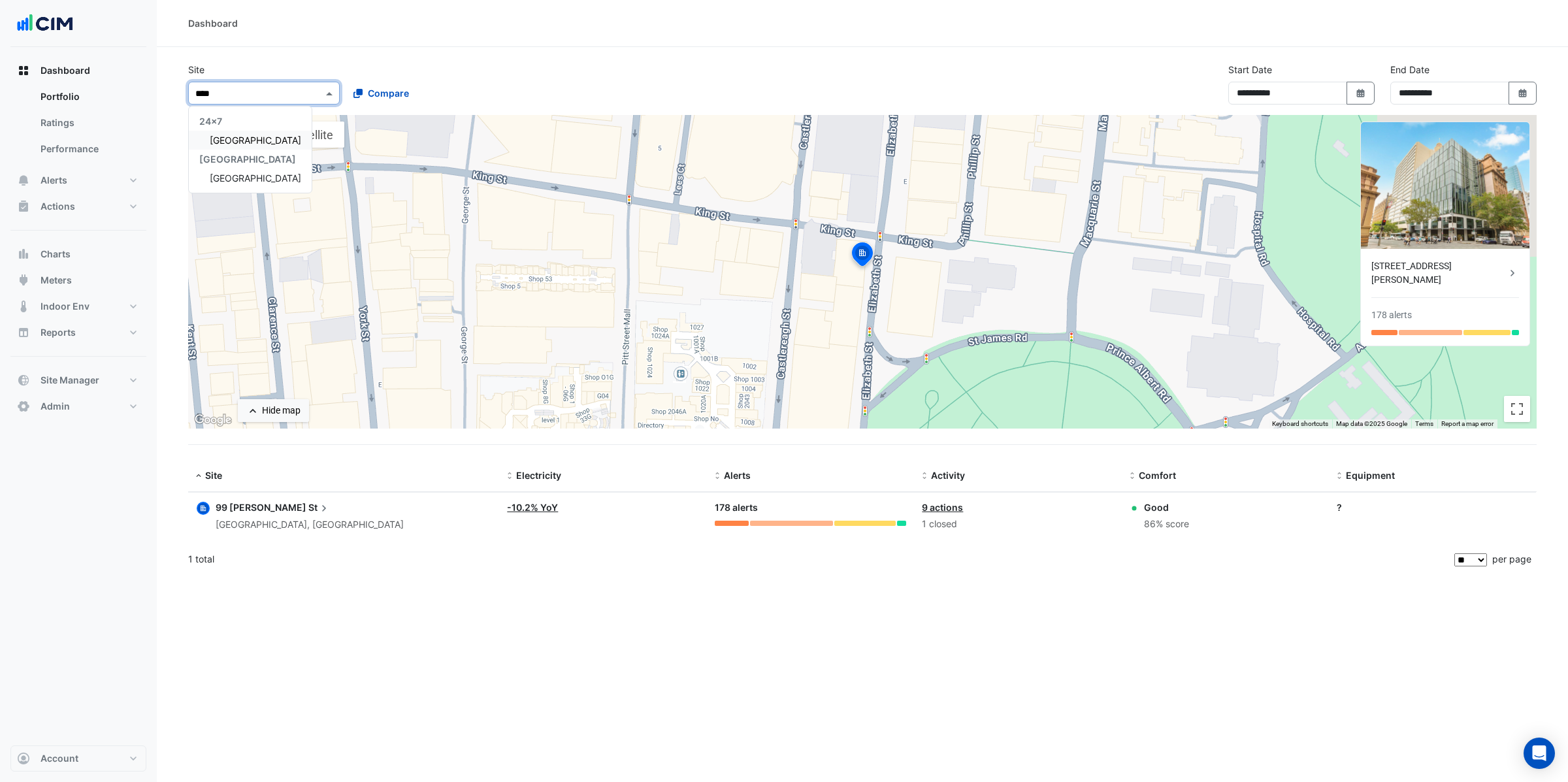
click at [228, 143] on span "[GEOGRAPHIC_DATA]" at bounding box center [255, 140] width 91 height 11
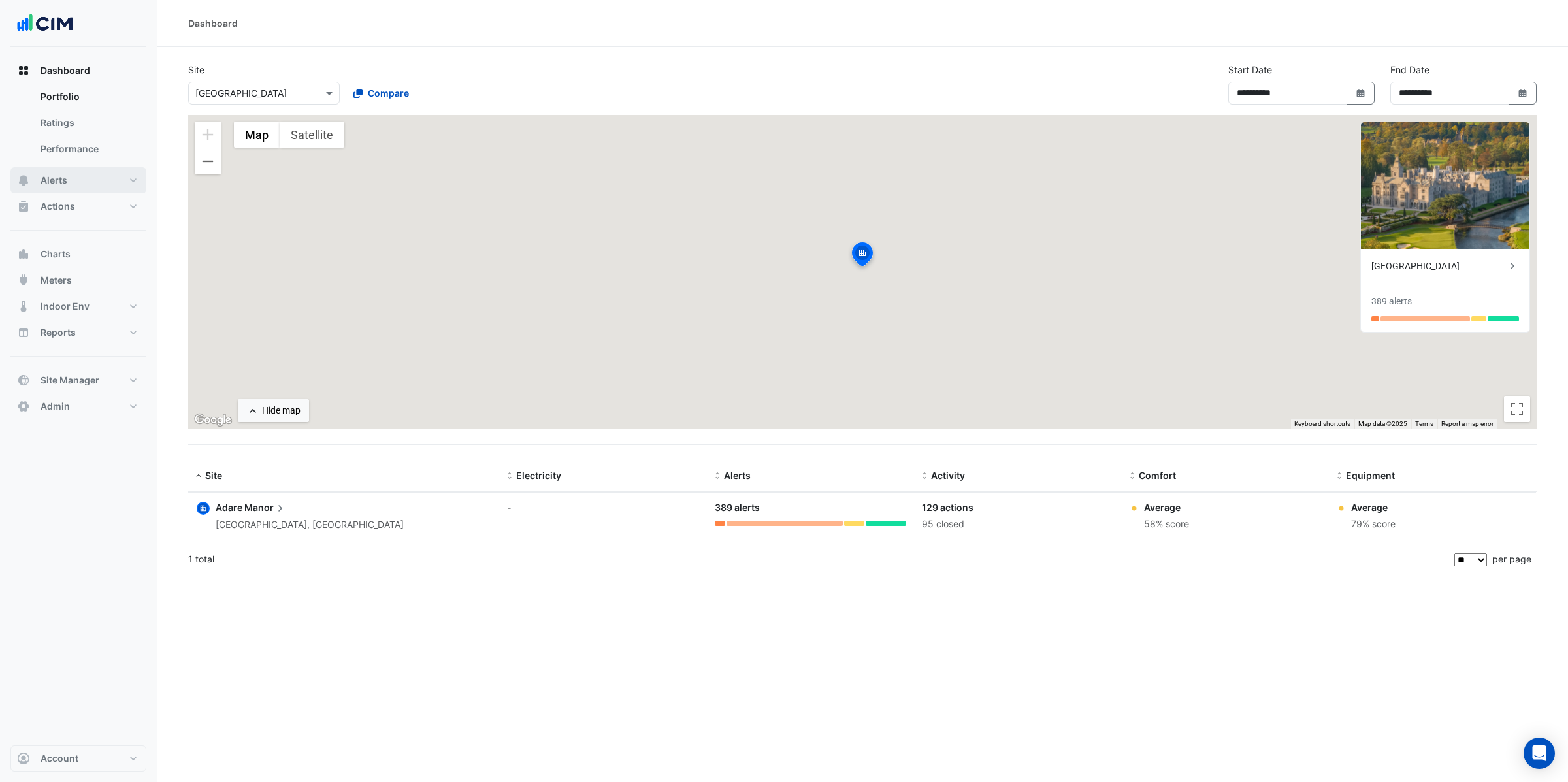
click at [73, 179] on button "Alerts" at bounding box center [78, 181] width 136 height 26
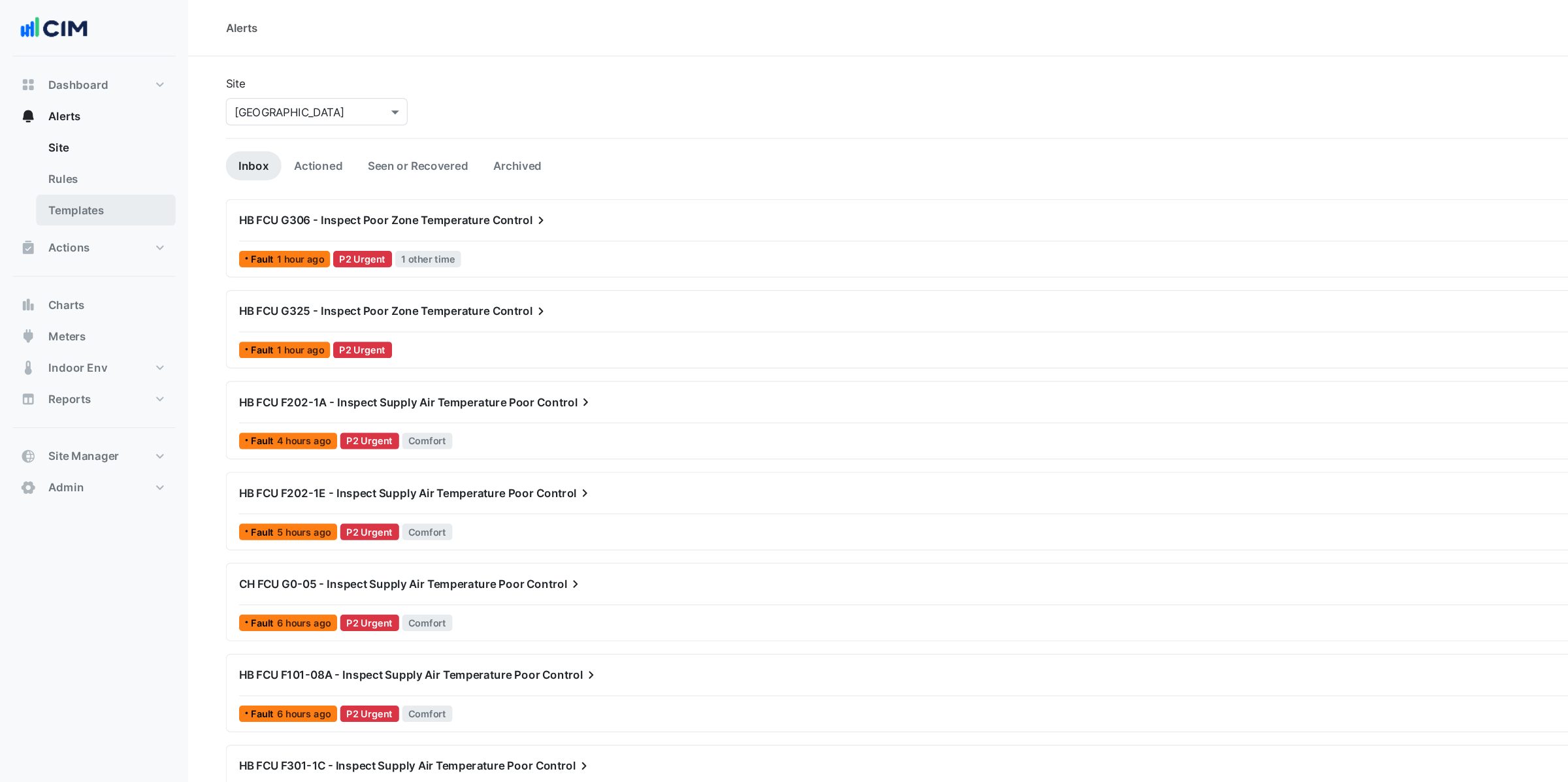
click at [64, 170] on link "Templates" at bounding box center [88, 175] width 116 height 26
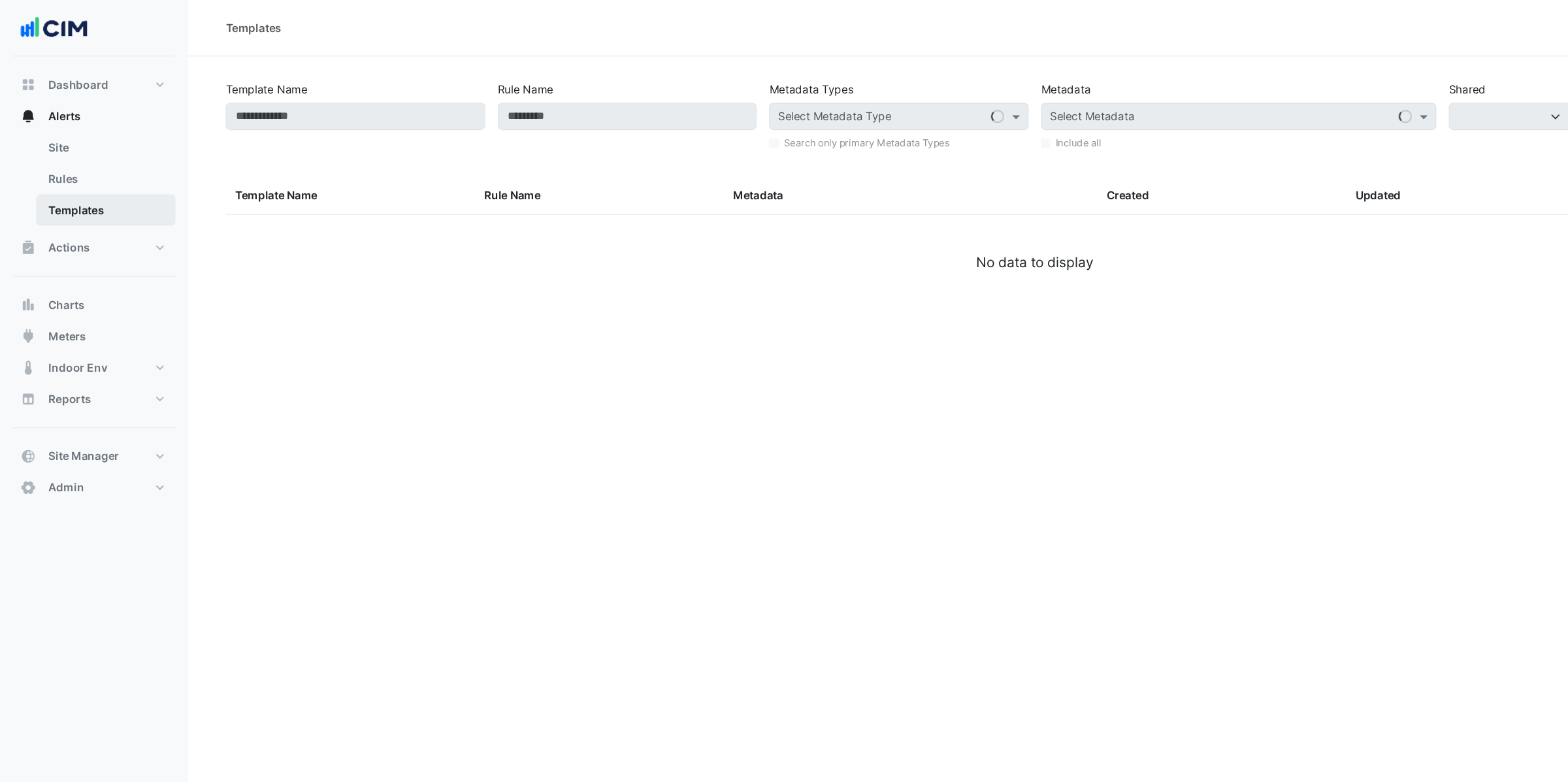
select select
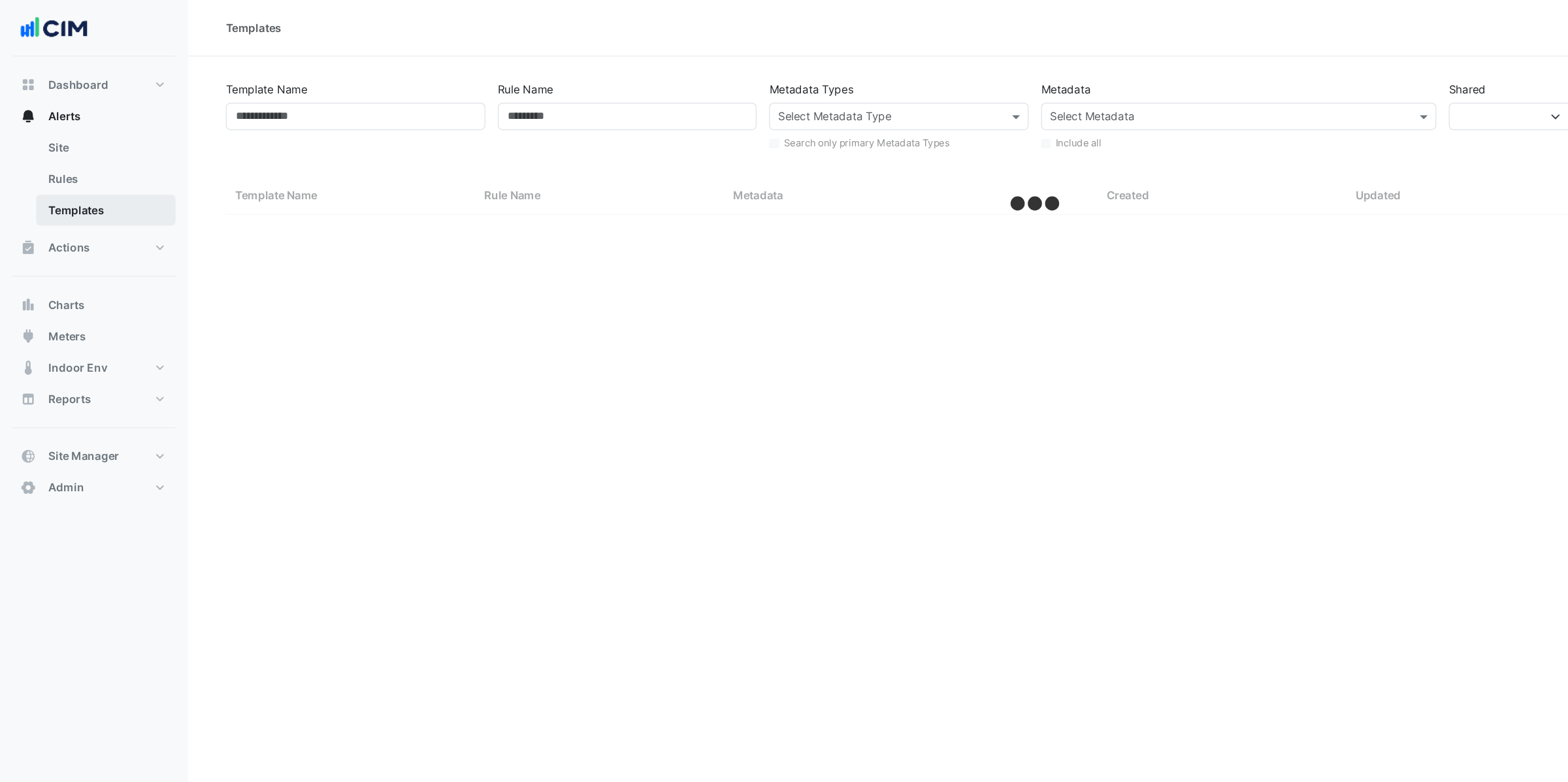
select select "**"
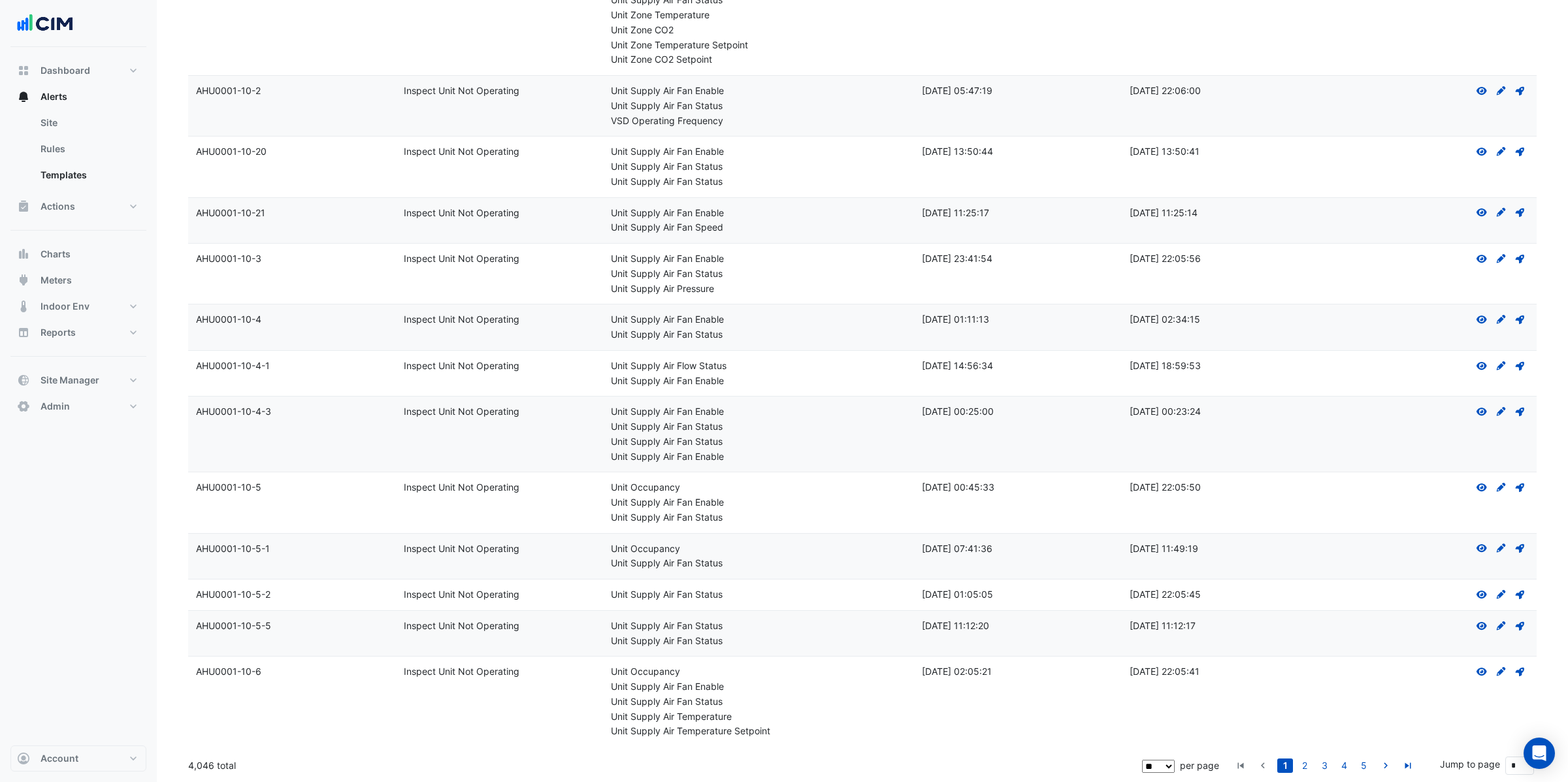
scroll to position [3052, 0]
drag, startPoint x: 188, startPoint y: 765, endPoint x: 242, endPoint y: 767, distance: 54.0
click at [242, 767] on div "4,046 total" at bounding box center [664, 765] width 951 height 33
click at [1309, 766] on link "2" at bounding box center [1304, 765] width 16 height 15
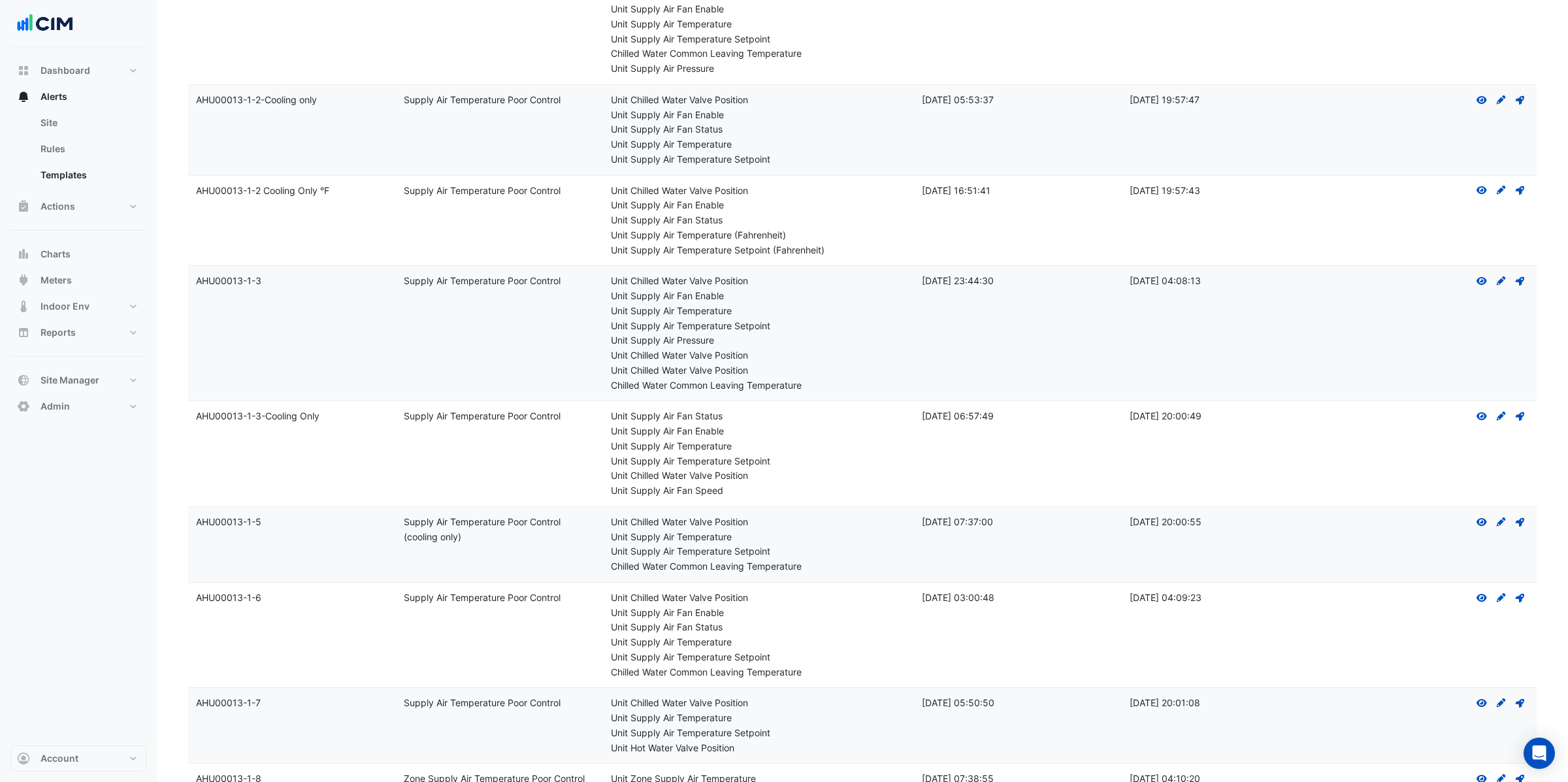
scroll to position [4315, 0]
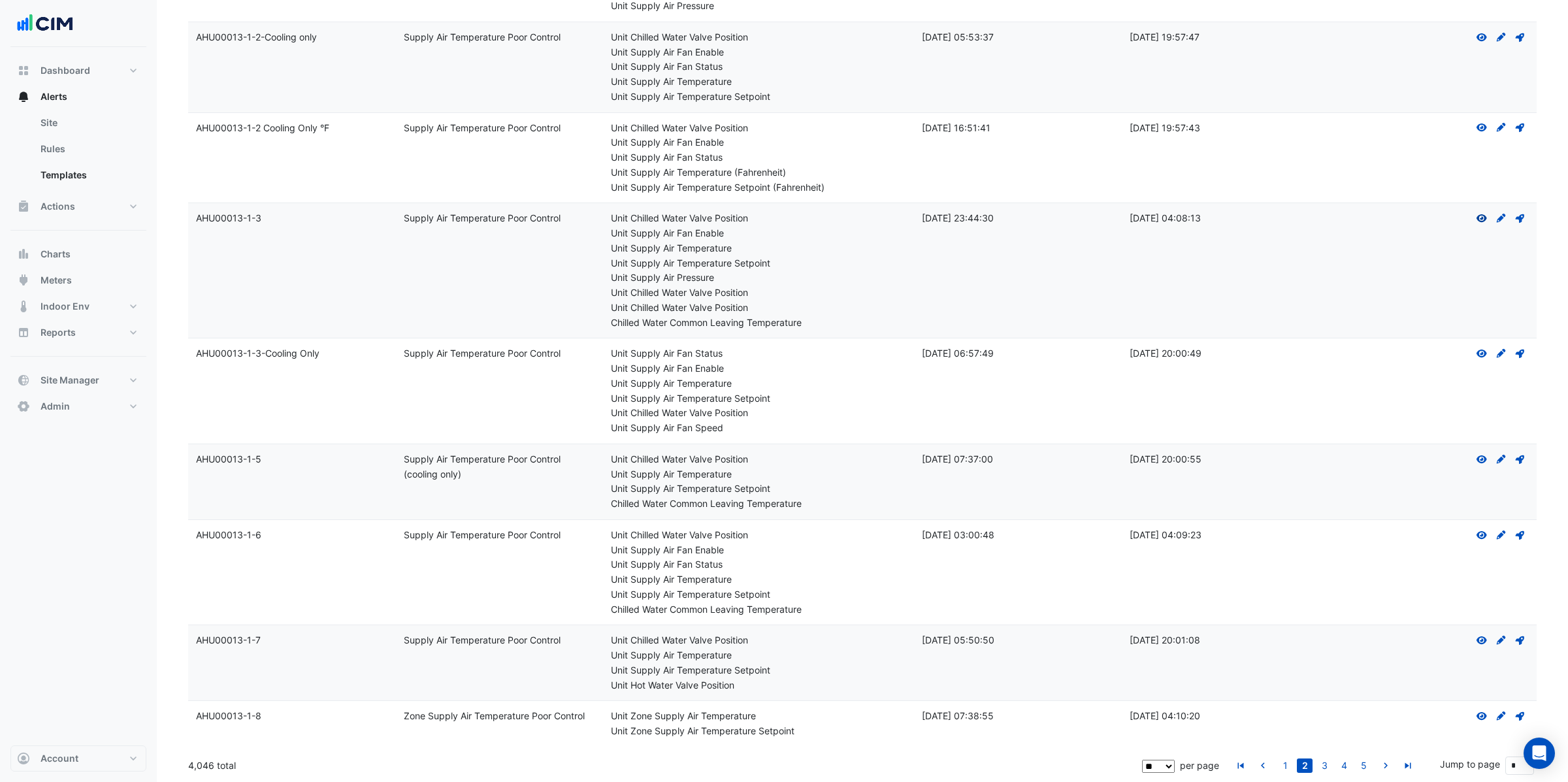
click at [1480, 217] on icon at bounding box center [1481, 218] width 10 height 8
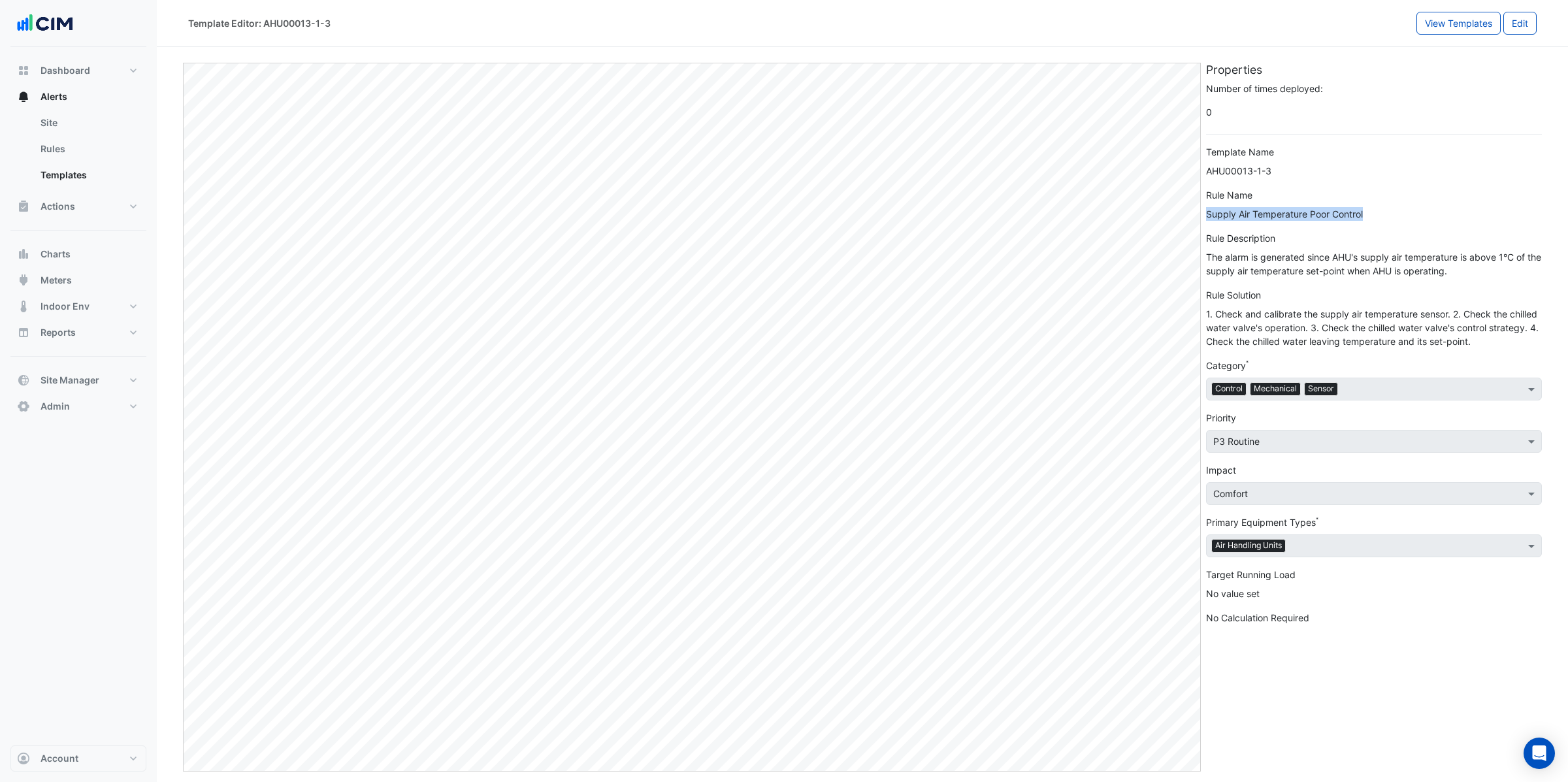
drag, startPoint x: 1207, startPoint y: 215, endPoint x: 1368, endPoint y: 210, distance: 161.1
click at [1369, 210] on div "Supply Air Temperature Poor Control" at bounding box center [1374, 214] width 336 height 14
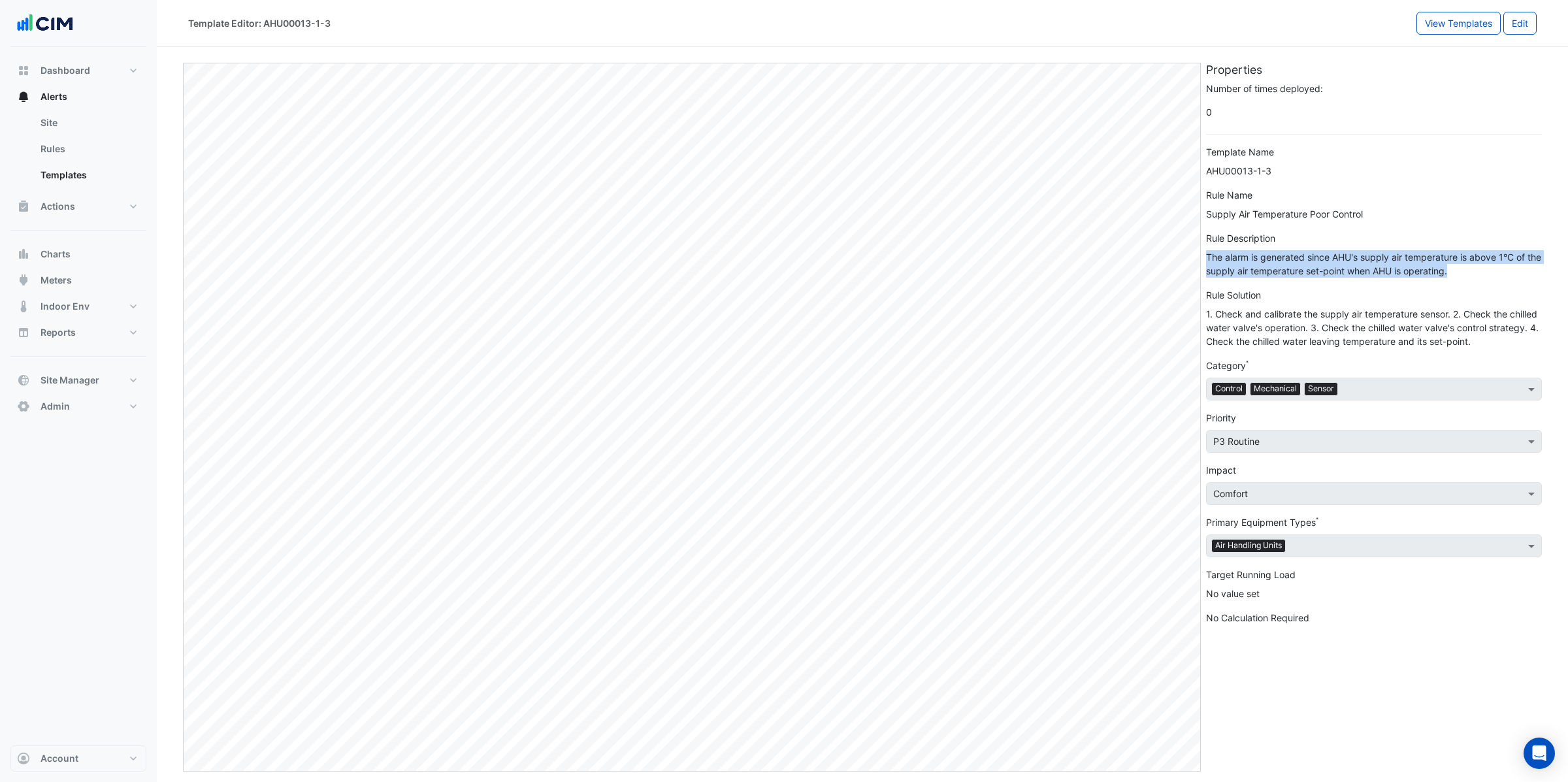
drag, startPoint x: 1207, startPoint y: 256, endPoint x: 1470, endPoint y: 271, distance: 263.4
click at [1470, 271] on div "The alarm is generated since AHU's supply air temperature is above 1°C of the s…" at bounding box center [1374, 264] width 336 height 28
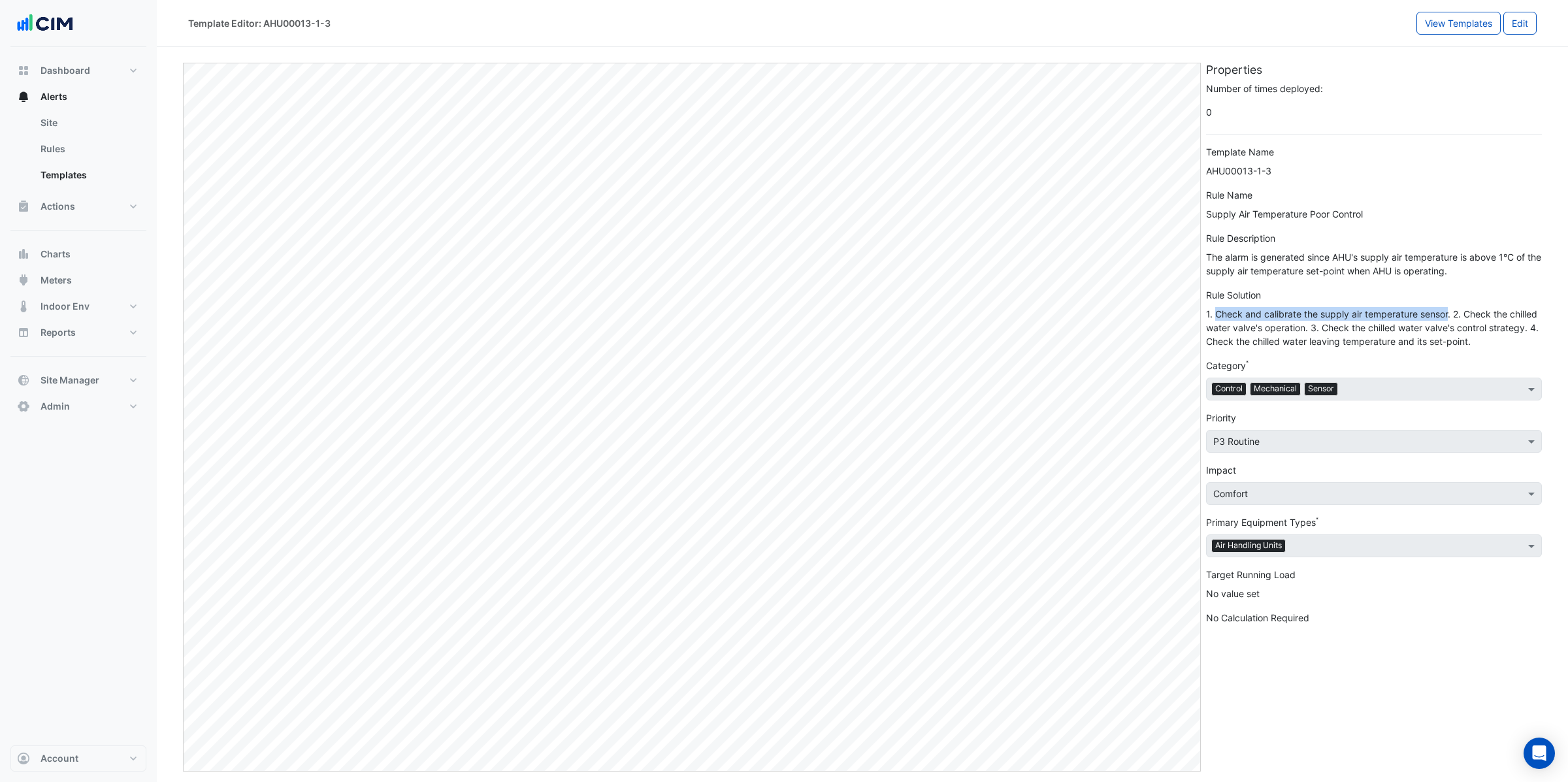
drag, startPoint x: 1214, startPoint y: 313, endPoint x: 1472, endPoint y: 316, distance: 258.0
click at [1449, 319] on div "1. Check and calibrate the supply air temperature sensor. 2. Check the chilled …" at bounding box center [1374, 327] width 336 height 41
drag, startPoint x: 1472, startPoint y: 316, endPoint x: 1338, endPoint y: 328, distance: 134.5
click at [1309, 327] on div "1. Check and calibrate the supply air temperature sensor. 2. Check the chilled …" at bounding box center [1374, 327] width 336 height 41
drag, startPoint x: 1335, startPoint y: 331, endPoint x: 1531, endPoint y: 332, distance: 196.0
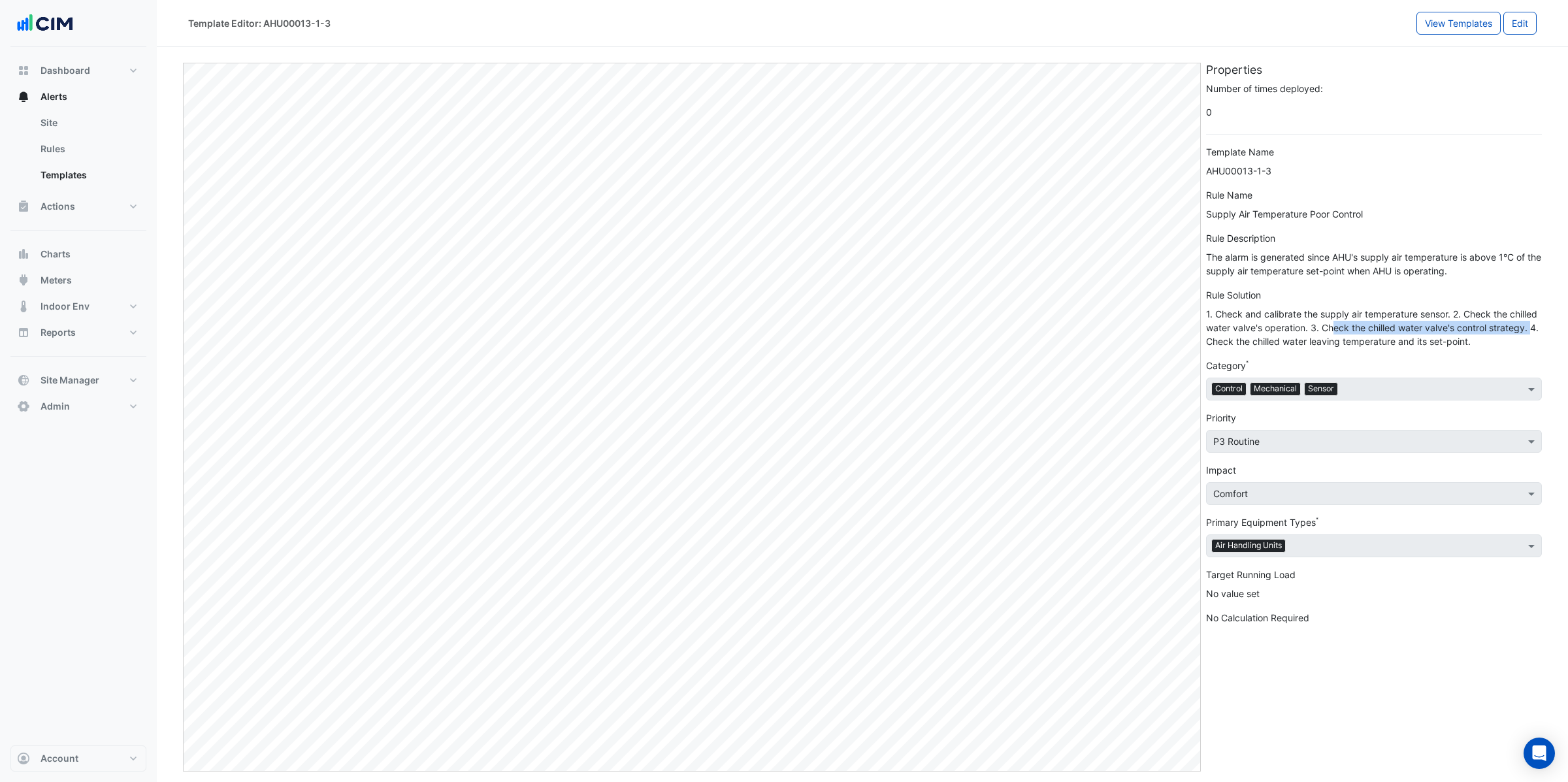
click at [1531, 332] on div "1. Check and calibrate the supply air temperature sensor. 2. Check the chilled …" at bounding box center [1374, 327] width 336 height 41
drag, startPoint x: 1250, startPoint y: 343, endPoint x: 1457, endPoint y: 343, distance: 207.0
click at [1459, 342] on div "1. Check and calibrate the supply air temperature sensor. 2. Check the chilled …" at bounding box center [1374, 327] width 336 height 41
click at [71, 282] on span "Meters" at bounding box center [56, 280] width 31 height 13
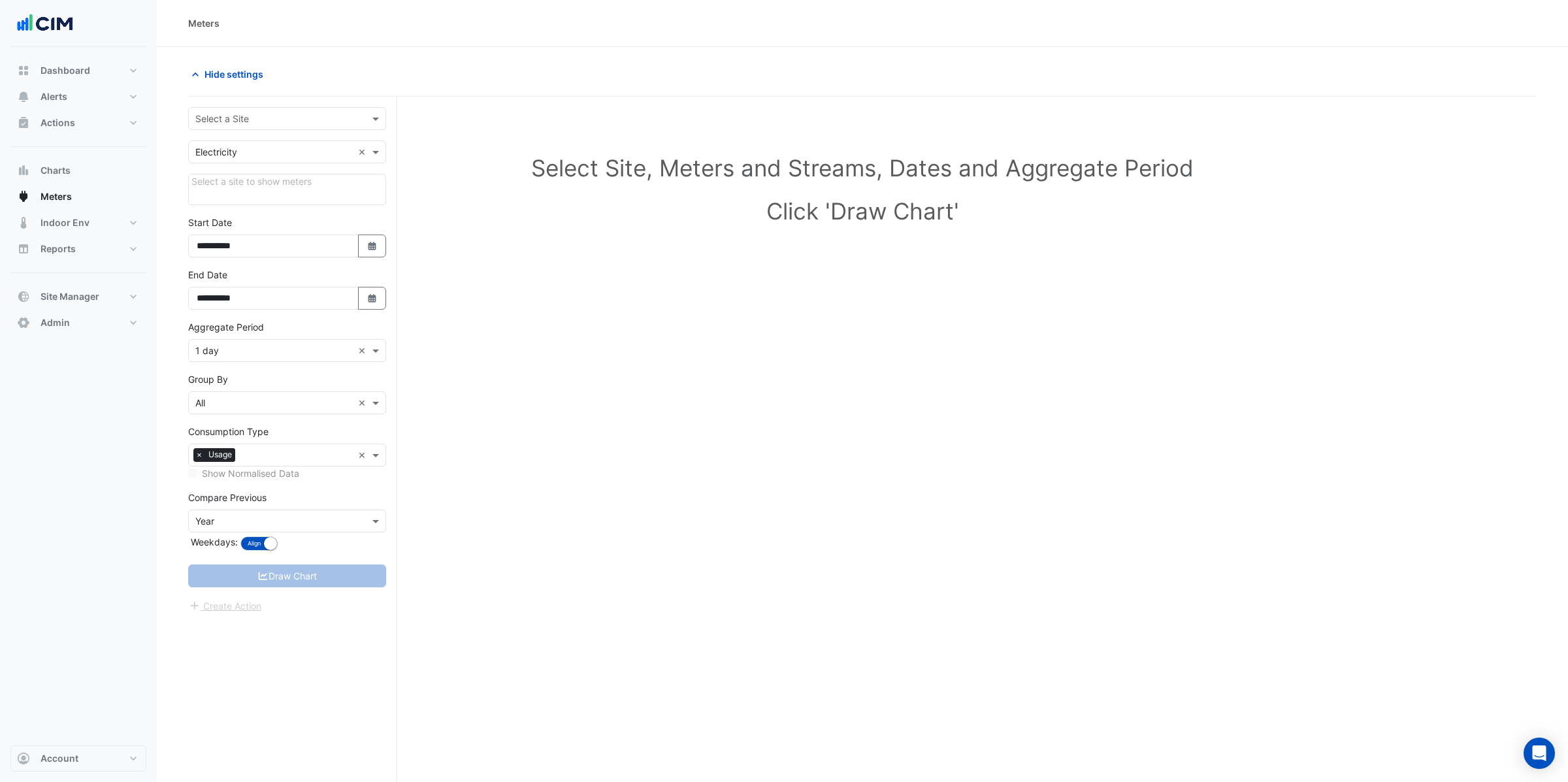
click at [223, 117] on input "text" at bounding box center [274, 119] width 158 height 14
type input "***"
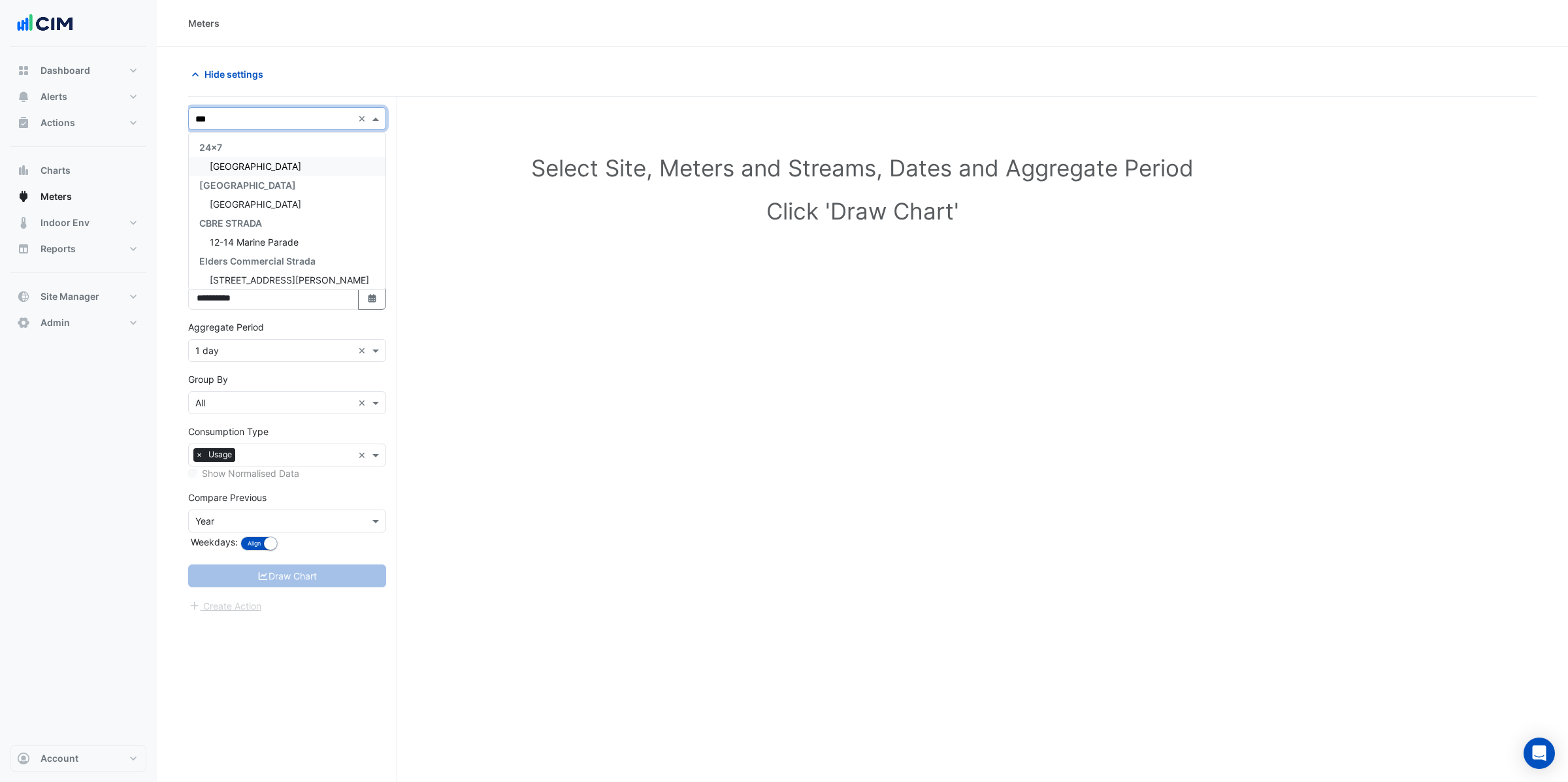
click at [228, 167] on span "[GEOGRAPHIC_DATA]" at bounding box center [255, 166] width 91 height 11
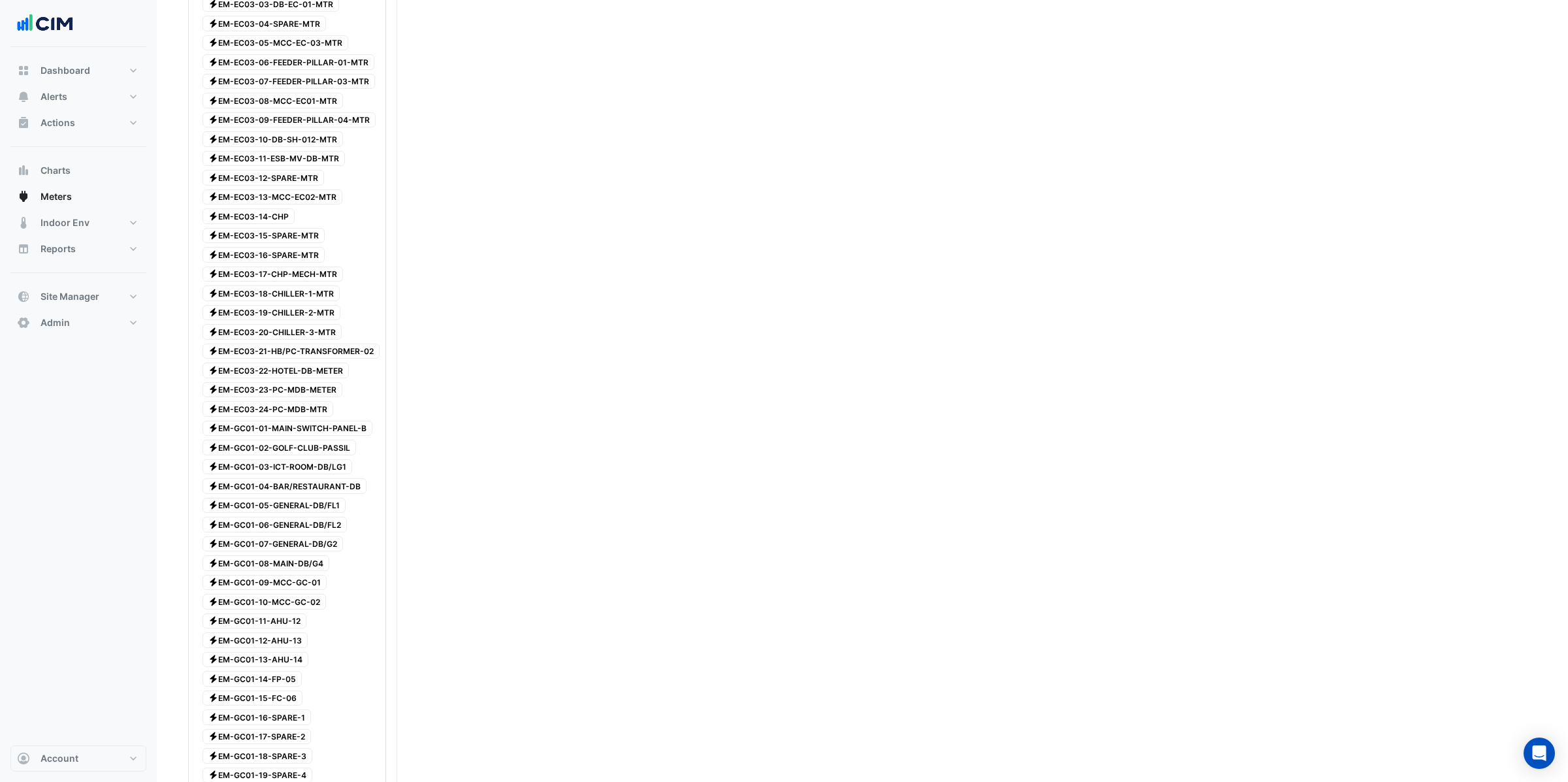
scroll to position [449, 0]
click at [289, 295] on span "Electricity EM-EC03-18-CHILLER-1-MTR" at bounding box center [271, 289] width 137 height 16
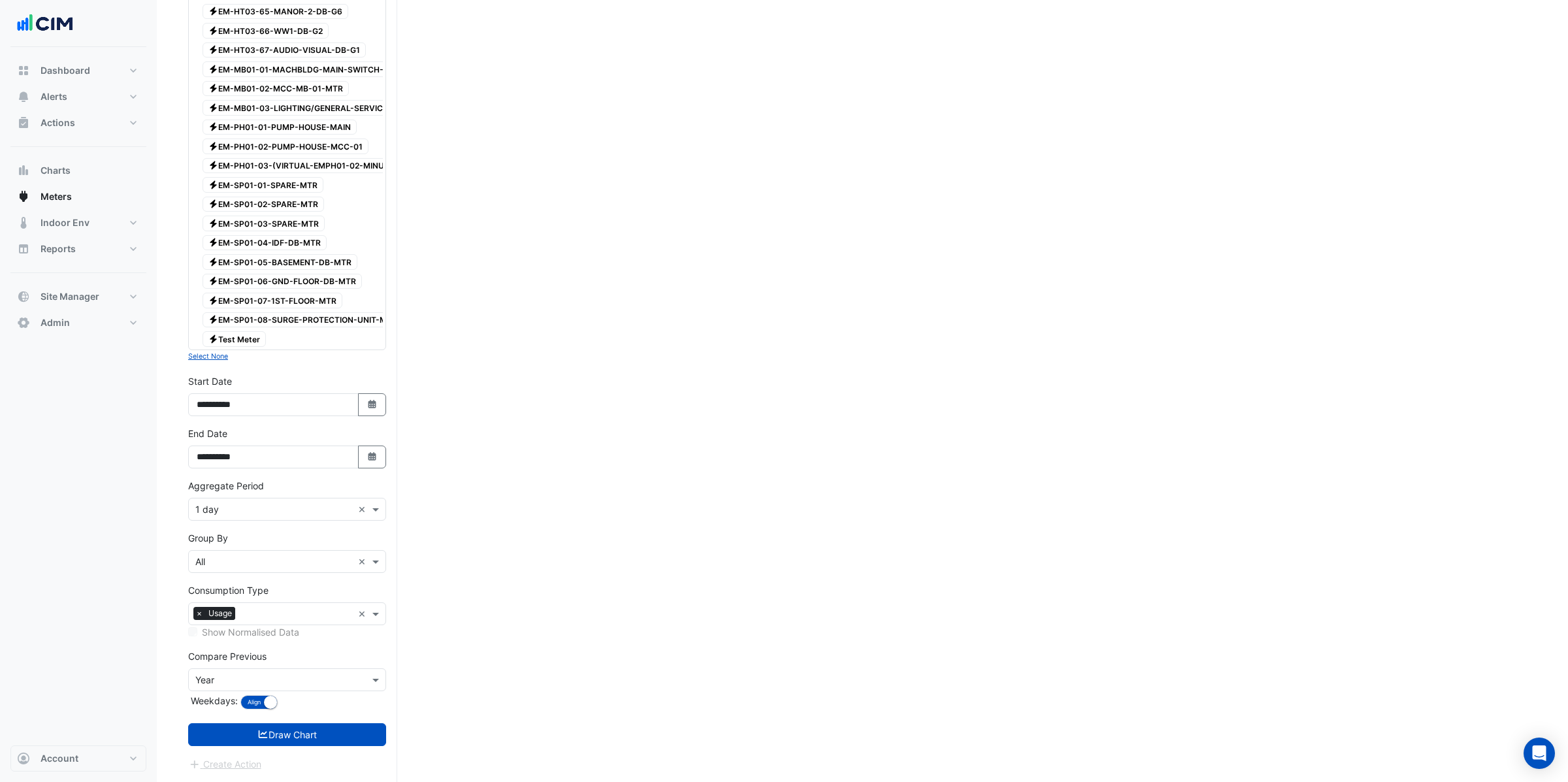
scroll to position [2601, 0]
click at [370, 401] on icon "button" at bounding box center [371, 404] width 8 height 8
select select "*"
select select "****"
click at [256, 264] on select "*** *** *** *** *** *** *** *** ***" at bounding box center [248, 274] width 50 height 19
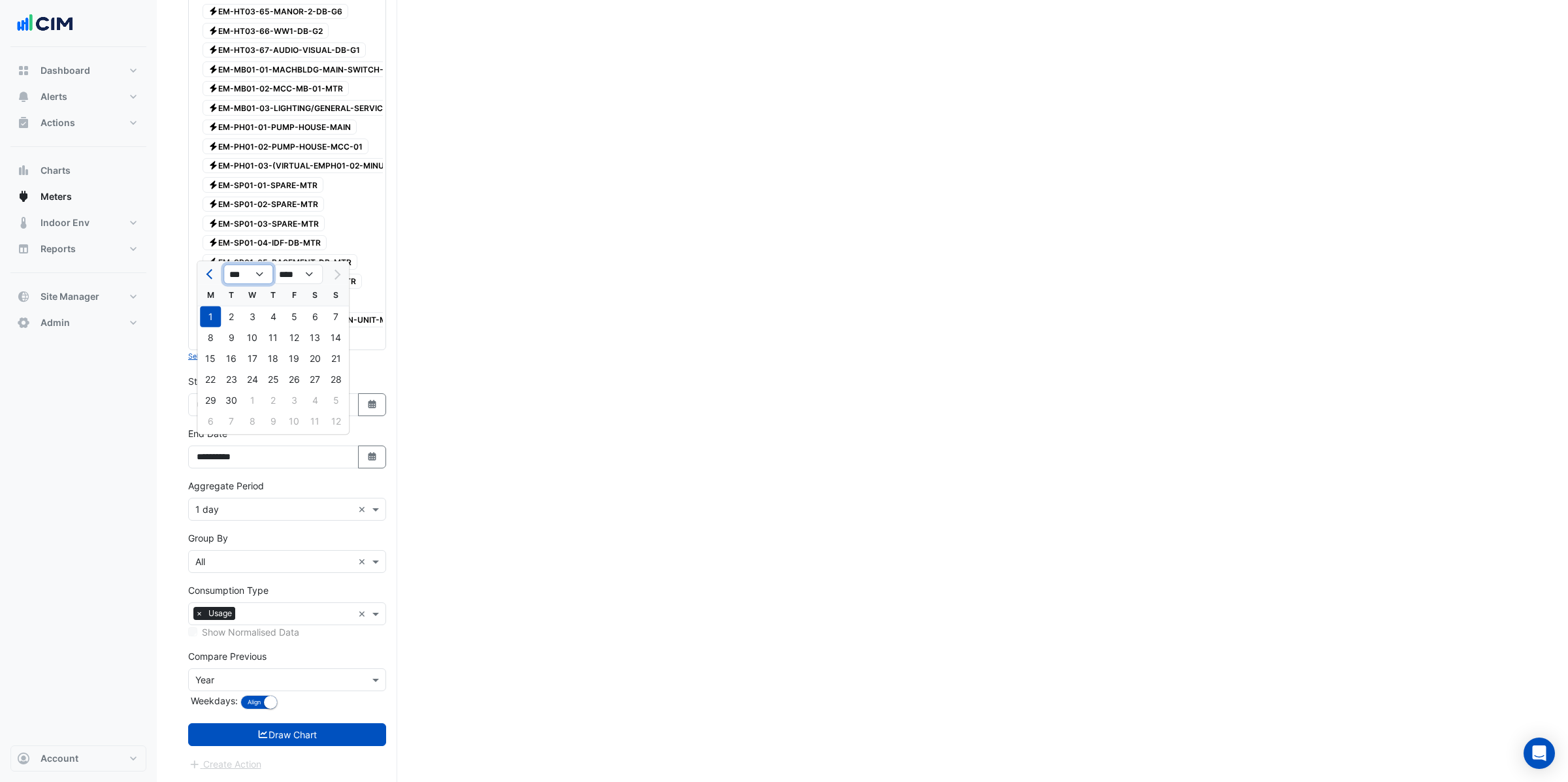
select select "*"
click at [224, 264] on select "*** *** *** *** *** *** *** *** ***" at bounding box center [248, 274] width 50 height 19
drag, startPoint x: 230, startPoint y: 274, endPoint x: 239, endPoint y: 299, distance: 26.6
click at [233, 307] on div "1" at bounding box center [231, 317] width 21 height 21
type input "**********"
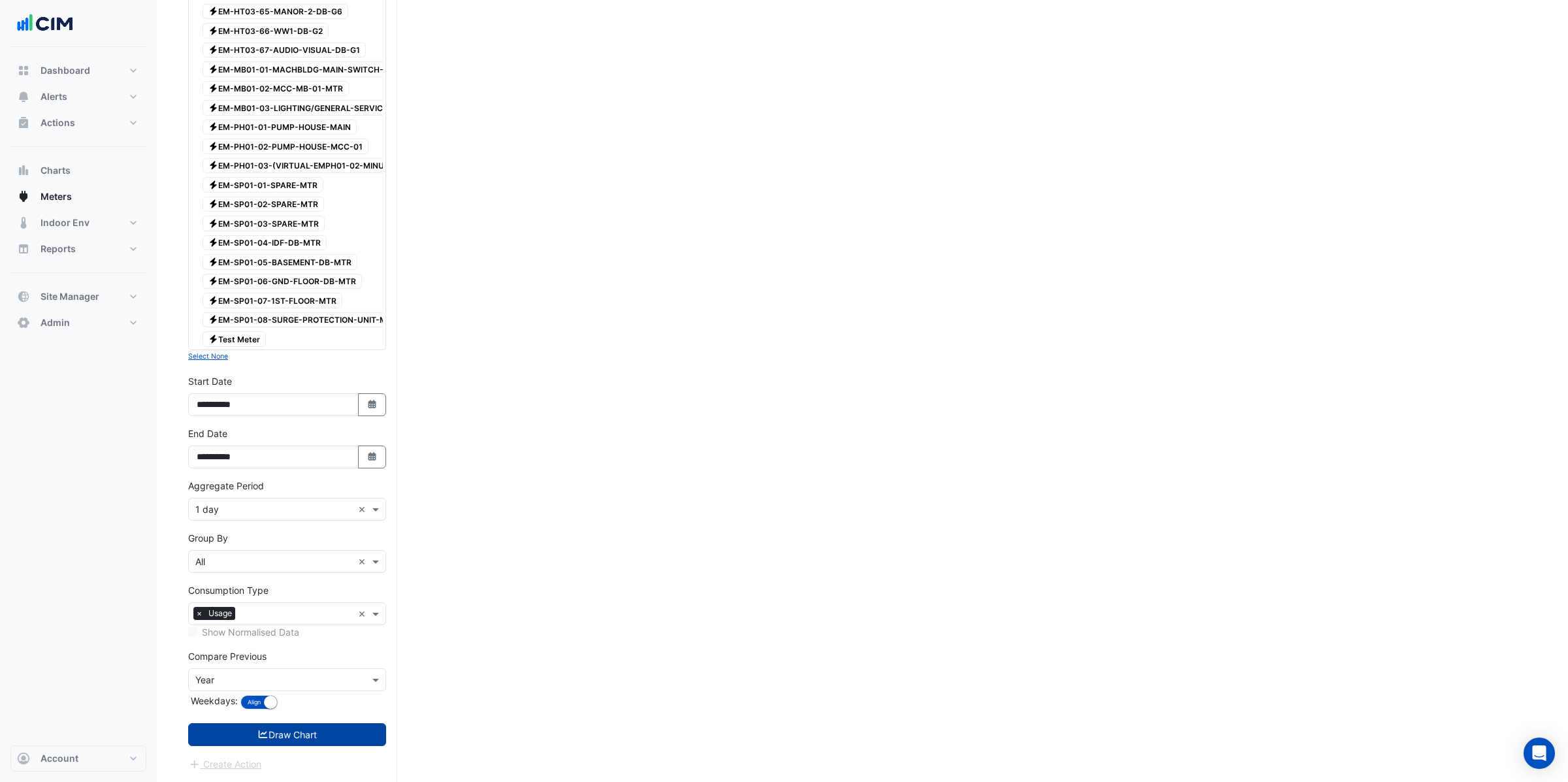
click at [294, 738] on button "Draw Chart" at bounding box center [287, 734] width 198 height 23
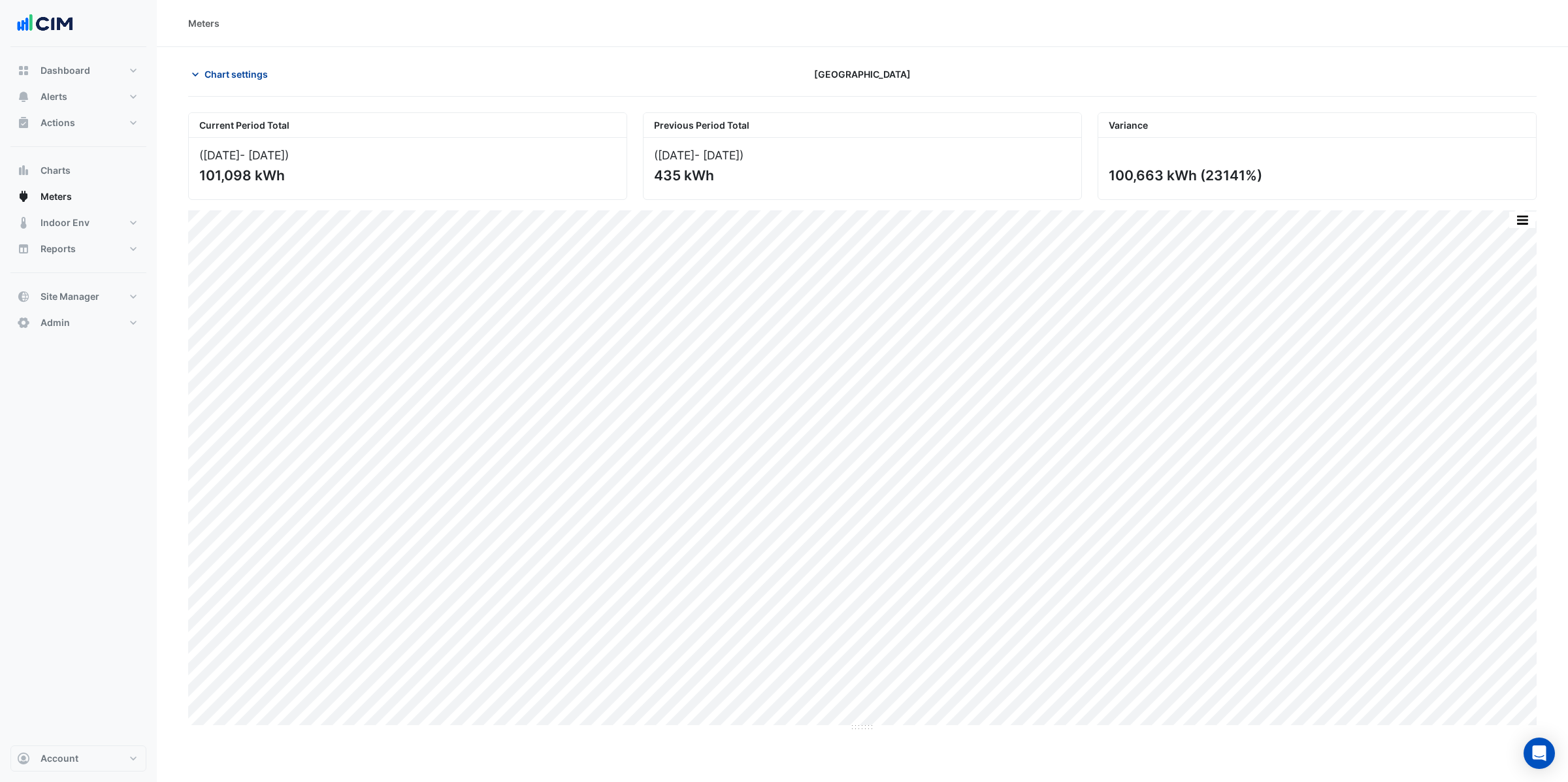
click at [246, 73] on span "Chart settings" at bounding box center [236, 74] width 64 height 14
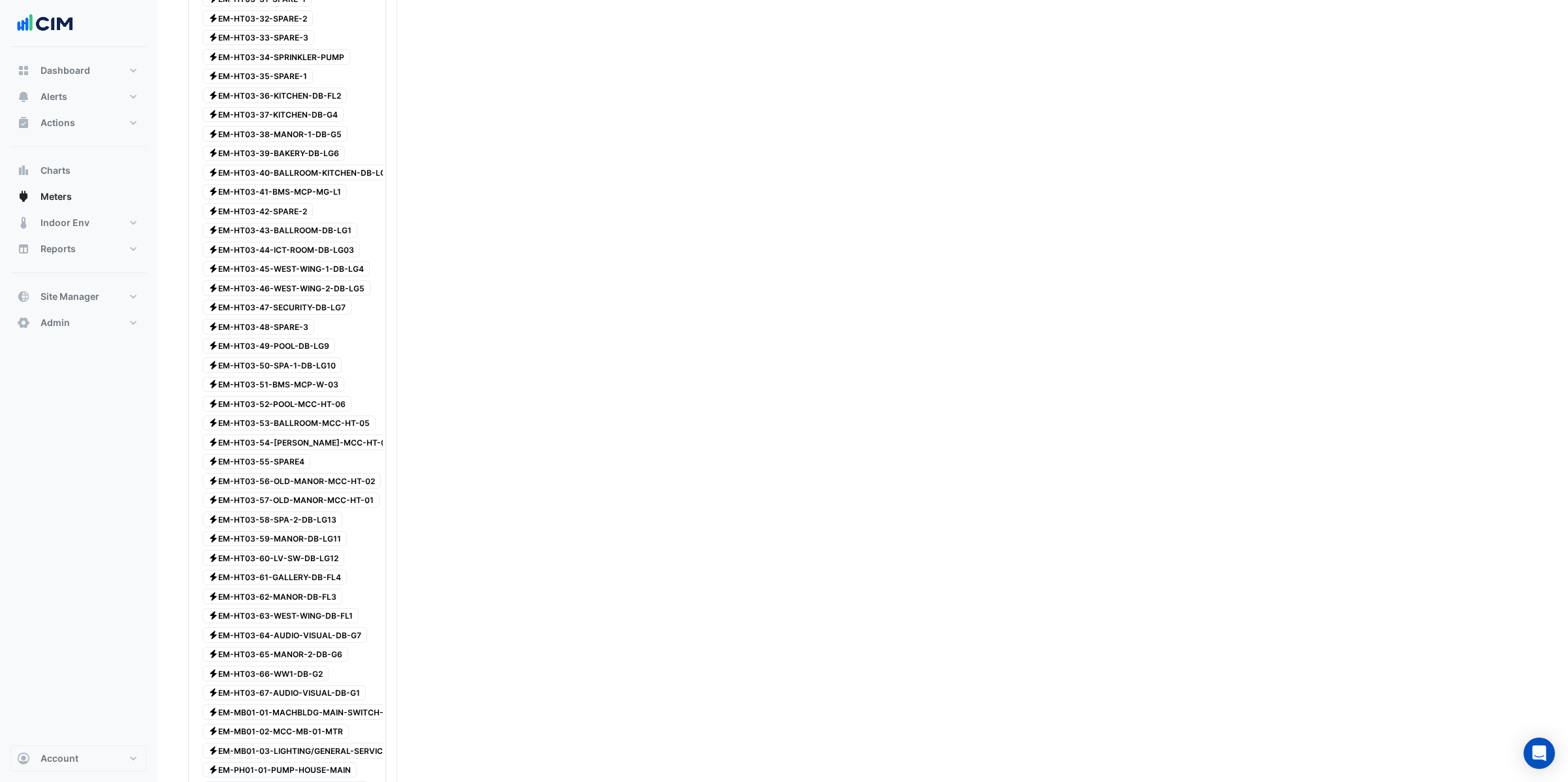
scroll to position [2601, 0]
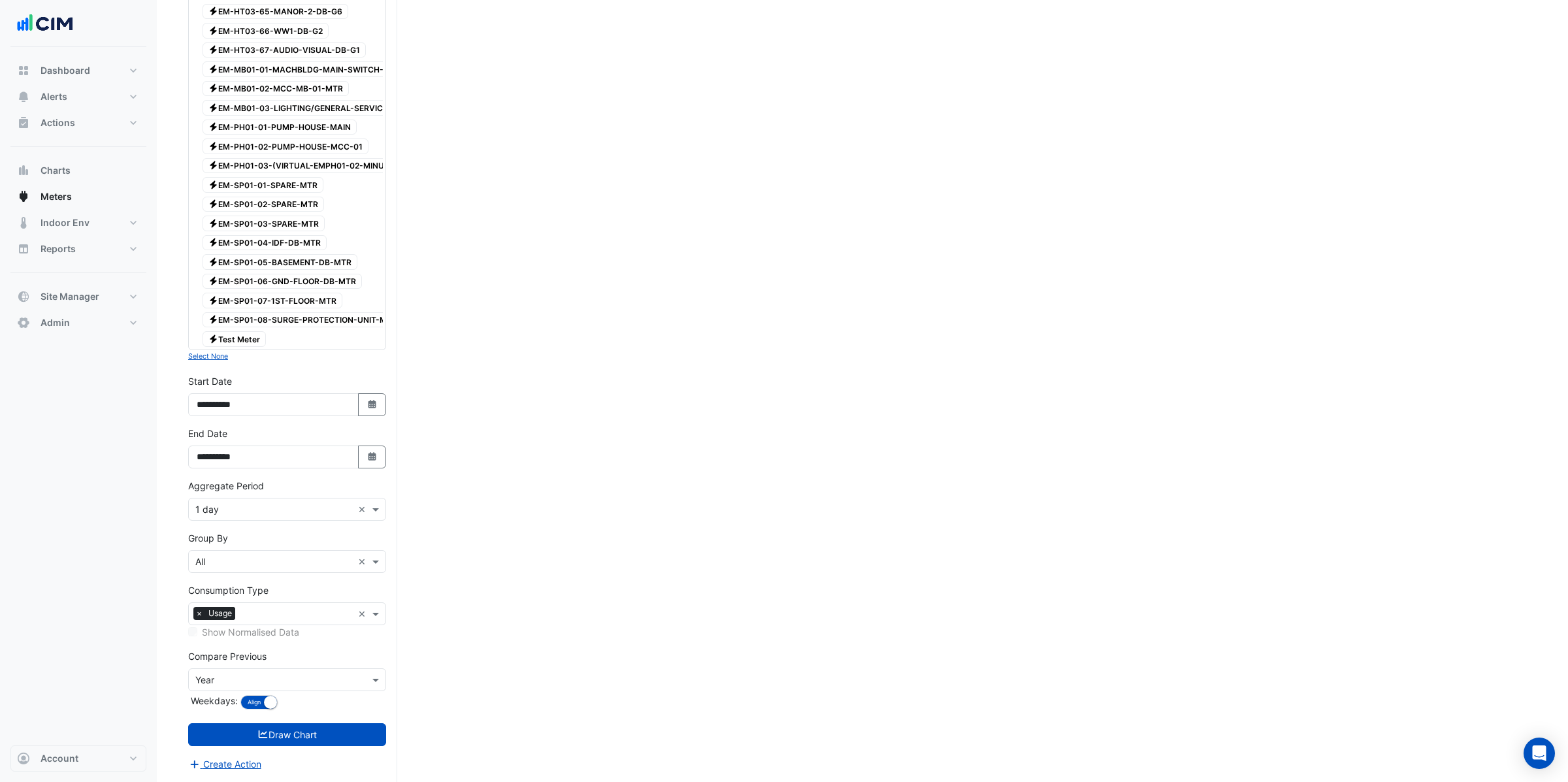
click at [263, 510] on input "text" at bounding box center [274, 510] width 158 height 14
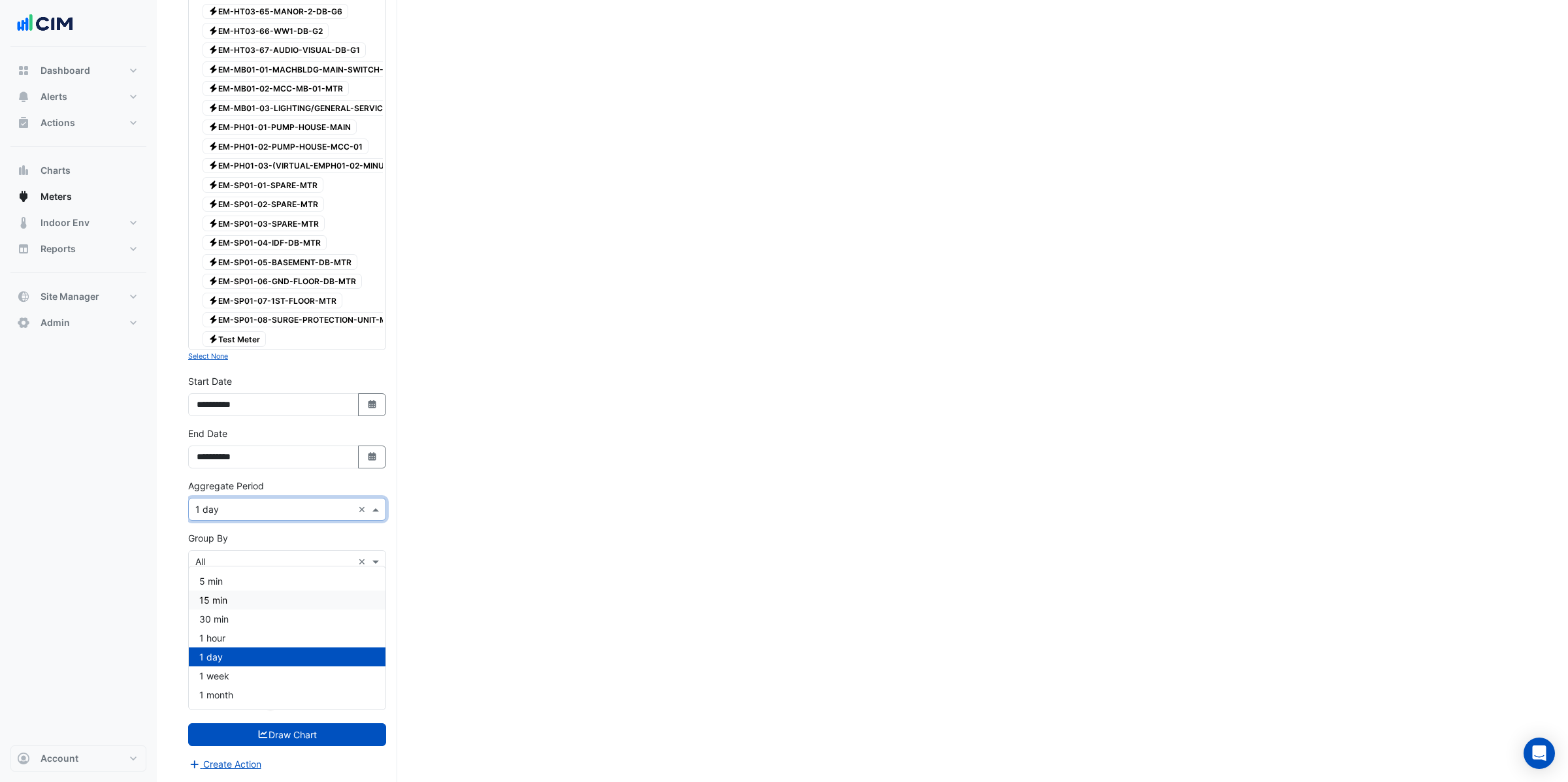
click at [228, 590] on div "15 min" at bounding box center [287, 599] width 197 height 19
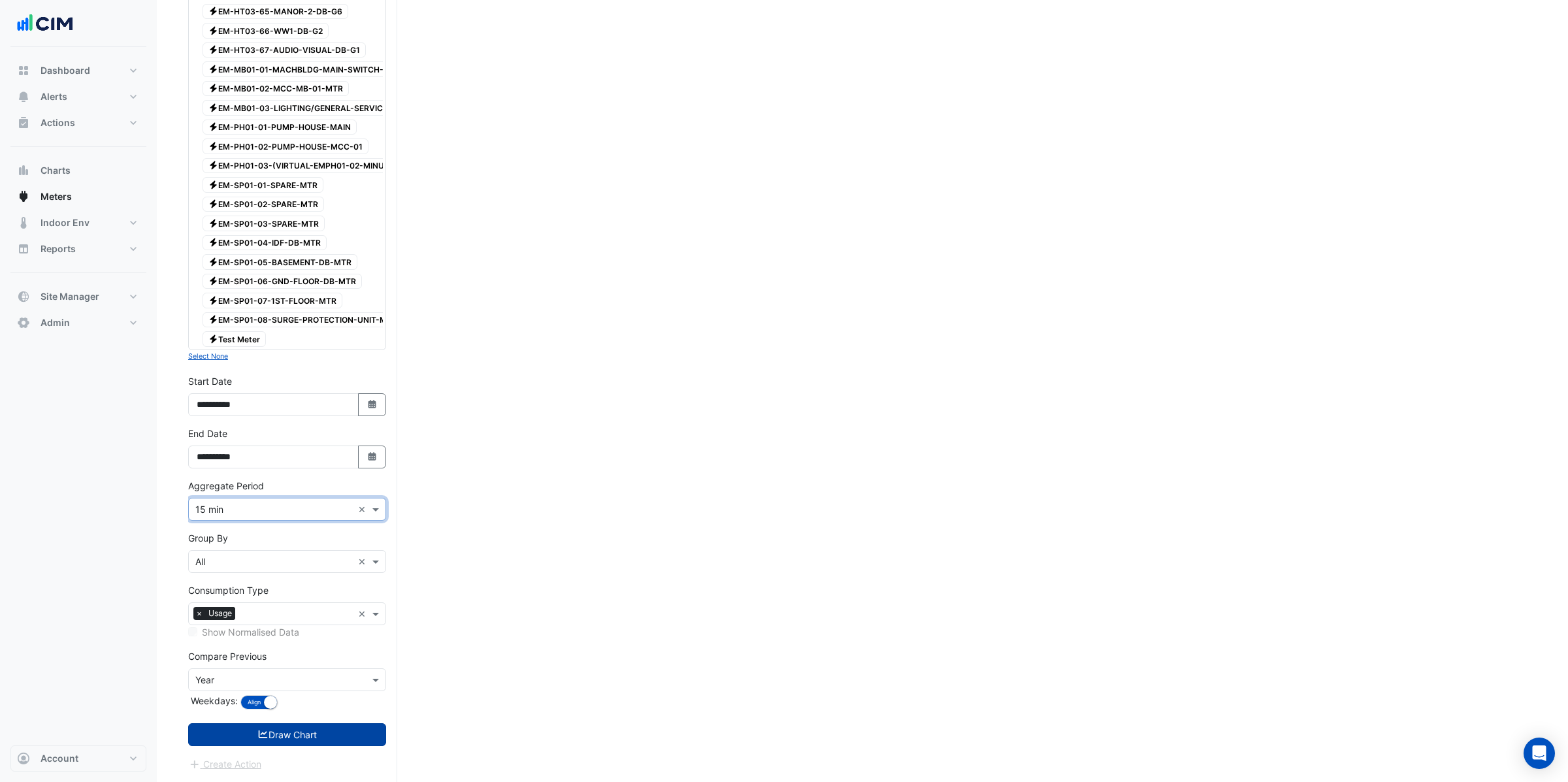
click at [286, 736] on button "Draw Chart" at bounding box center [287, 734] width 198 height 23
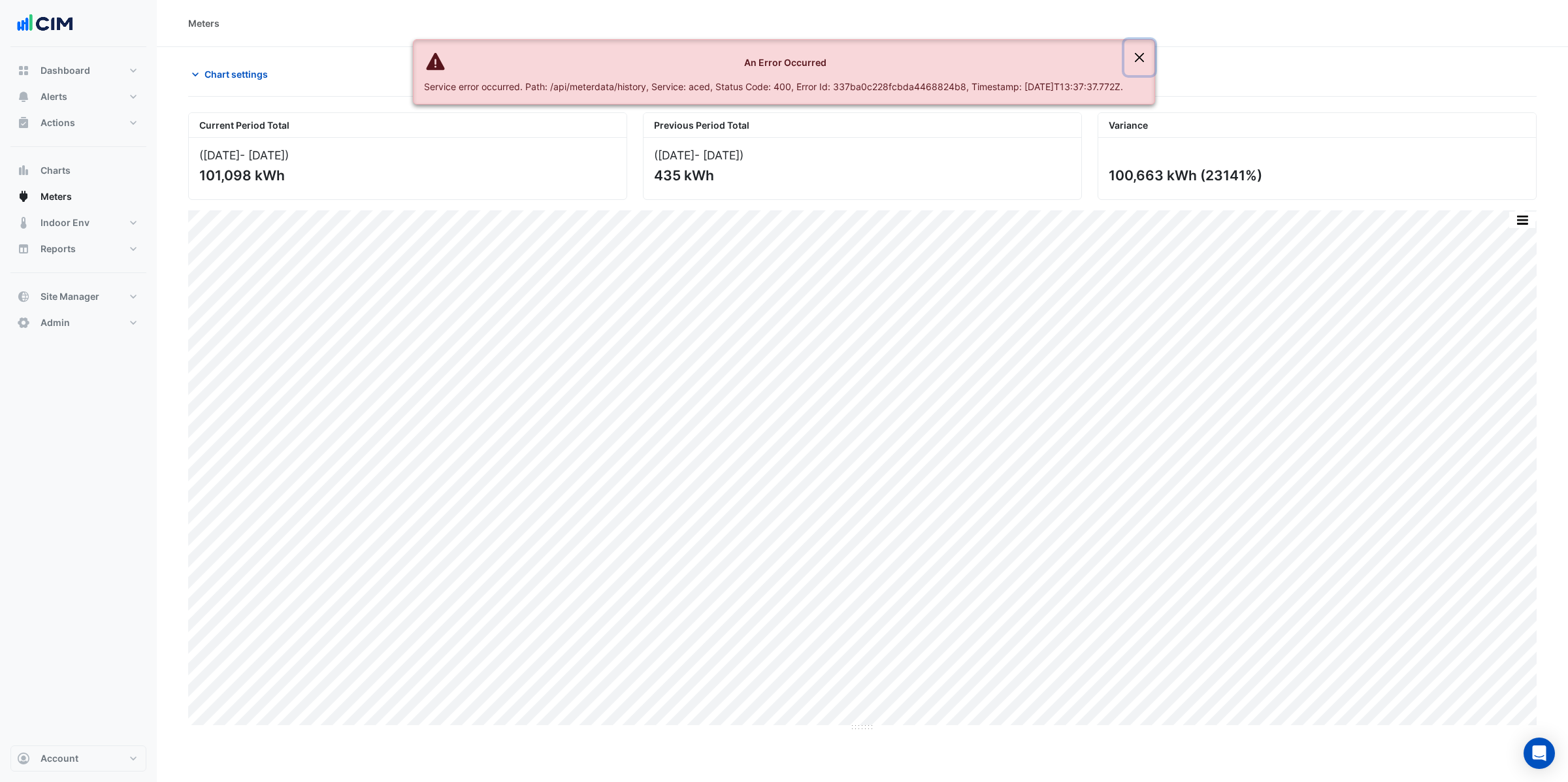
click at [1142, 55] on button "Close" at bounding box center [1139, 57] width 30 height 35
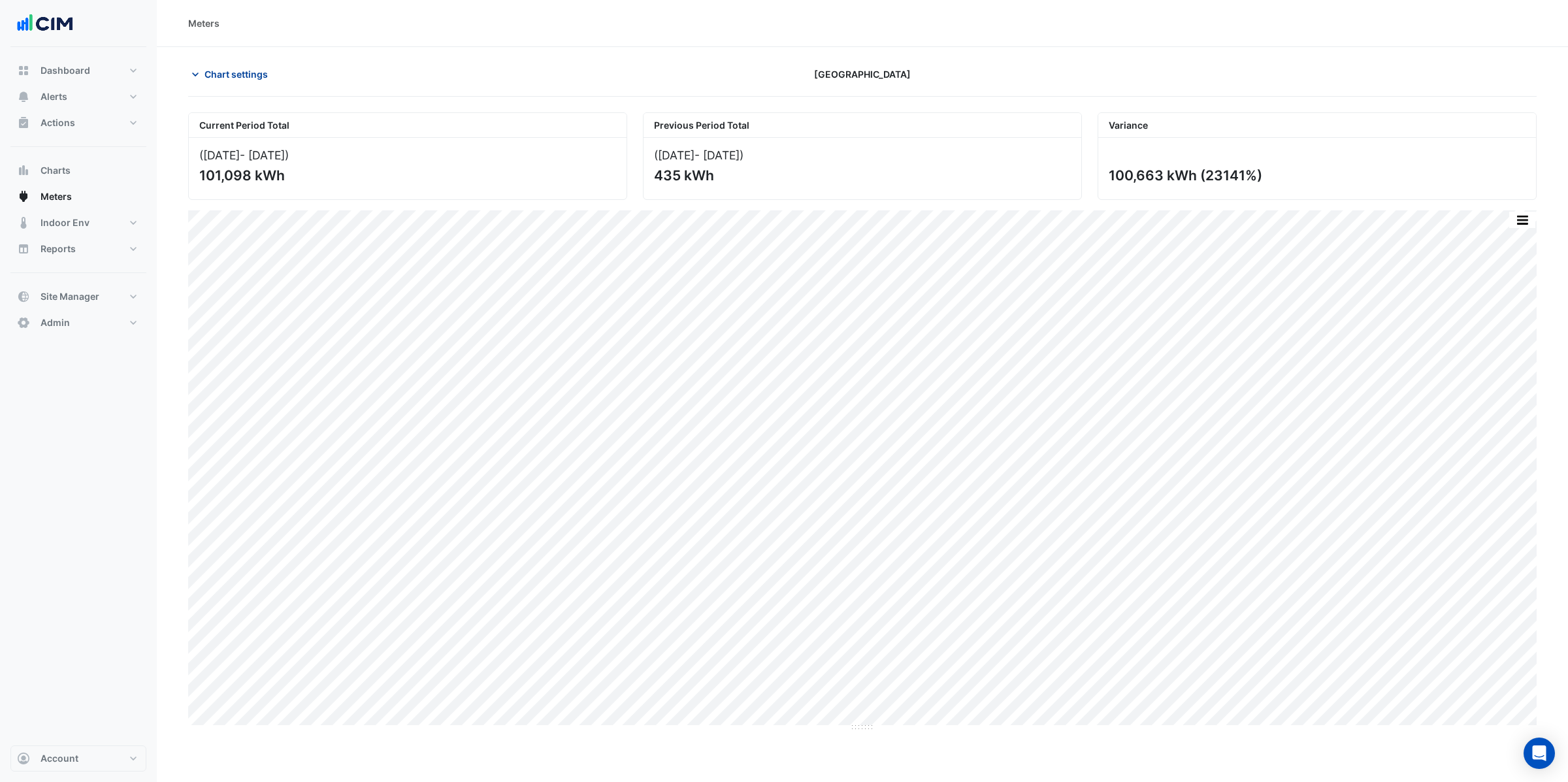
click at [239, 71] on span "Chart settings" at bounding box center [236, 74] width 64 height 14
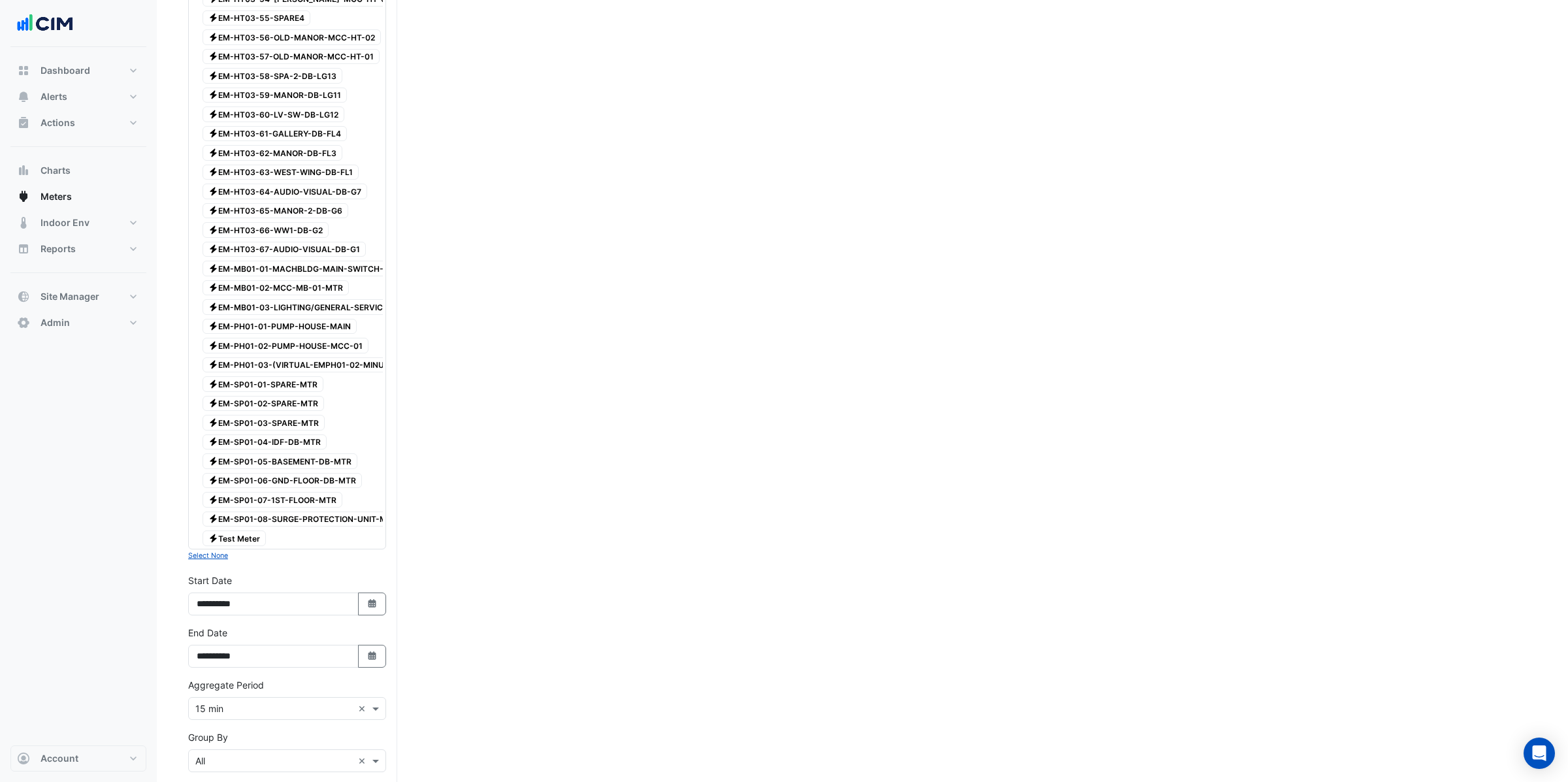
scroll to position [2601, 0]
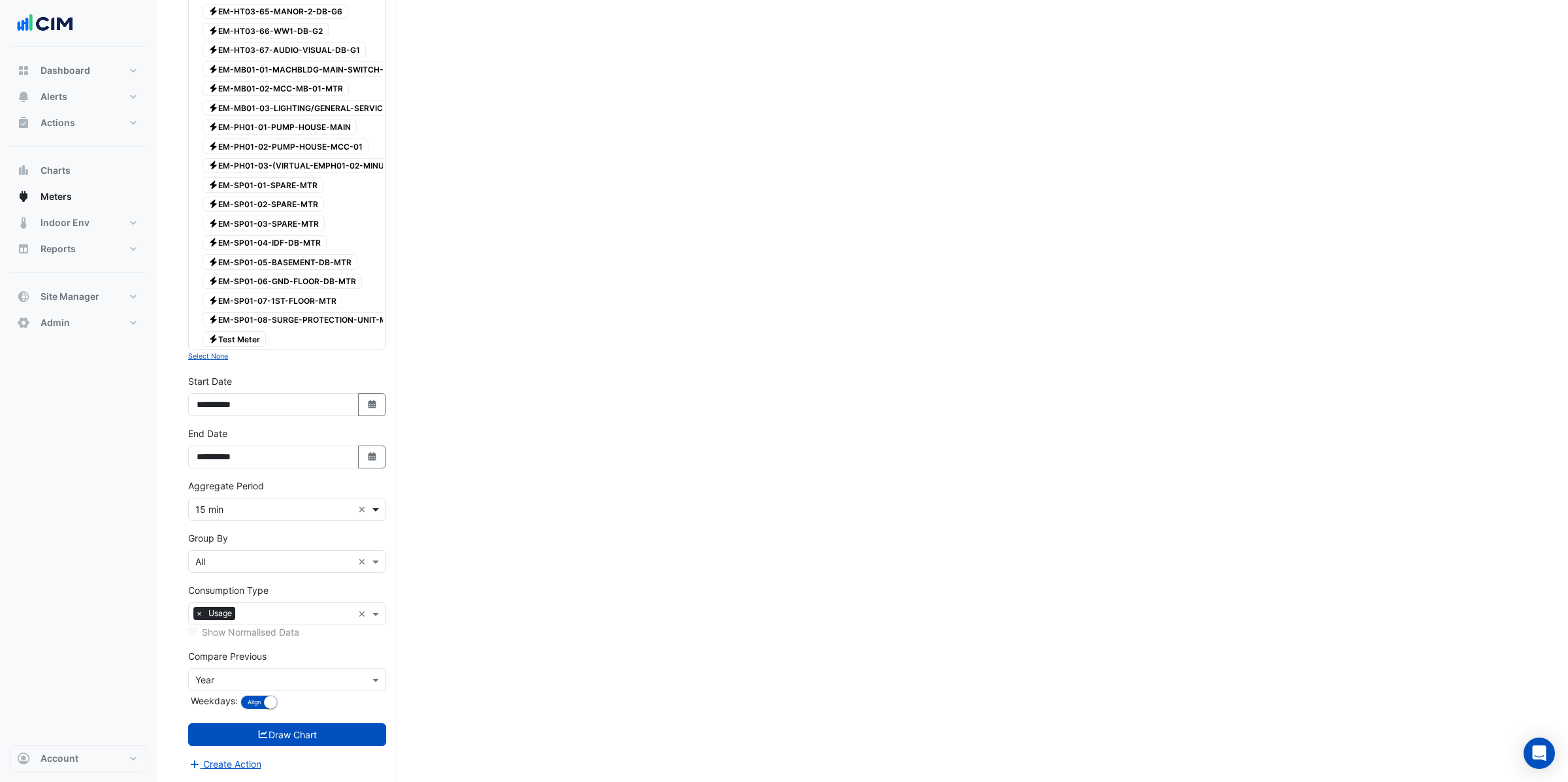
click at [372, 511] on span at bounding box center [377, 509] width 17 height 14
click at [221, 651] on span "1 day" at bounding box center [211, 657] width 24 height 11
click at [301, 685] on div "× Year" at bounding box center [279, 680] width 181 height 14
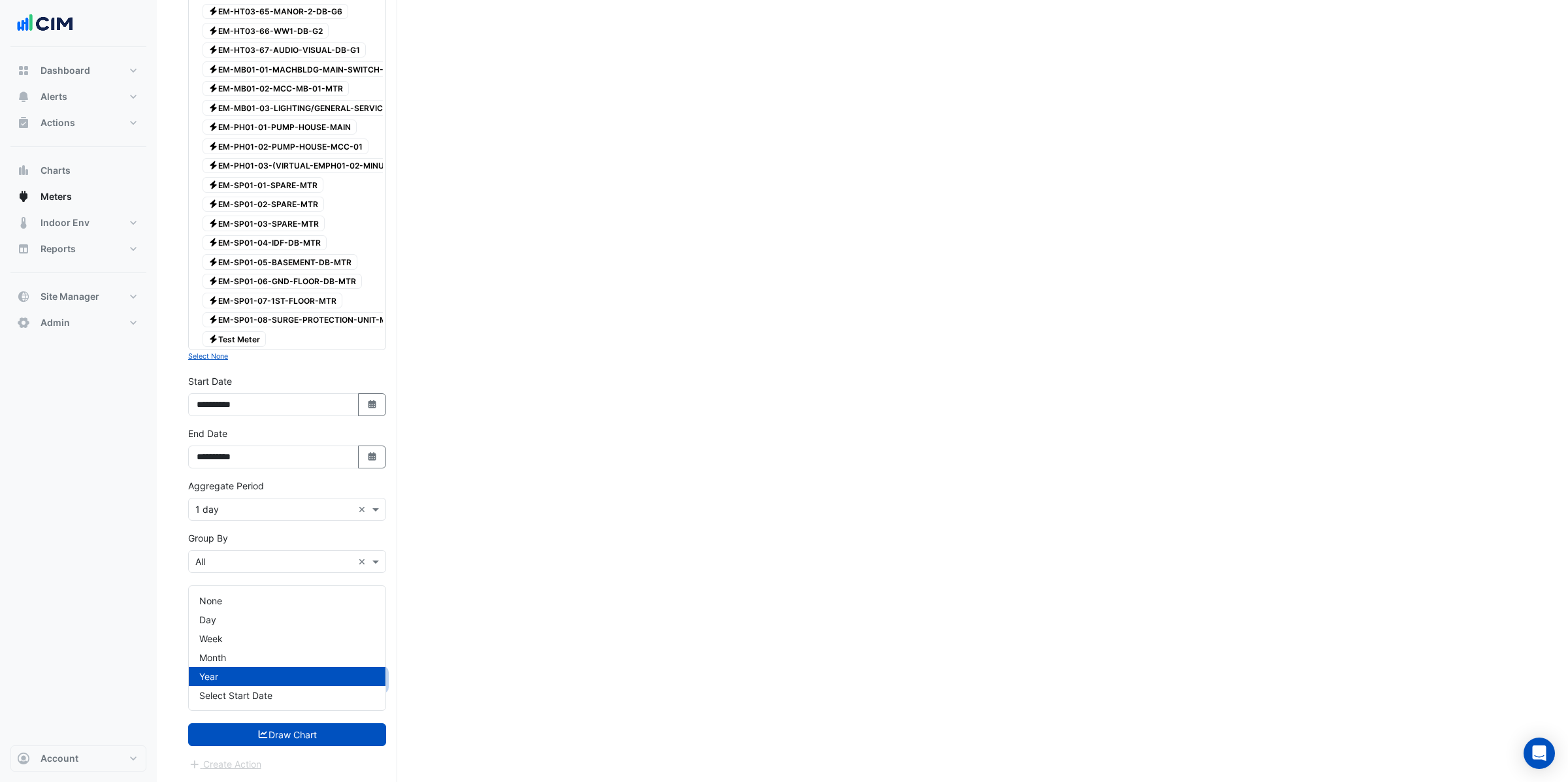
click at [223, 667] on div "Year" at bounding box center [287, 676] width 197 height 19
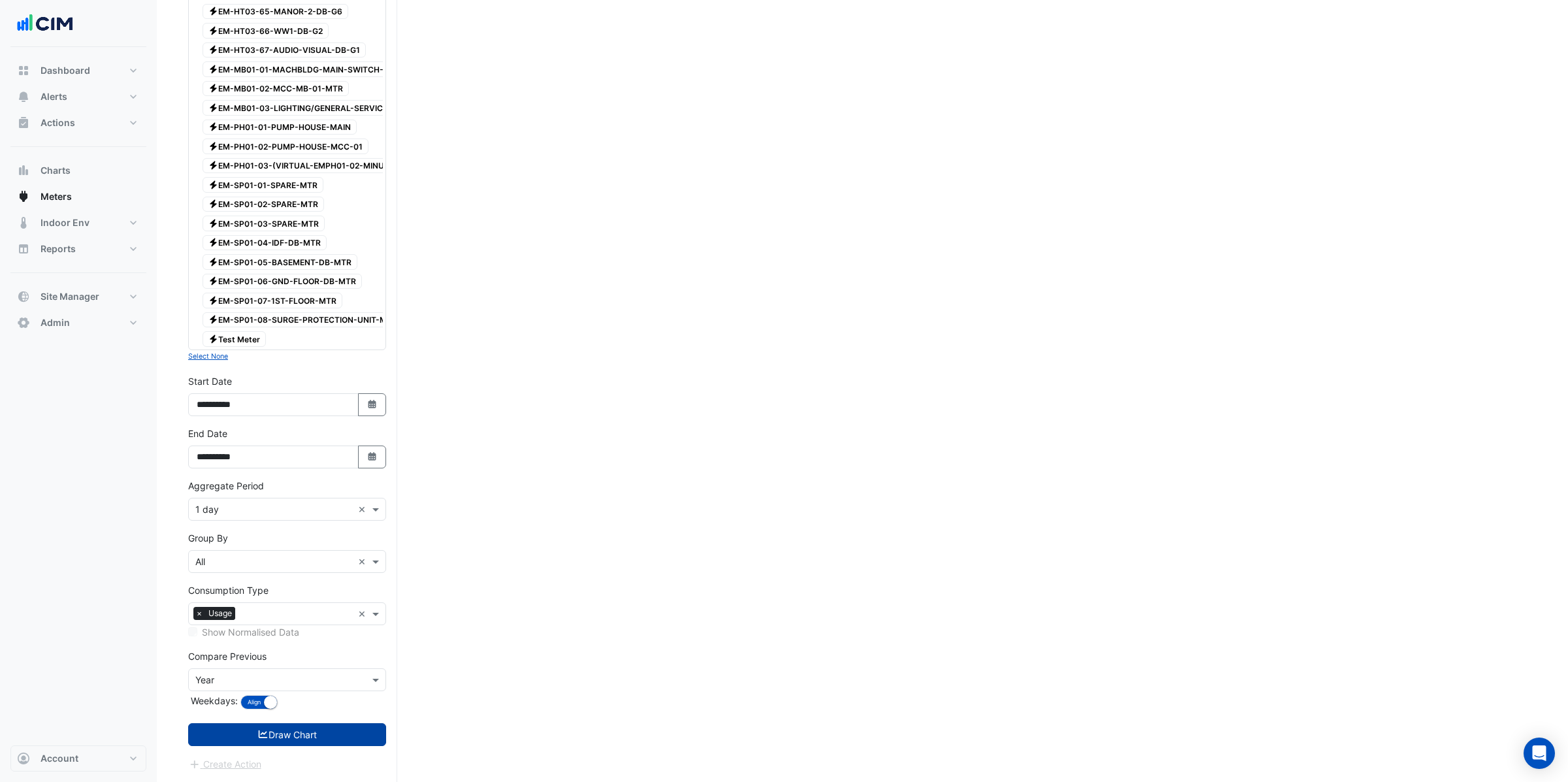
click at [294, 740] on button "Draw Chart" at bounding box center [287, 734] width 198 height 23
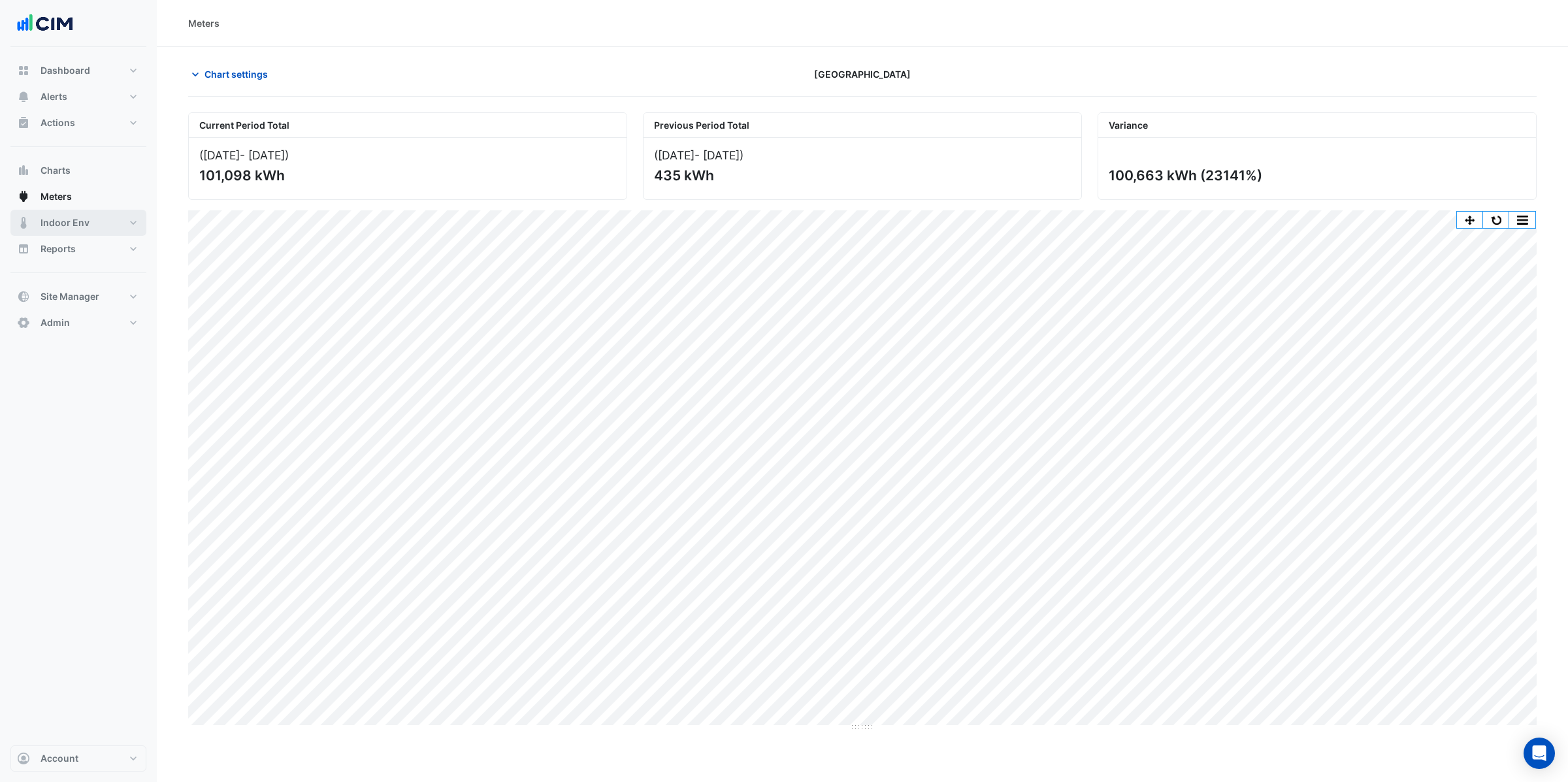
click at [79, 221] on span "Indoor Env" at bounding box center [65, 222] width 49 height 13
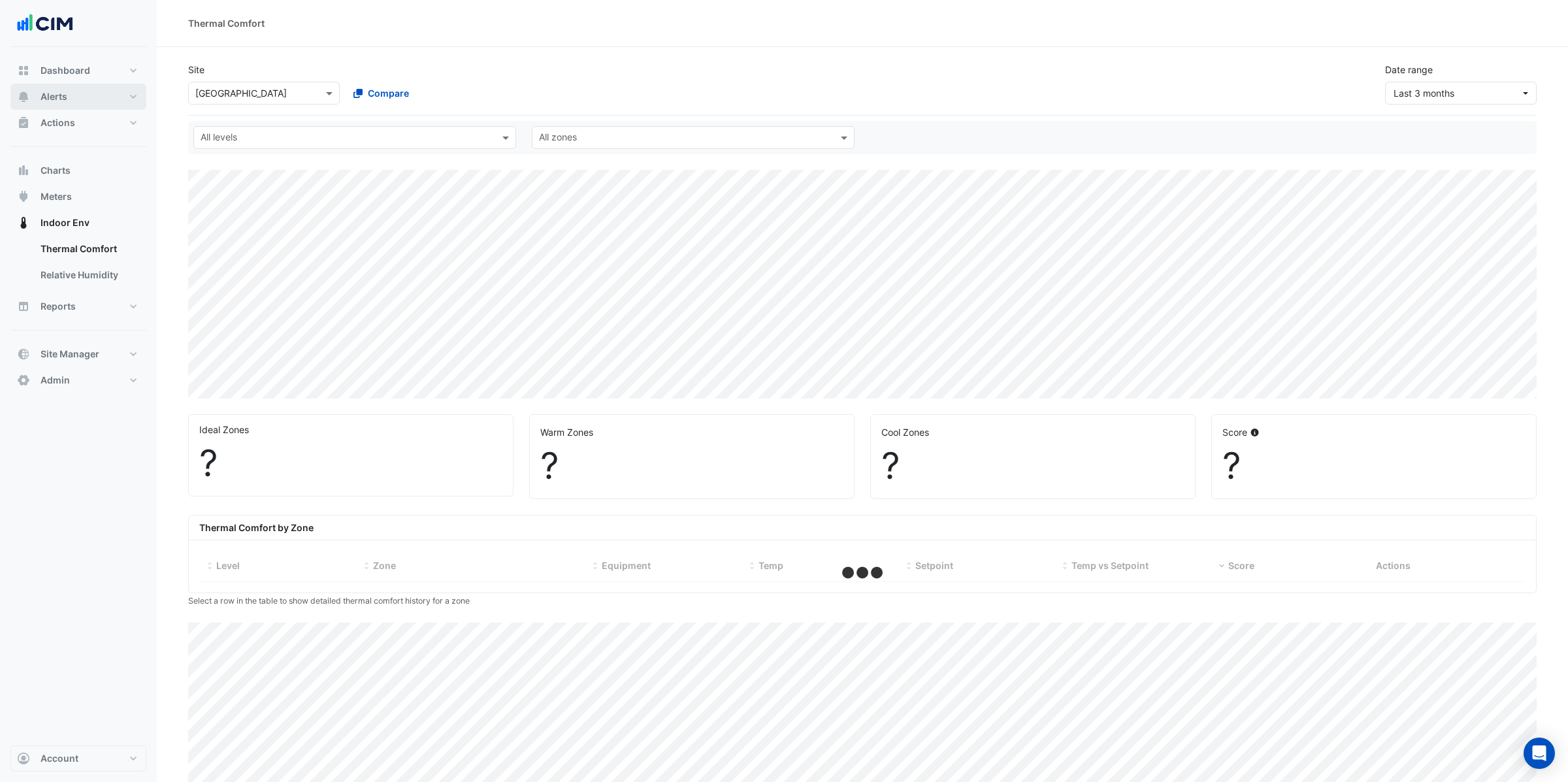
select select "**"
